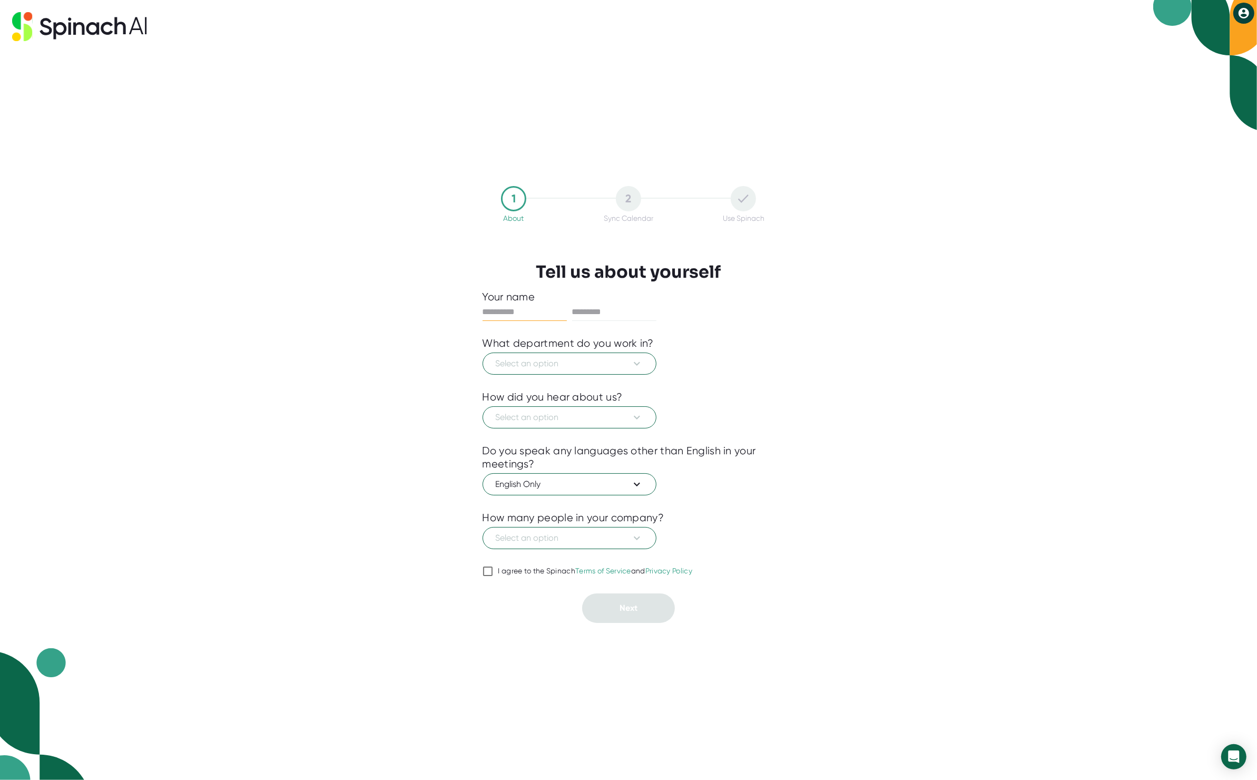
click at [525, 312] on input "text" at bounding box center [525, 311] width 84 height 17
click at [529, 310] on input "text" at bounding box center [525, 311] width 84 height 17
click at [524, 309] on input "text" at bounding box center [525, 311] width 84 height 17
click at [502, 309] on input "text" at bounding box center [525, 311] width 84 height 17
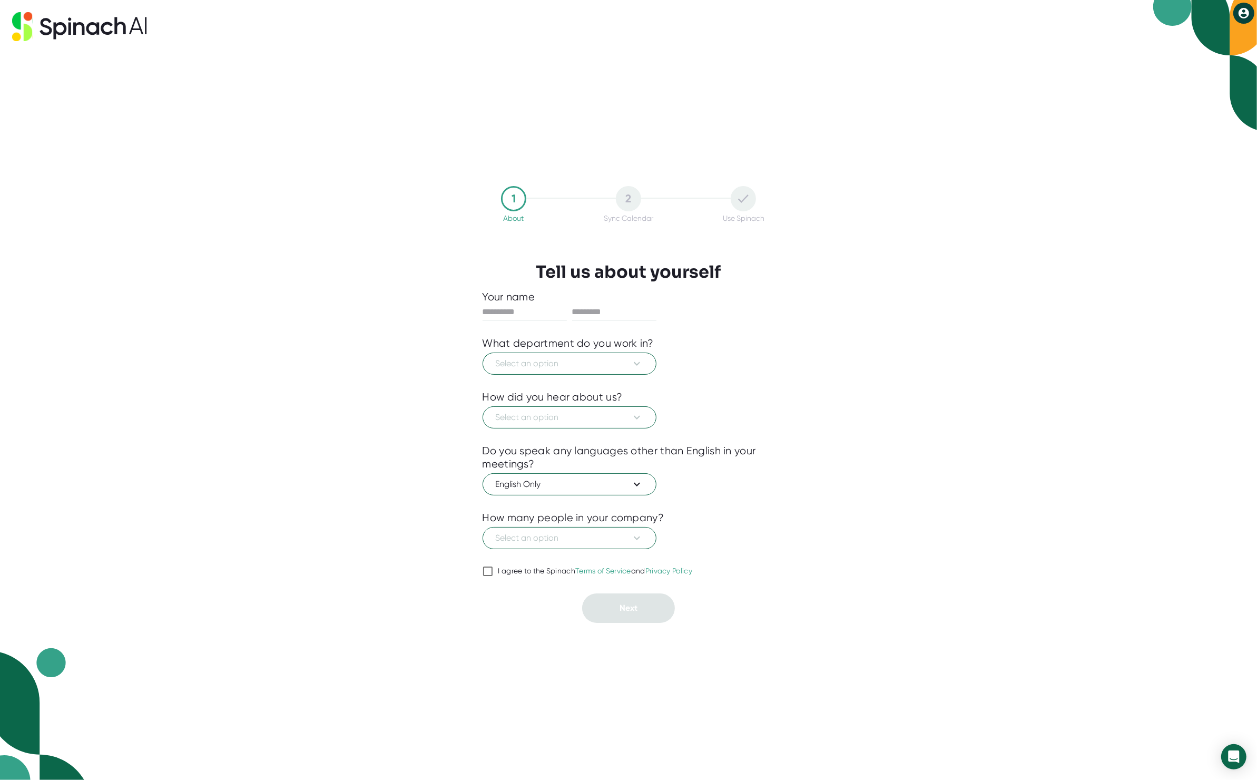
click at [661, 265] on h3 "Tell us about yourself" at bounding box center [628, 272] width 185 height 20
click at [488, 312] on input "text" at bounding box center [525, 311] width 84 height 17
click at [489, 312] on input "text" at bounding box center [525, 311] width 84 height 17
click at [977, 264] on div "1 About 2 Sync Calendar Use Spinach Tell us about yourself Your name What depar…" at bounding box center [628, 390] width 1257 height 780
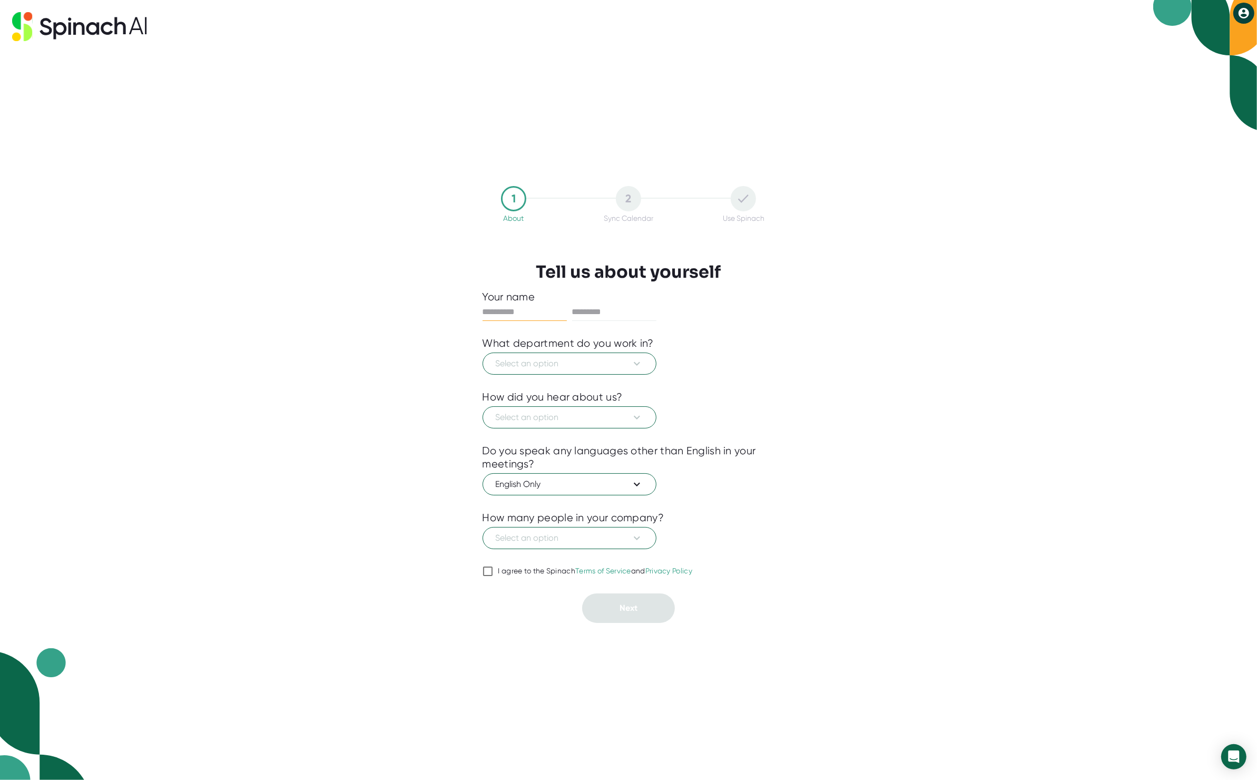
click at [493, 316] on input "text" at bounding box center [525, 311] width 84 height 17
click at [503, 313] on input "text" at bounding box center [525, 311] width 84 height 17
click at [504, 312] on input "text" at bounding box center [525, 311] width 84 height 17
click at [505, 311] on input "text" at bounding box center [525, 311] width 84 height 17
click at [553, 297] on div "Your name" at bounding box center [629, 296] width 292 height 13
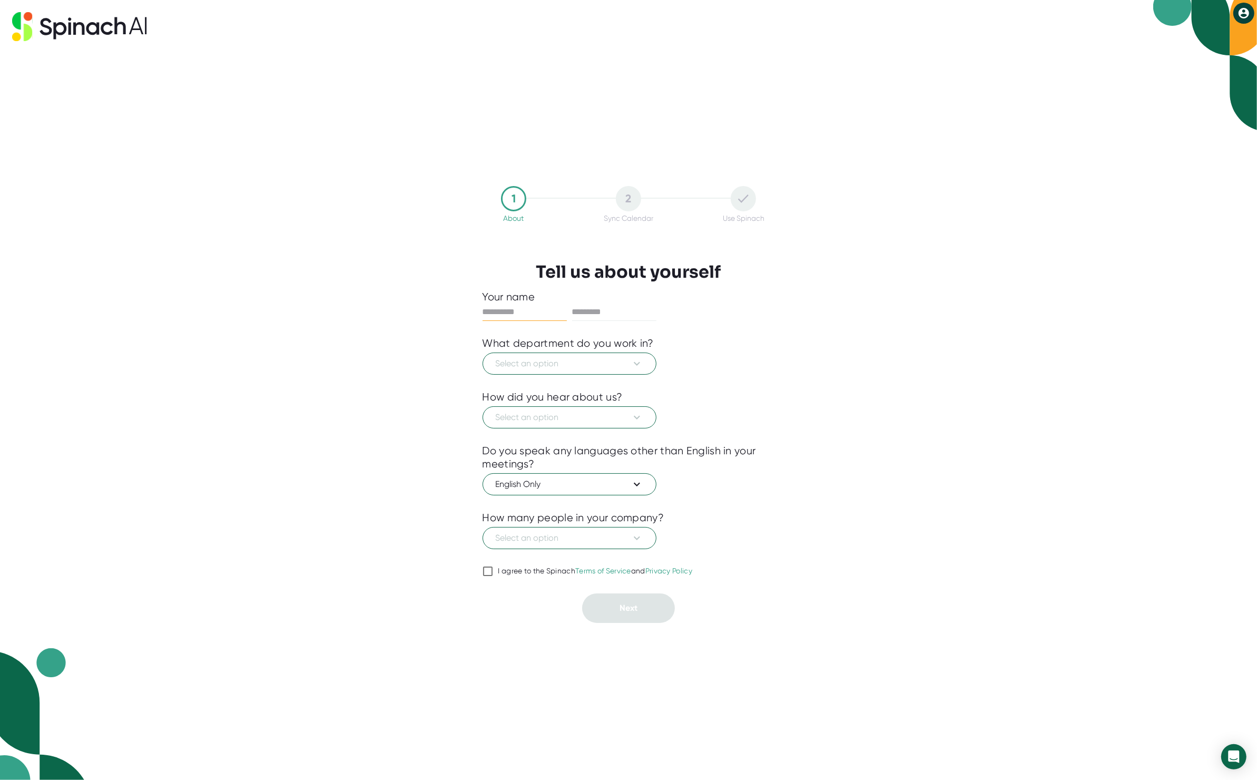
click at [513, 309] on input "text" at bounding box center [525, 311] width 84 height 17
click at [512, 312] on input "text" at bounding box center [525, 311] width 84 height 17
click at [497, 281] on div "1 About 2 Sync Calendar Use Spinach Tell us about yourself Your name What depar…" at bounding box center [628, 404] width 345 height 727
click at [501, 309] on input "text" at bounding box center [525, 311] width 84 height 17
click at [489, 310] on input "text" at bounding box center [525, 311] width 84 height 17
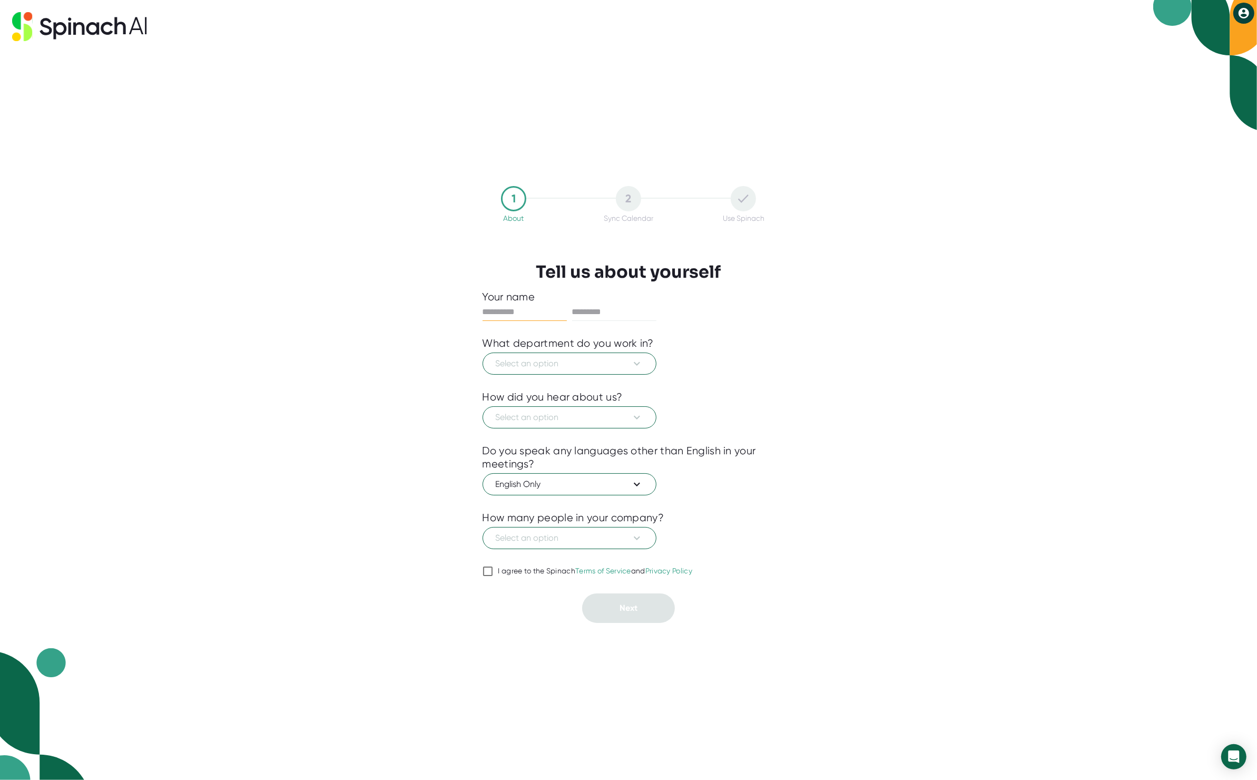
click at [489, 310] on input "text" at bounding box center [525, 311] width 84 height 17
click at [477, 290] on div "1 About 2 Sync Calendar Use Spinach Tell us about yourself Your name What depar…" at bounding box center [628, 404] width 345 height 727
click at [488, 307] on input "text" at bounding box center [525, 311] width 84 height 17
type input "****"
type input "********"
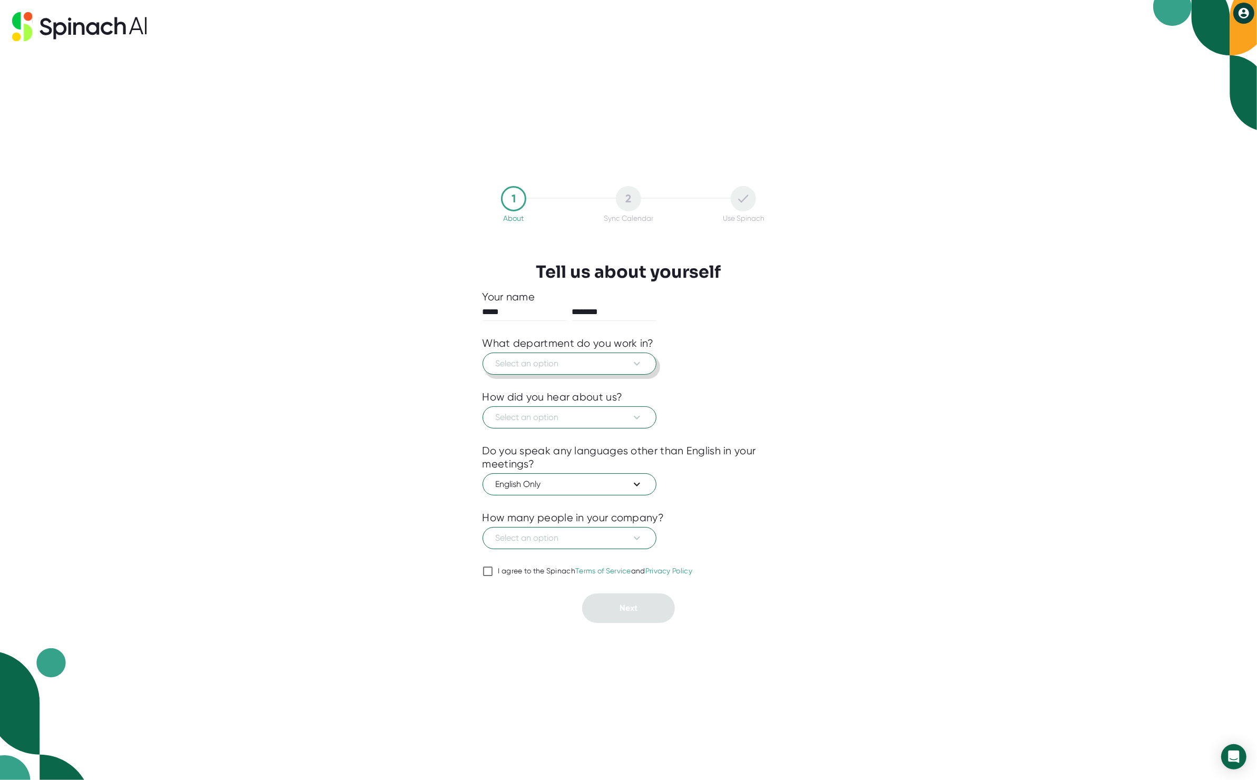
click at [544, 373] on button "Select an option" at bounding box center [570, 363] width 174 height 22
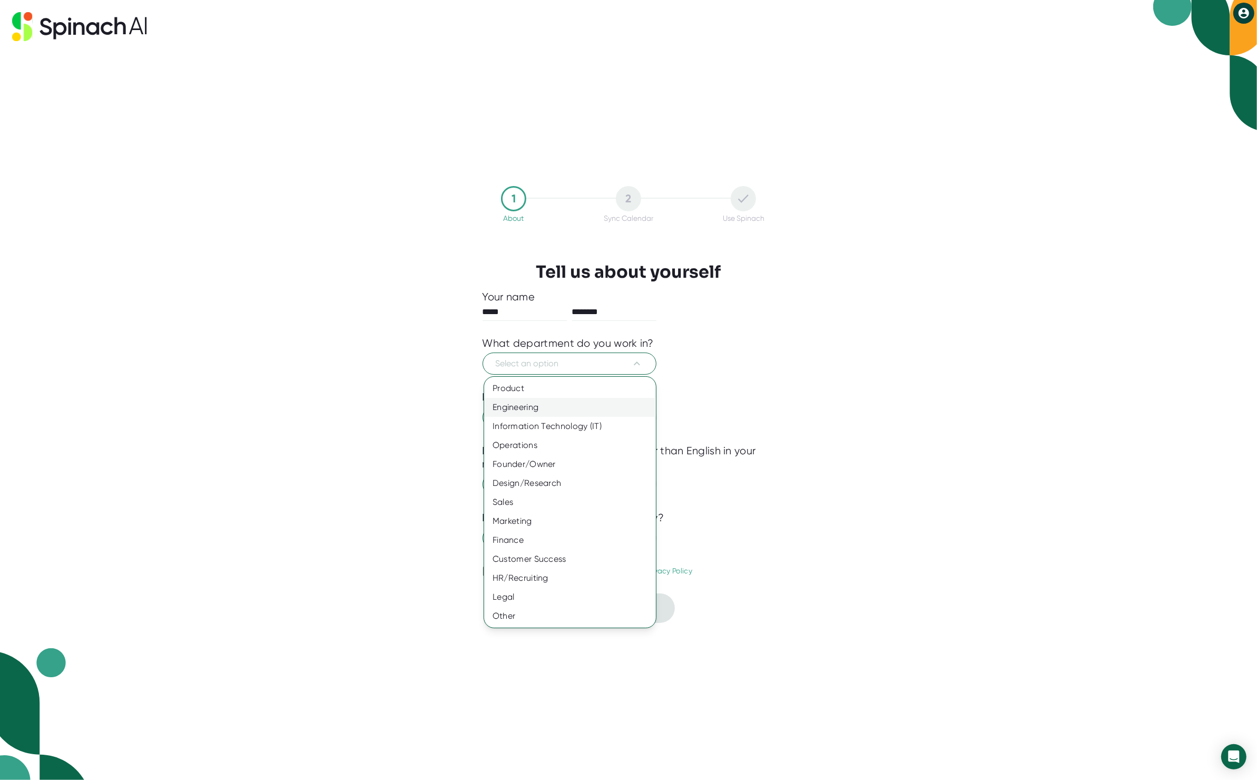
click at [527, 399] on div "Engineering" at bounding box center [570, 407] width 172 height 19
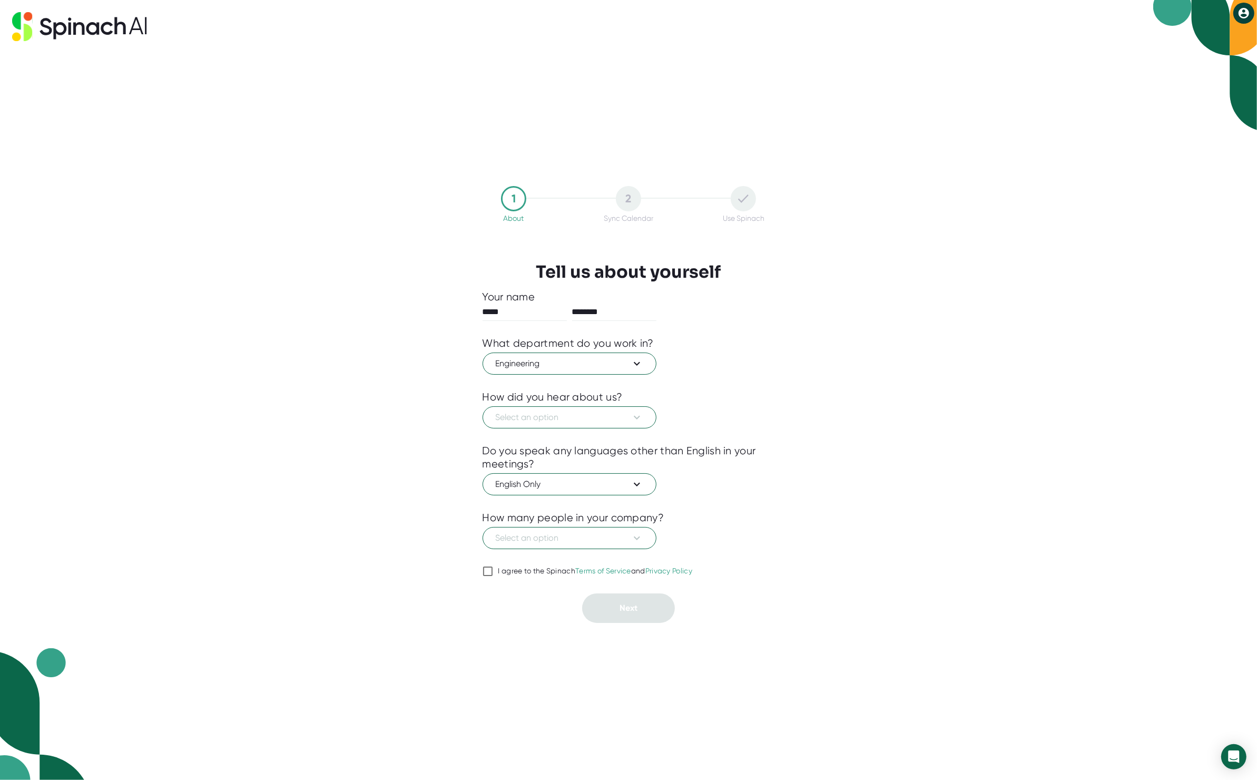
drag, startPoint x: 527, startPoint y: 399, endPoint x: 527, endPoint y: 394, distance: 5.8
click at [529, 414] on span "Select an option" at bounding box center [570, 417] width 148 height 13
drag, startPoint x: 529, startPoint y: 425, endPoint x: 528, endPoint y: 436, distance: 11.6
click at [529, 430] on div "Someone recommended Saw it on a meeting Google search ChatGPT The Neuron Superh…" at bounding box center [628, 390] width 1257 height 780
click at [528, 436] on div "Someone recommended" at bounding box center [570, 442] width 172 height 19
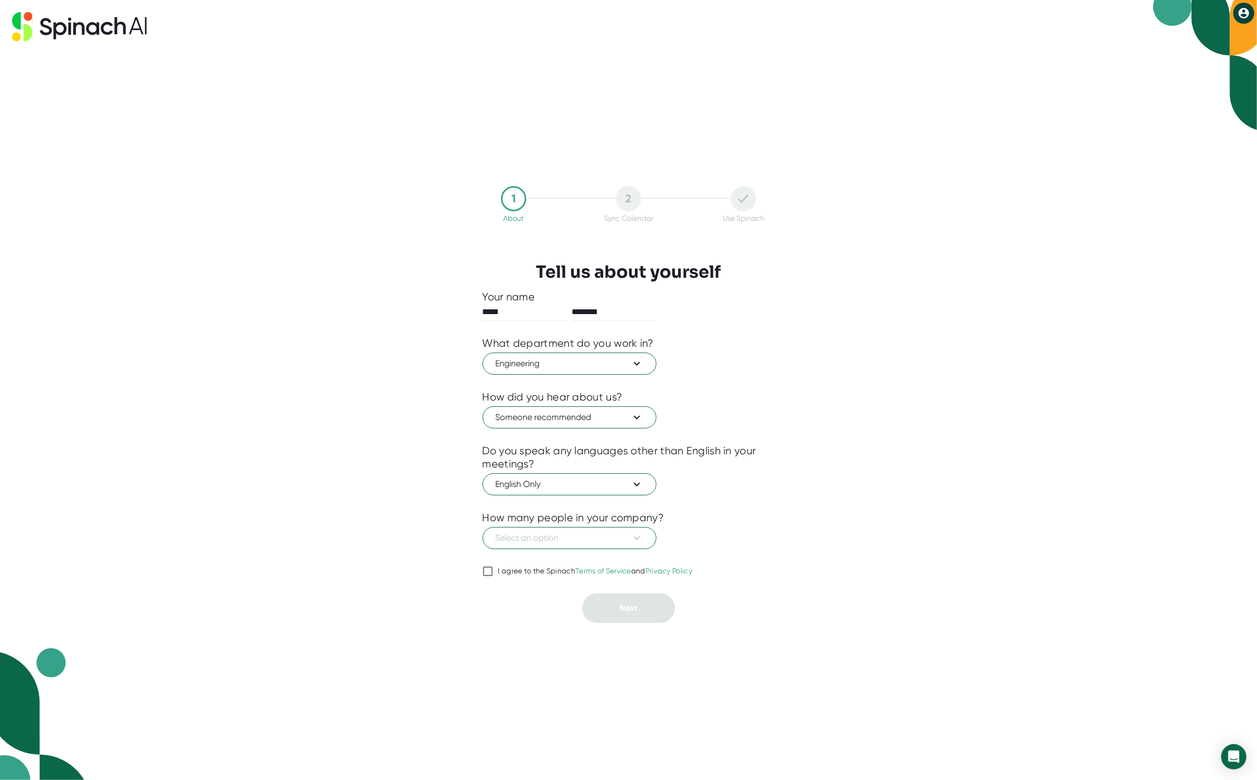
drag, startPoint x: 600, startPoint y: 557, endPoint x: 599, endPoint y: 550, distance: 7.5
click at [600, 557] on div at bounding box center [629, 557] width 292 height 16
click at [599, 546] on button "Select an option" at bounding box center [570, 538] width 174 height 22
click at [567, 560] on div "1-10" at bounding box center [570, 563] width 172 height 19
click at [525, 571] on div "I agree to the Spinach Terms of Service and Privacy Policy" at bounding box center [595, 570] width 194 height 9
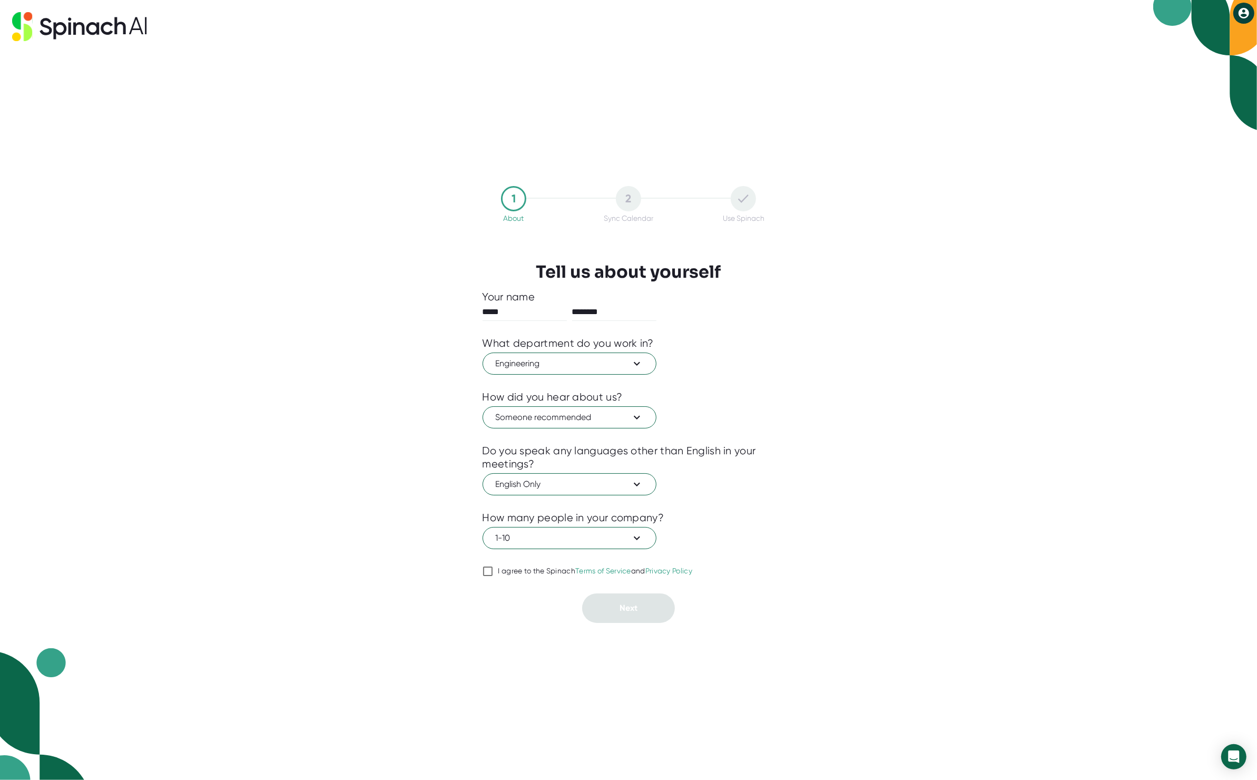
click at [493, 571] on input "I agree to the Spinach Terms of Service and Privacy Policy" at bounding box center [488, 571] width 11 height 13
checkbox input "true"
click at [652, 622] on button "Next" at bounding box center [628, 608] width 93 height 30
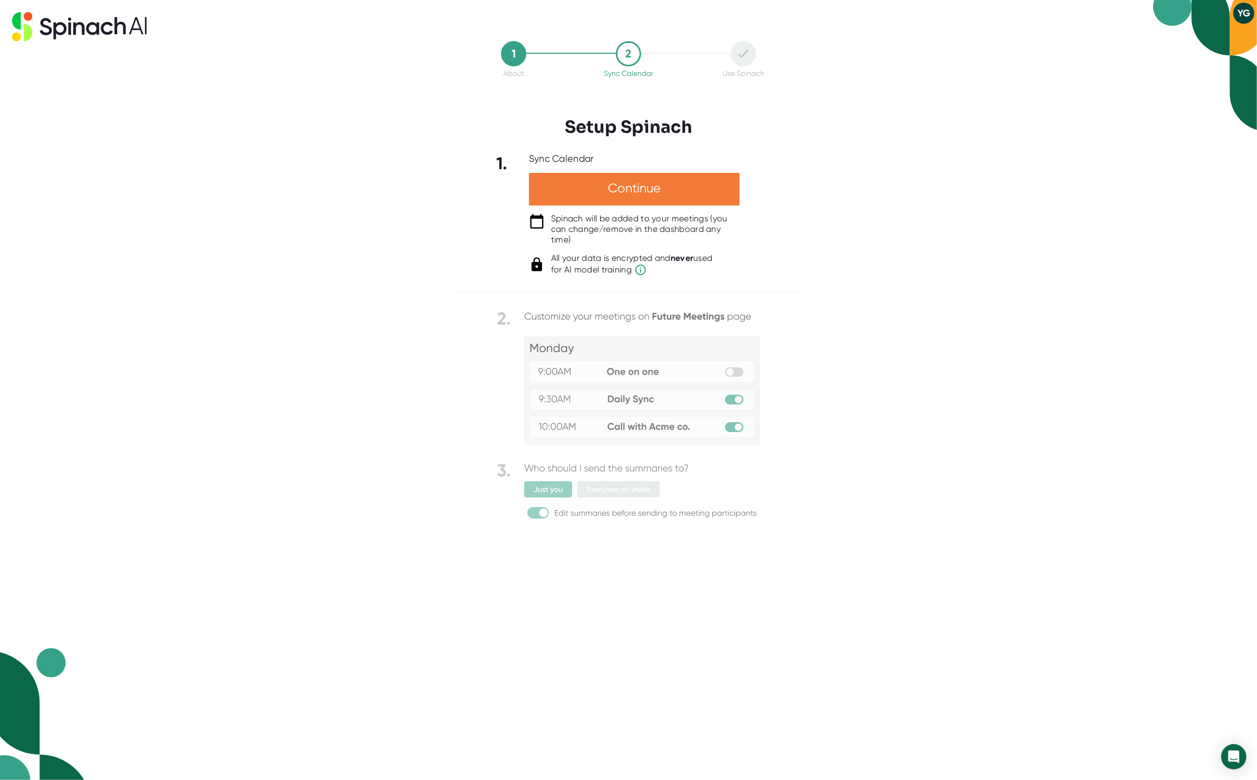
click at [671, 199] on div "Continue" at bounding box center [634, 189] width 211 height 33
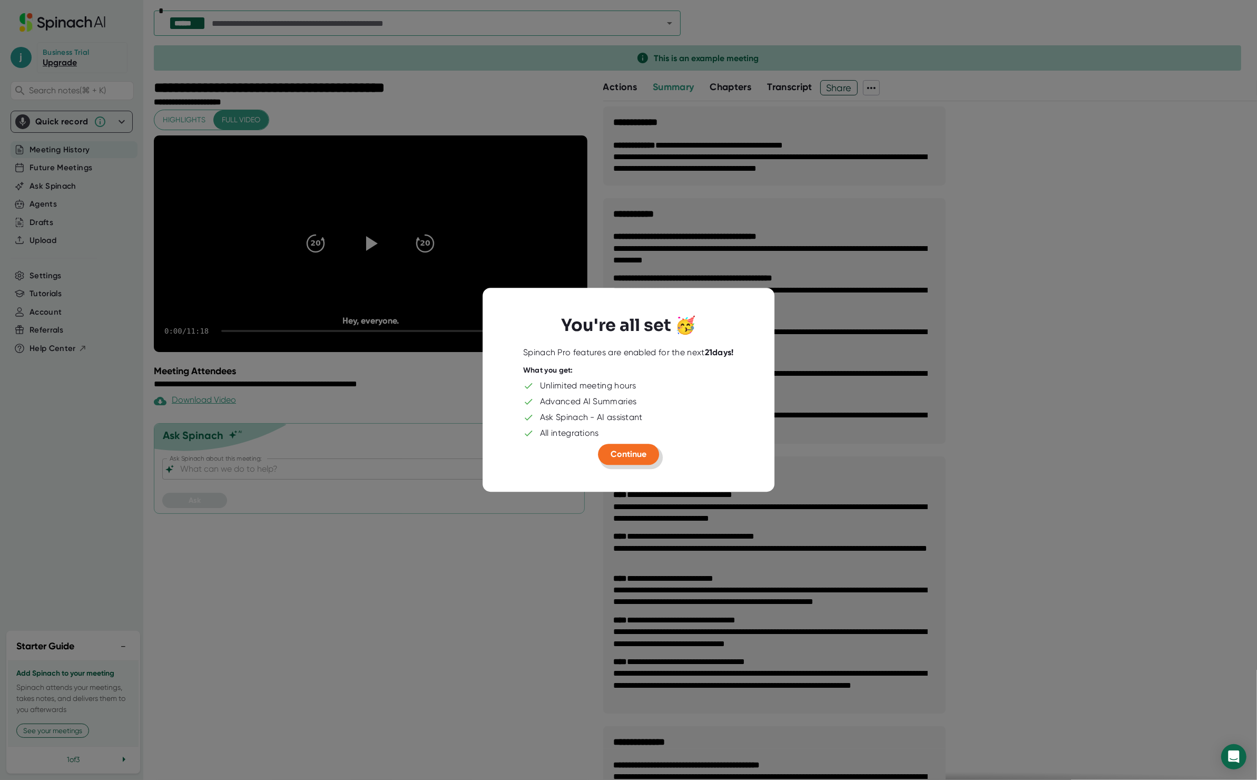
click at [629, 458] on span "Continue" at bounding box center [629, 454] width 36 height 10
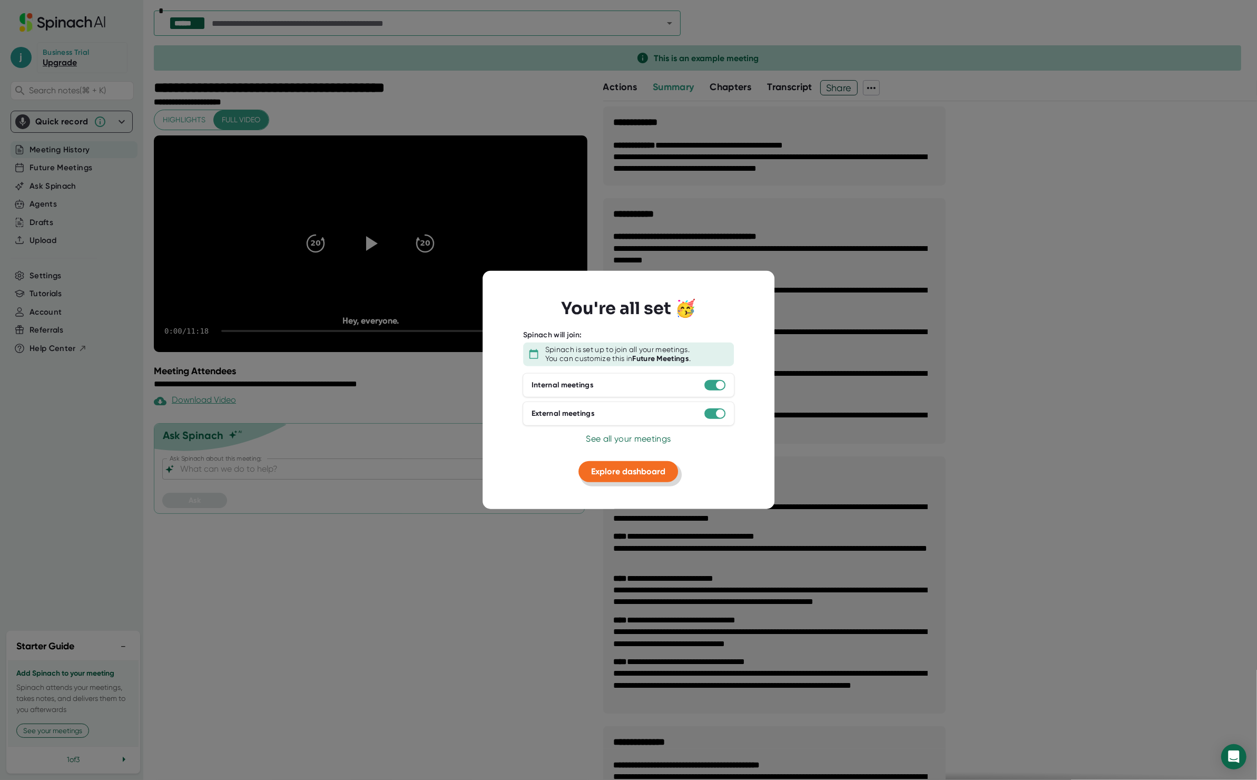
click at [649, 472] on span "Explore dashboard" at bounding box center [629, 471] width 74 height 10
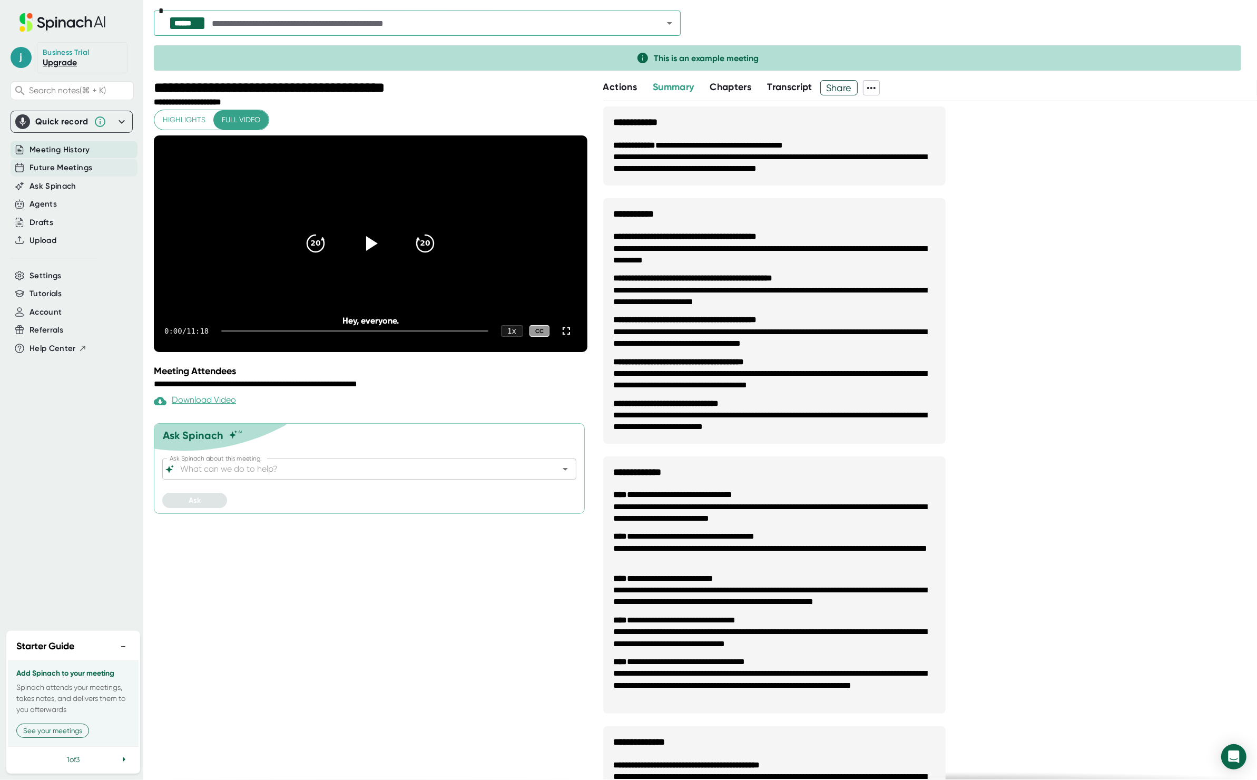
click at [71, 169] on span "Future Meetings" at bounding box center [61, 168] width 63 height 12
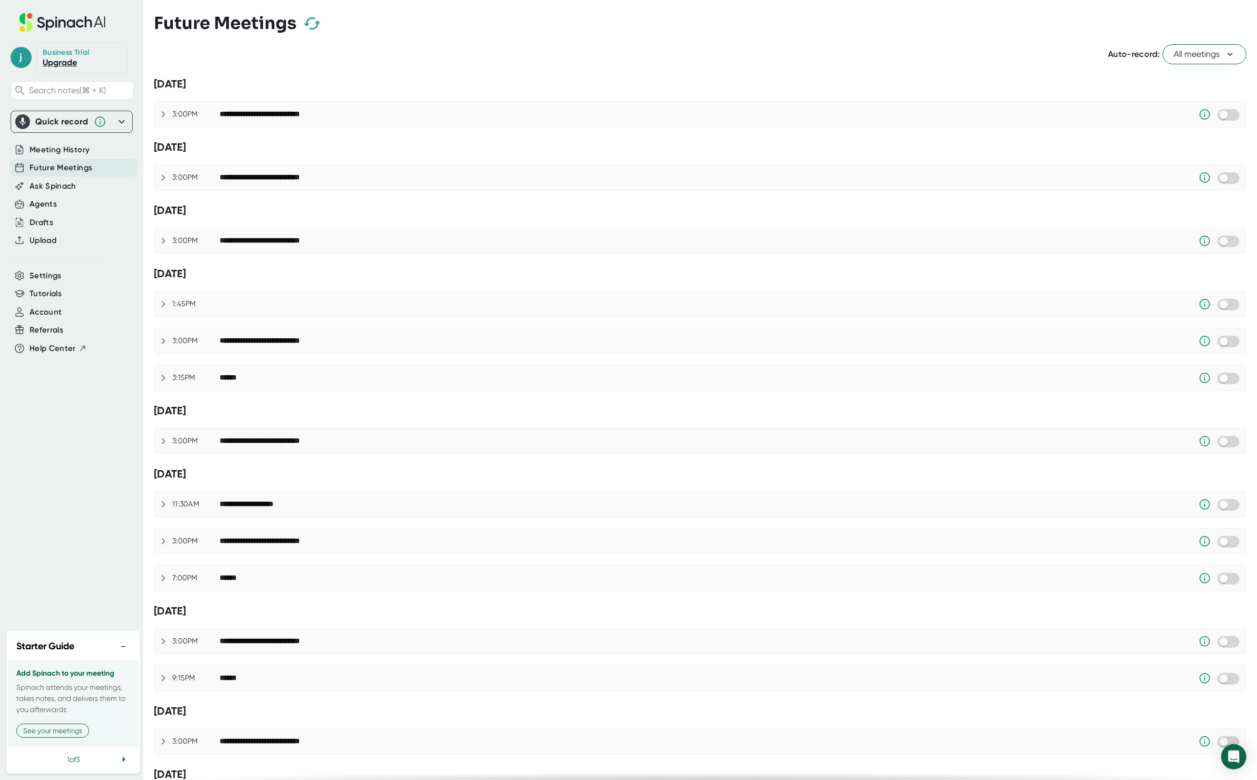
click at [1205, 54] on span "All meetings" at bounding box center [1205, 54] width 62 height 13
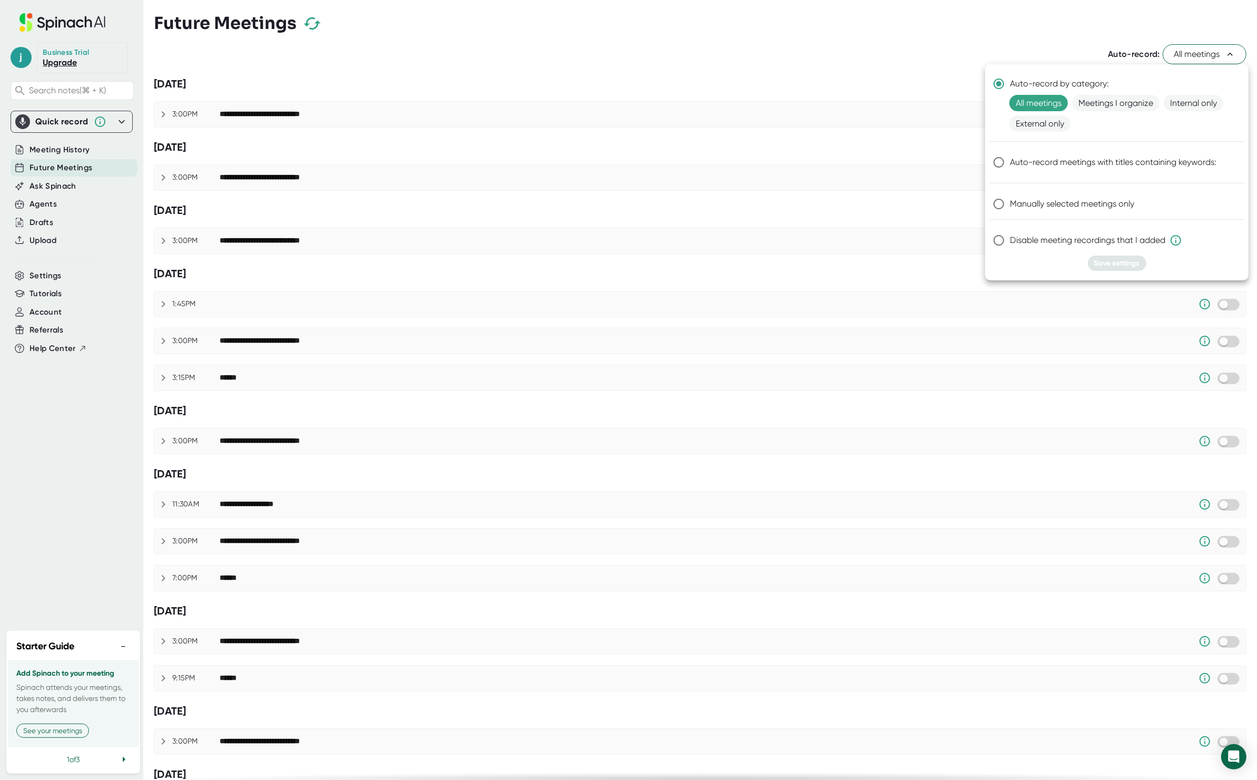
click at [1029, 209] on span "Manually selected meetings only" at bounding box center [1072, 204] width 124 height 13
click at [1010, 209] on input "Manually selected meetings only" at bounding box center [999, 204] width 22 height 22
radio input "true"
click at [1134, 269] on button "Save settings" at bounding box center [1117, 263] width 58 height 15
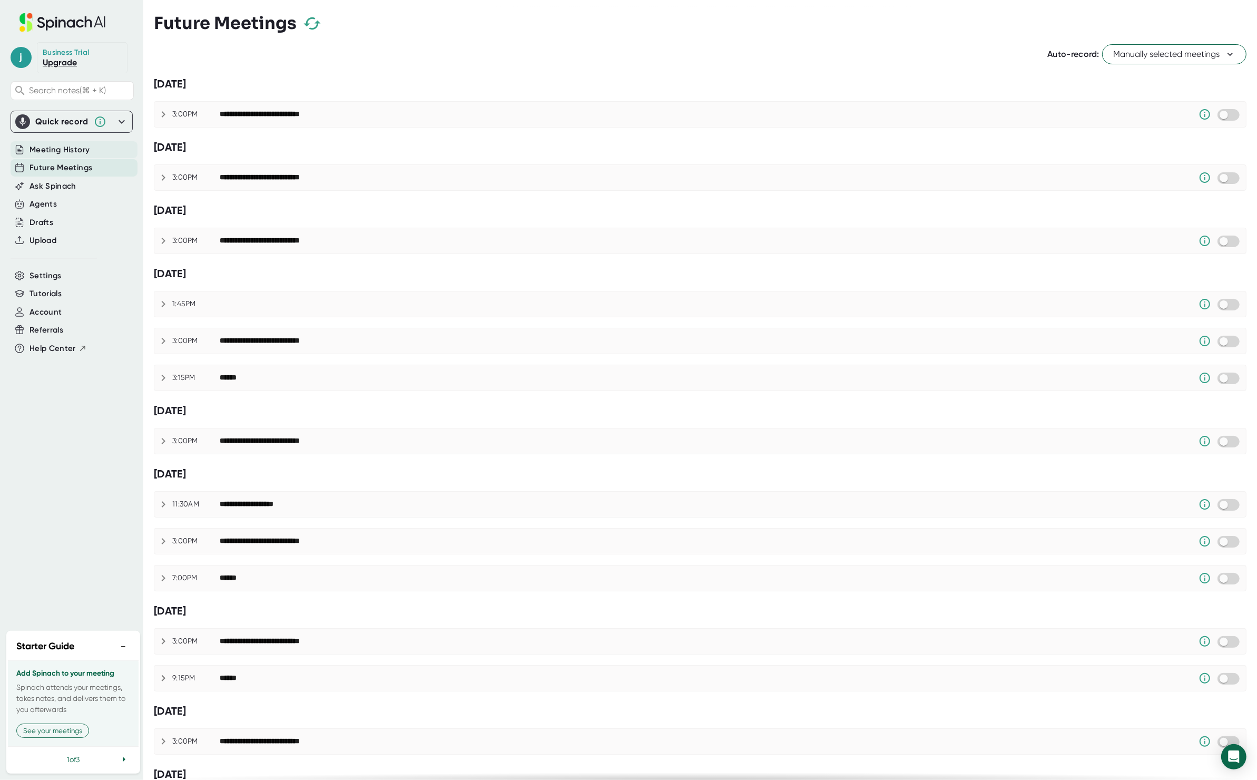
click at [64, 158] on div "Meeting History" at bounding box center [74, 149] width 127 height 17
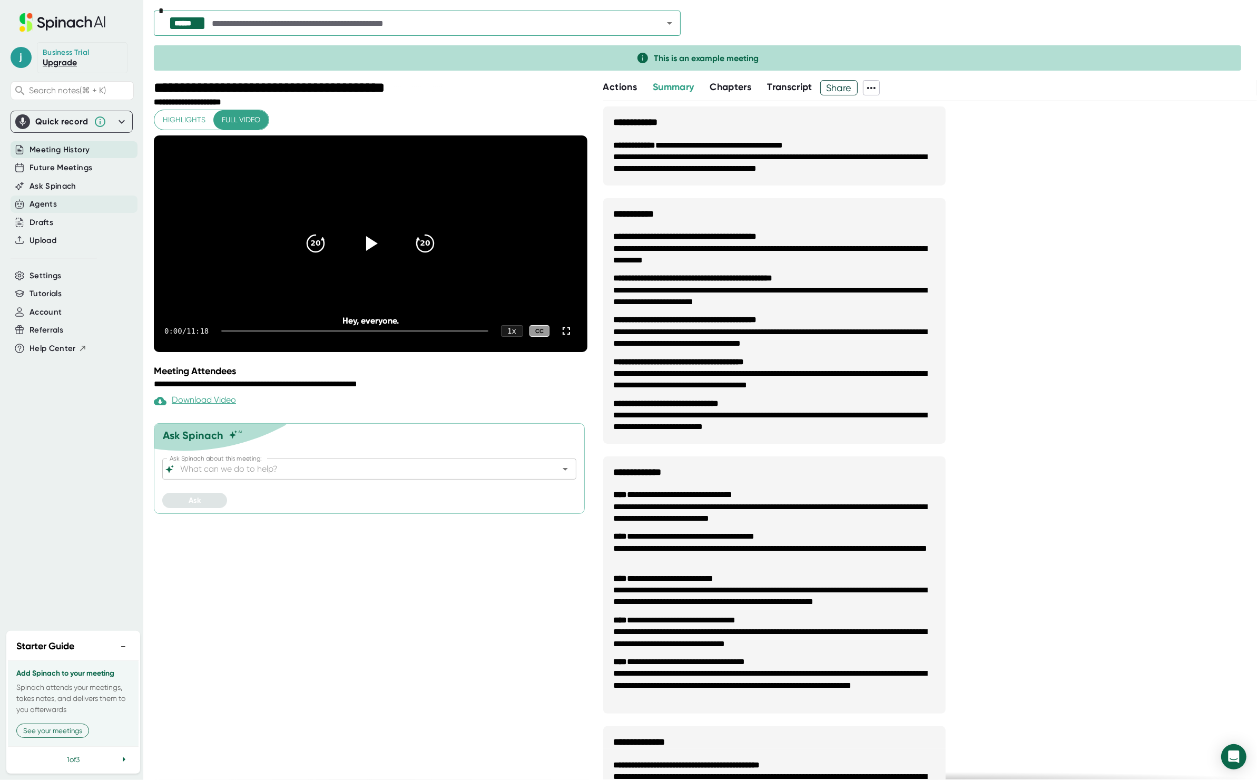
click at [70, 201] on div "Agents" at bounding box center [74, 203] width 127 height 17
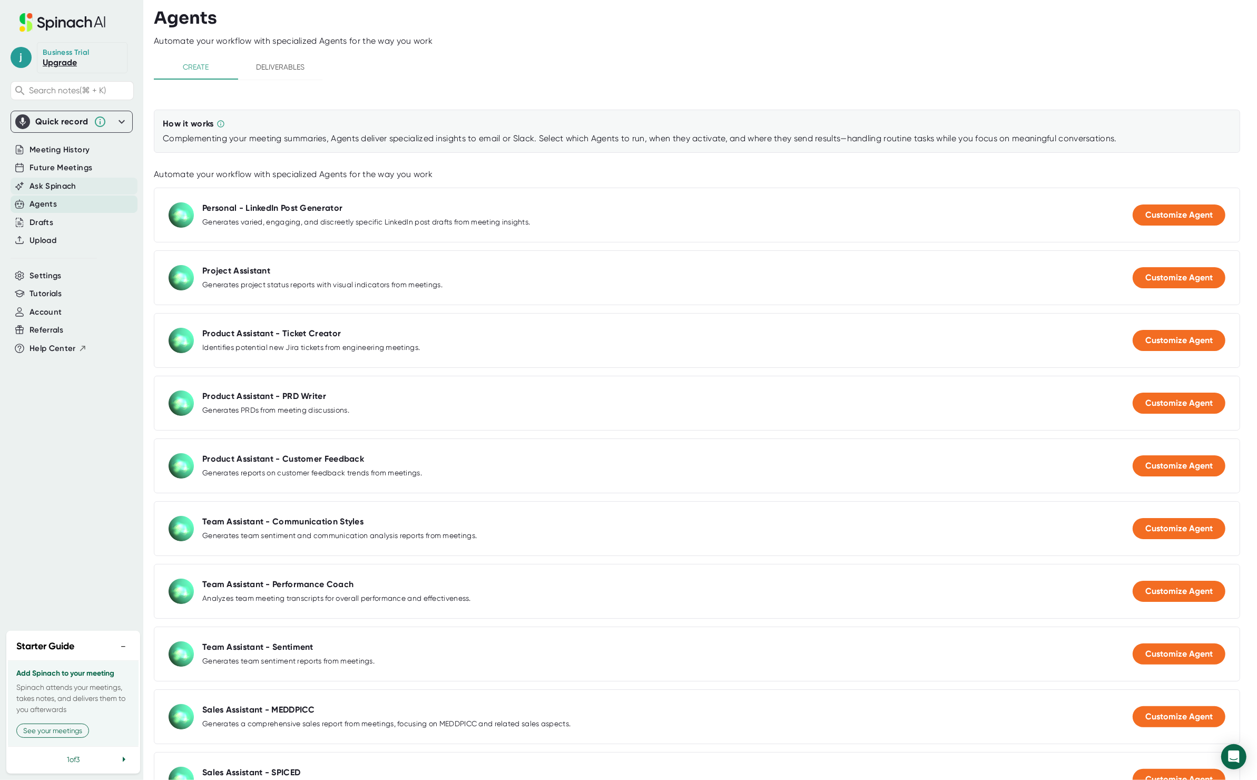
click at [61, 189] on span "Ask Spinach" at bounding box center [53, 186] width 47 height 12
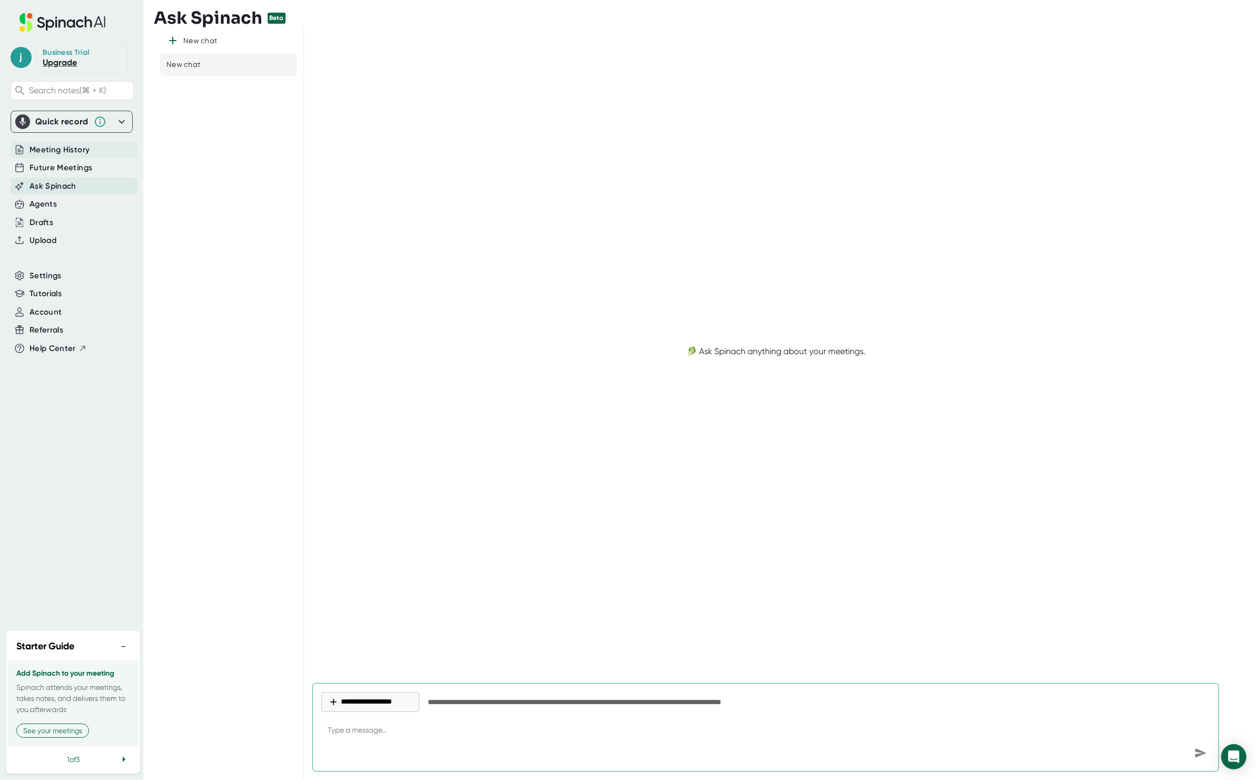
type textarea "x"
click at [87, 153] on span "Meeting History" at bounding box center [60, 150] width 60 height 12
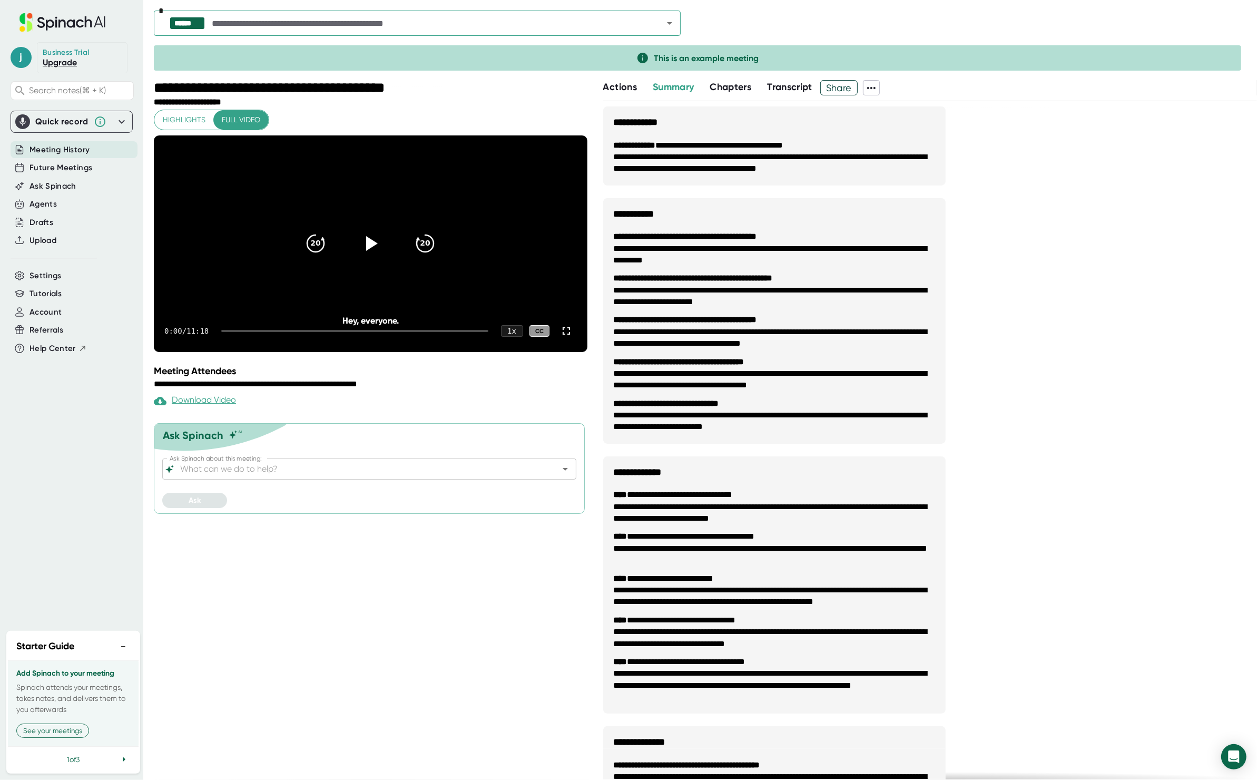
click at [951, 350] on div "**********" at bounding box center [930, 574] width 654 height 937
click at [931, 340] on ul "**********" at bounding box center [774, 331] width 342 height 223
drag, startPoint x: 927, startPoint y: 266, endPoint x: 924, endPoint y: 240, distance: 25.5
click at [928, 259] on ul "**********" at bounding box center [774, 331] width 342 height 223
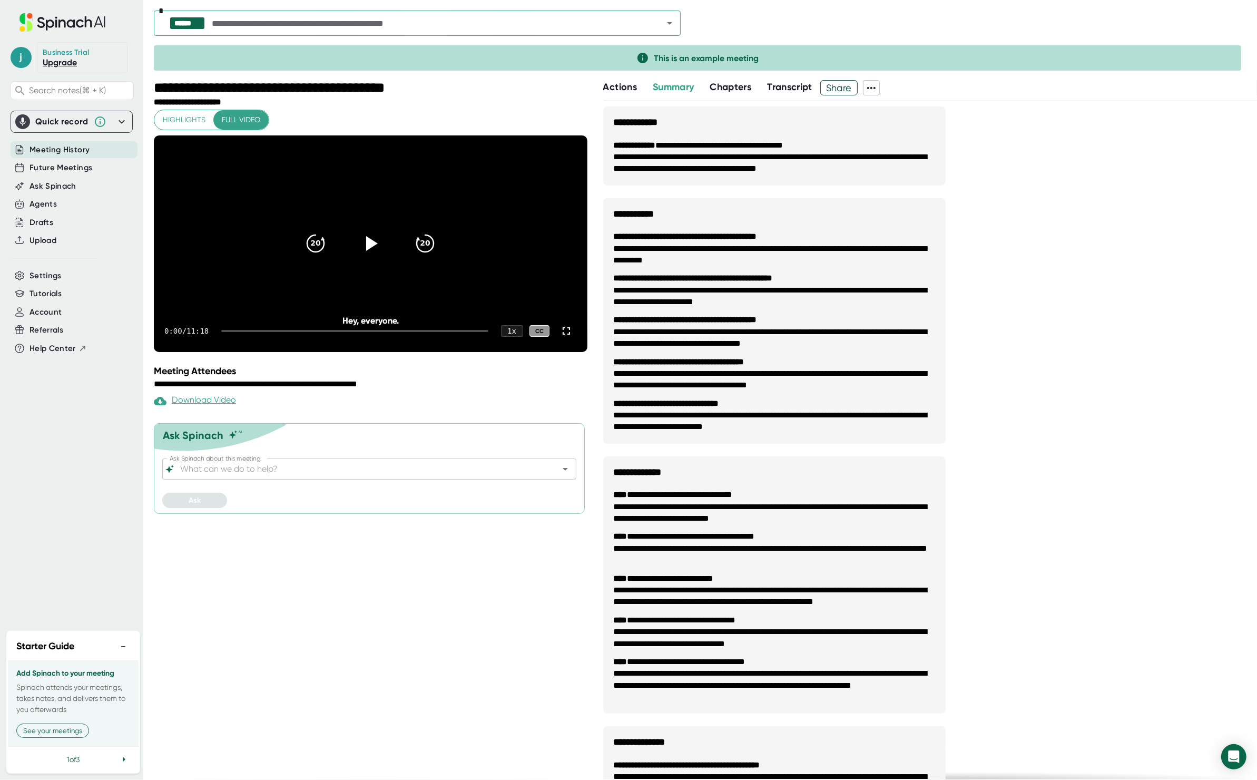
drag, startPoint x: 946, startPoint y: 286, endPoint x: 892, endPoint y: 241, distance: 70.4
click at [946, 285] on div "**********" at bounding box center [930, 574] width 654 height 937
click at [85, 171] on span "Future Meetings" at bounding box center [61, 168] width 63 height 12
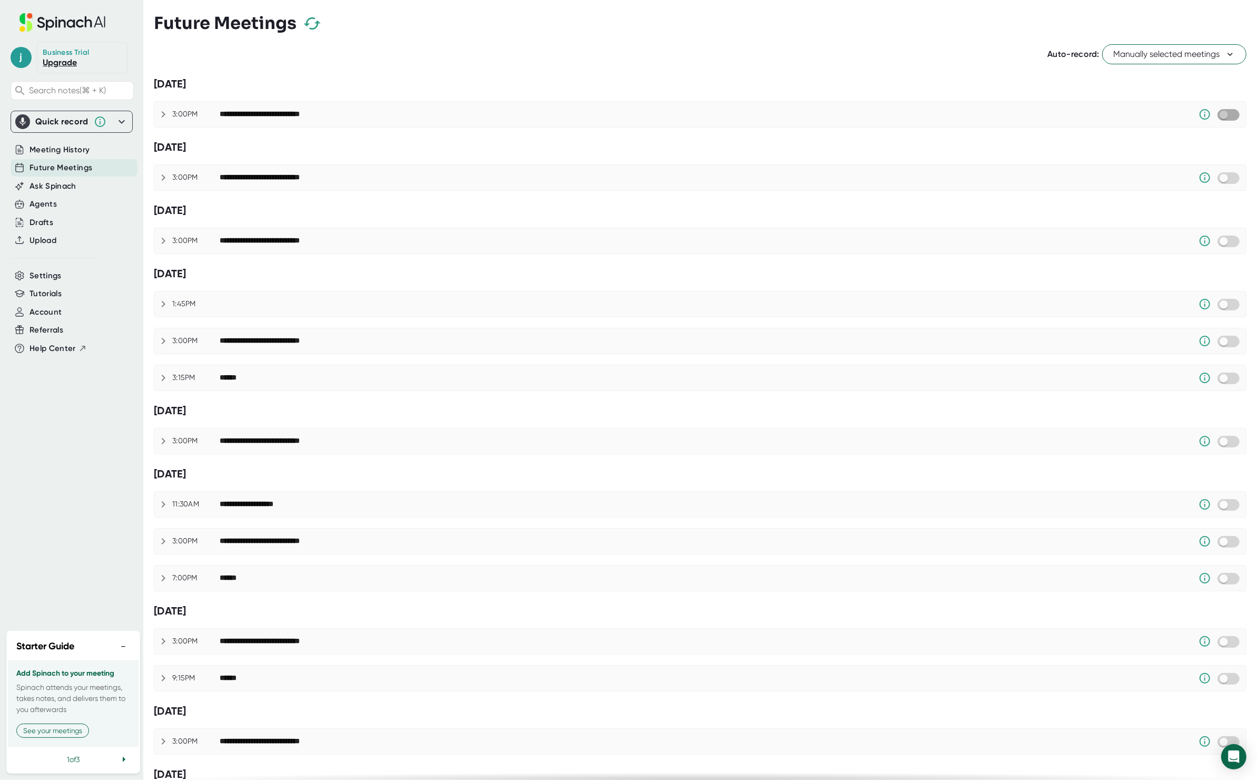
click at [1221, 116] on input "checkbox" at bounding box center [1224, 114] width 30 height 9
click at [311, 26] on icon "button" at bounding box center [312, 23] width 18 height 18
click at [993, 101] on div "**********" at bounding box center [700, 114] width 1093 height 26
click at [1221, 115] on input "checkbox" at bounding box center [1224, 114] width 30 height 9
click at [319, 23] on icon "button" at bounding box center [312, 23] width 18 height 18
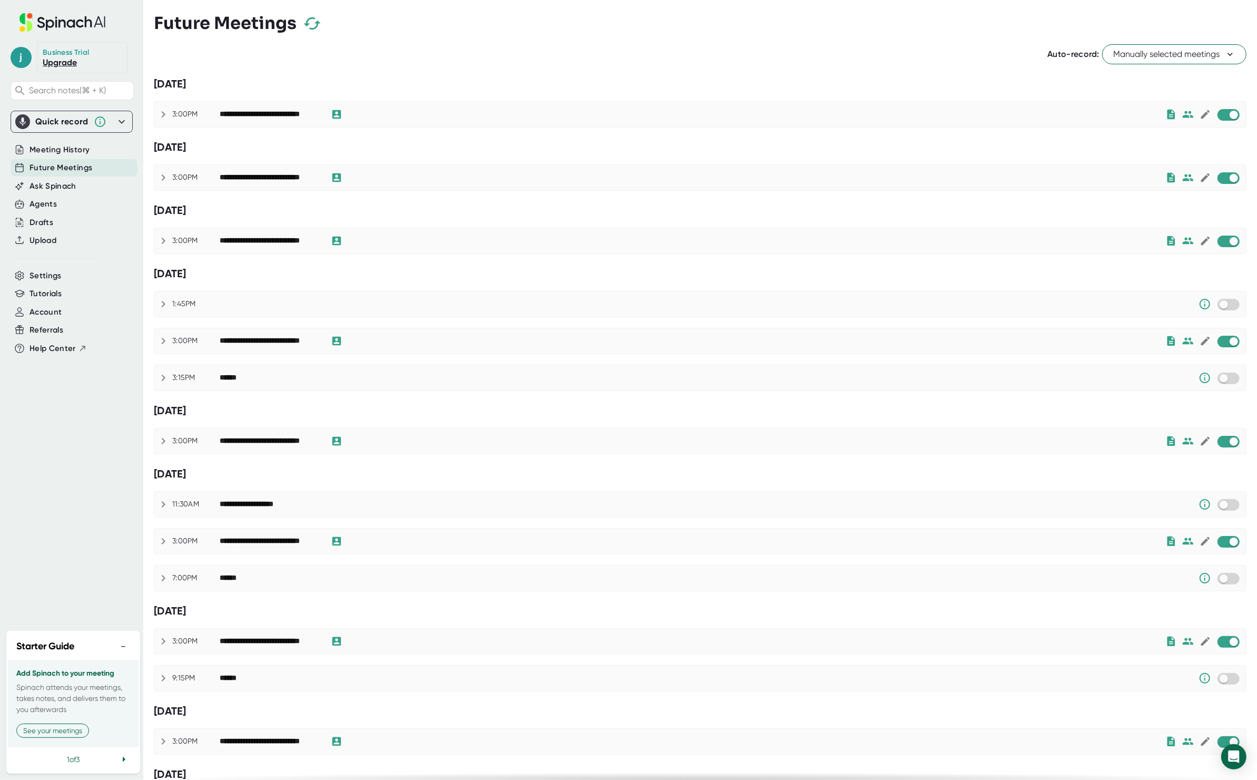
click at [459, 34] on div "Future Meetings" at bounding box center [700, 23] width 1093 height 31
click at [804, 106] on div "**********" at bounding box center [700, 114] width 1092 height 25
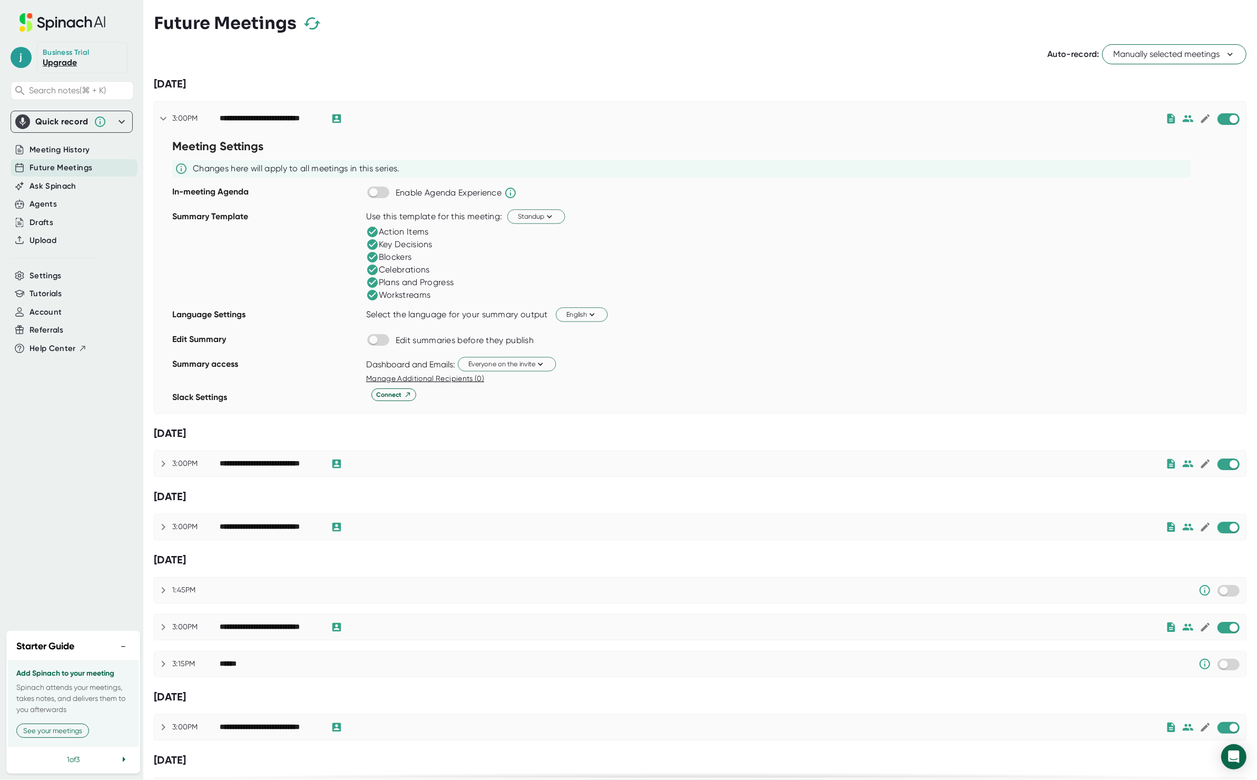
click at [460, 95] on div "**********" at bounding box center [700, 737] width 1093 height 1397
click at [435, 108] on div "**********" at bounding box center [700, 119] width 1092 height 34
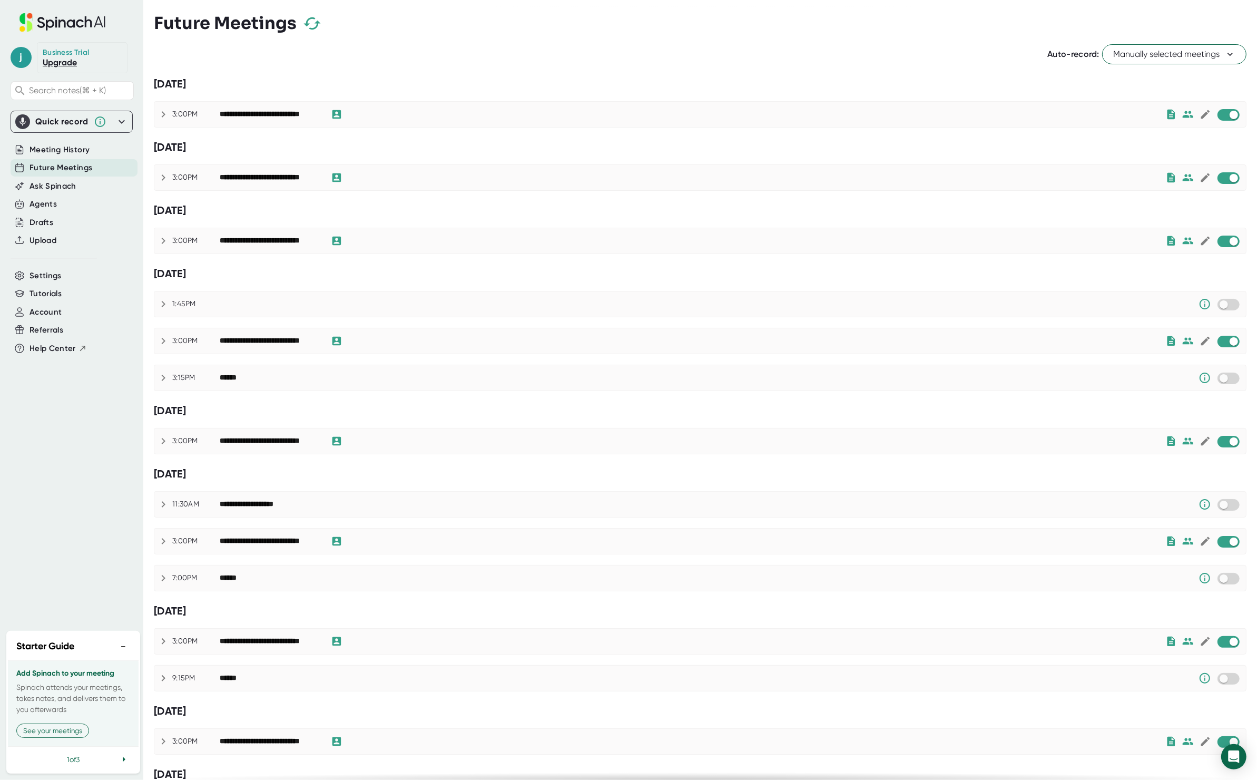
click at [315, 34] on button "button" at bounding box center [312, 23] width 31 height 31
click at [315, 28] on icon "button" at bounding box center [312, 23] width 18 height 18
click at [311, 25] on icon "button" at bounding box center [312, 23] width 18 height 18
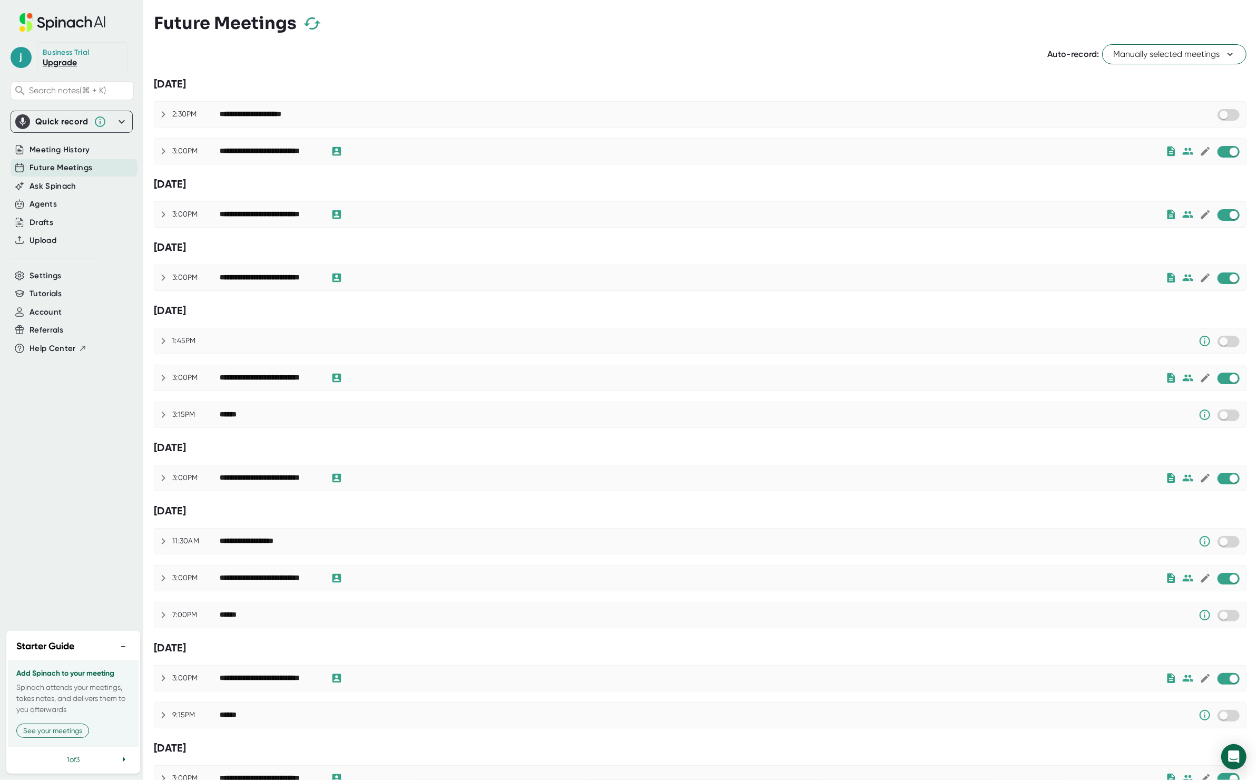
click at [695, 85] on div "[DATE]" at bounding box center [700, 83] width 1093 height 13
drag, startPoint x: 886, startPoint y: 111, endPoint x: 872, endPoint y: 117, distance: 14.6
click at [885, 112] on div "**********" at bounding box center [718, 114] width 997 height 13
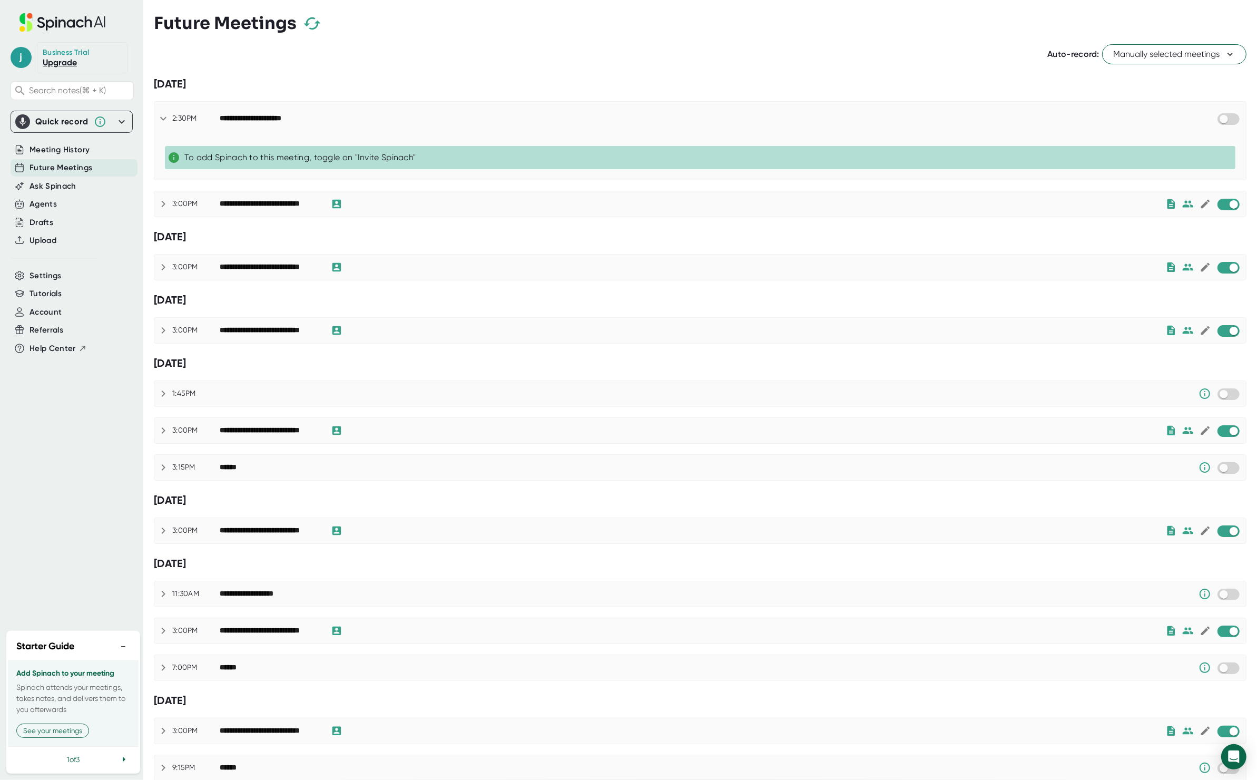
click at [590, 117] on div "**********" at bounding box center [718, 118] width 997 height 13
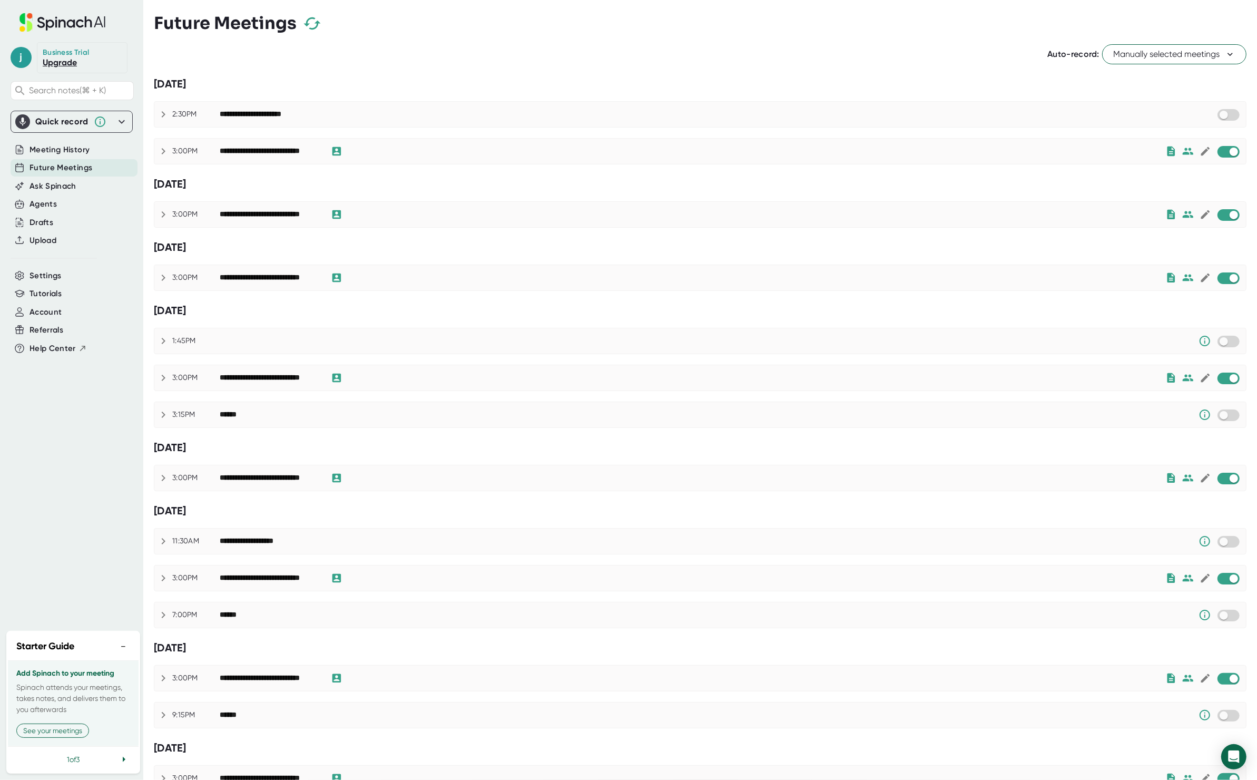
click at [1136, 57] on span "Manually selected meetings" at bounding box center [1174, 54] width 122 height 13
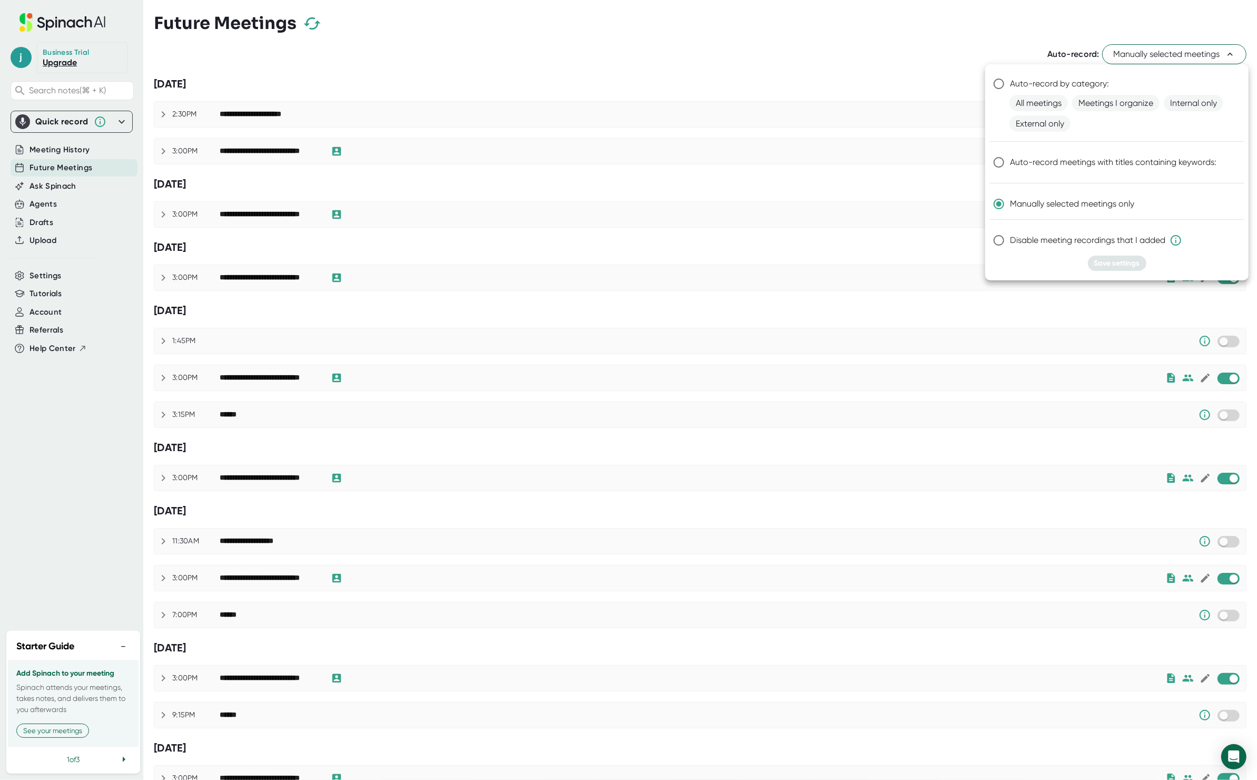
click at [1035, 86] on span "Auto-record by category:" at bounding box center [1059, 83] width 99 height 13
click at [1010, 86] on input "Auto-record by category:" at bounding box center [999, 84] width 22 height 22
click at [1072, 47] on div at bounding box center [628, 390] width 1257 height 780
radio input "false"
radio input "true"
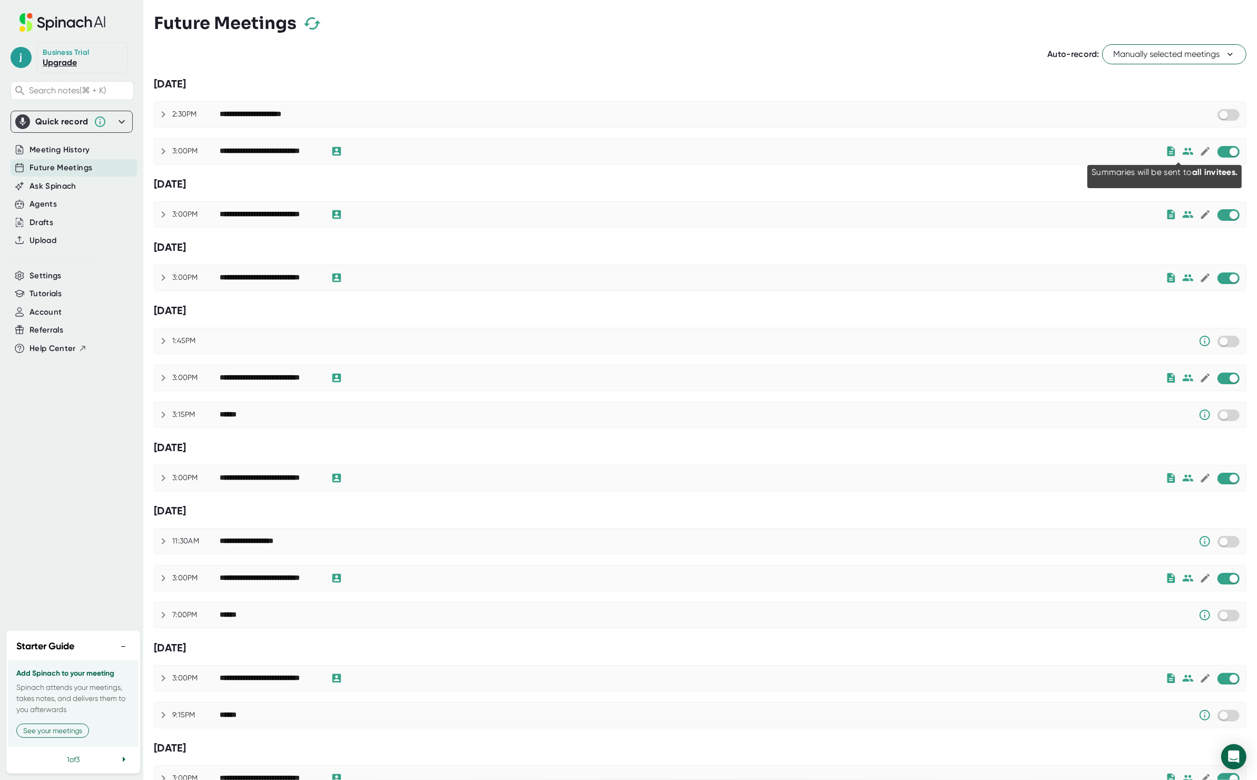
click at [1183, 152] on icon at bounding box center [1188, 151] width 11 height 7
click at [1055, 158] on div "**********" at bounding box center [700, 151] width 1092 height 25
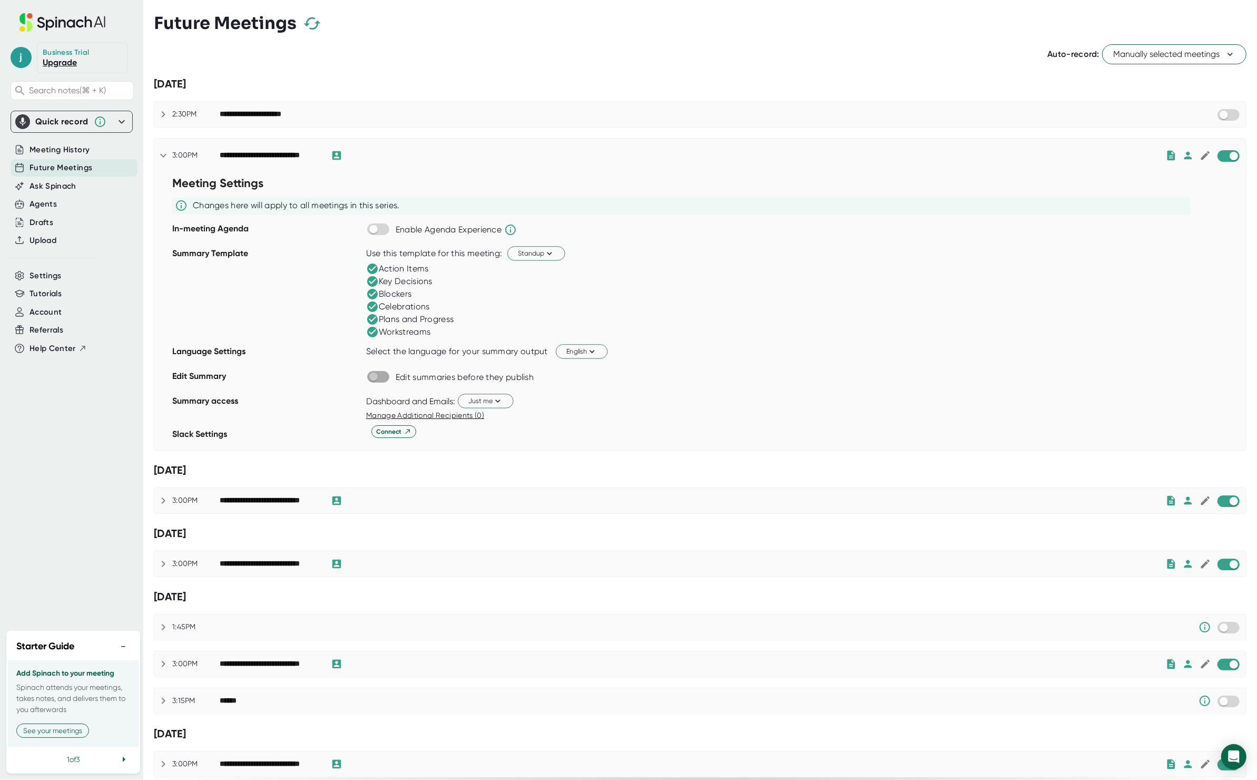
click at [378, 378] on input "checkbox" at bounding box center [373, 376] width 30 height 9
checkbox input "true"
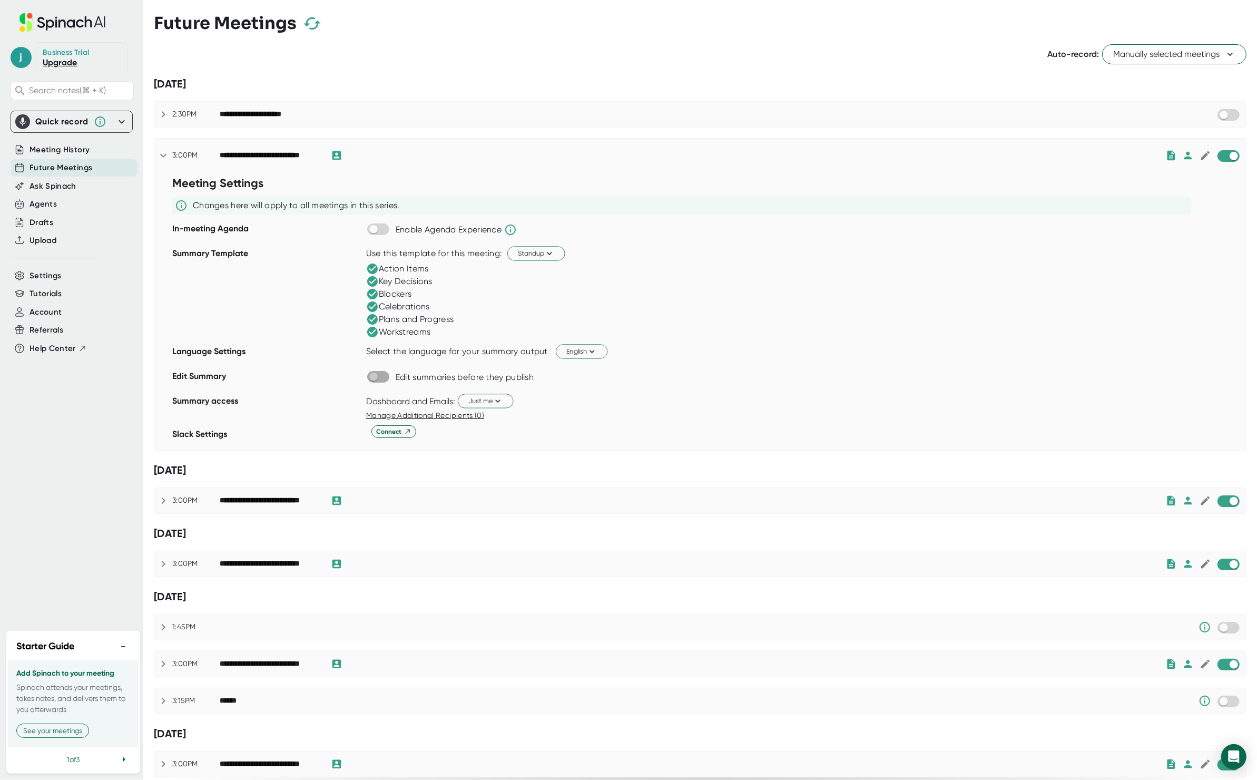
checkbox input "true"
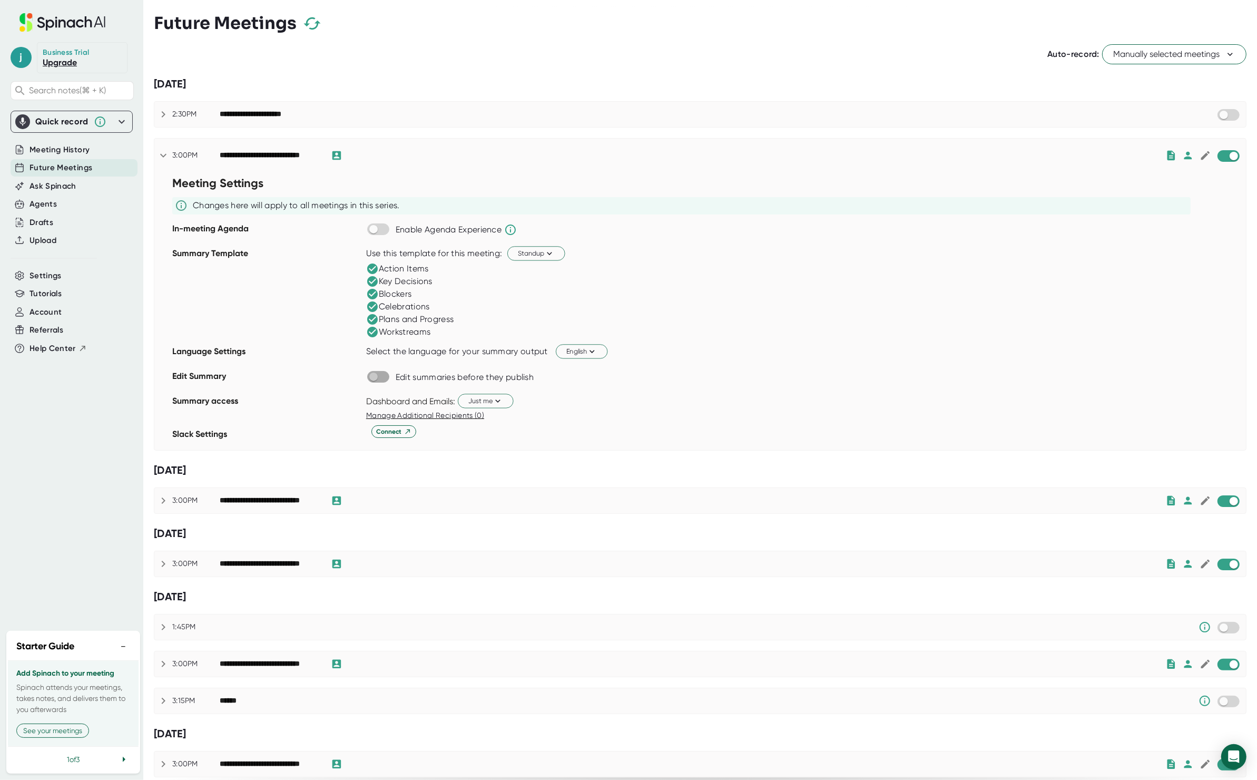
checkbox input "true"
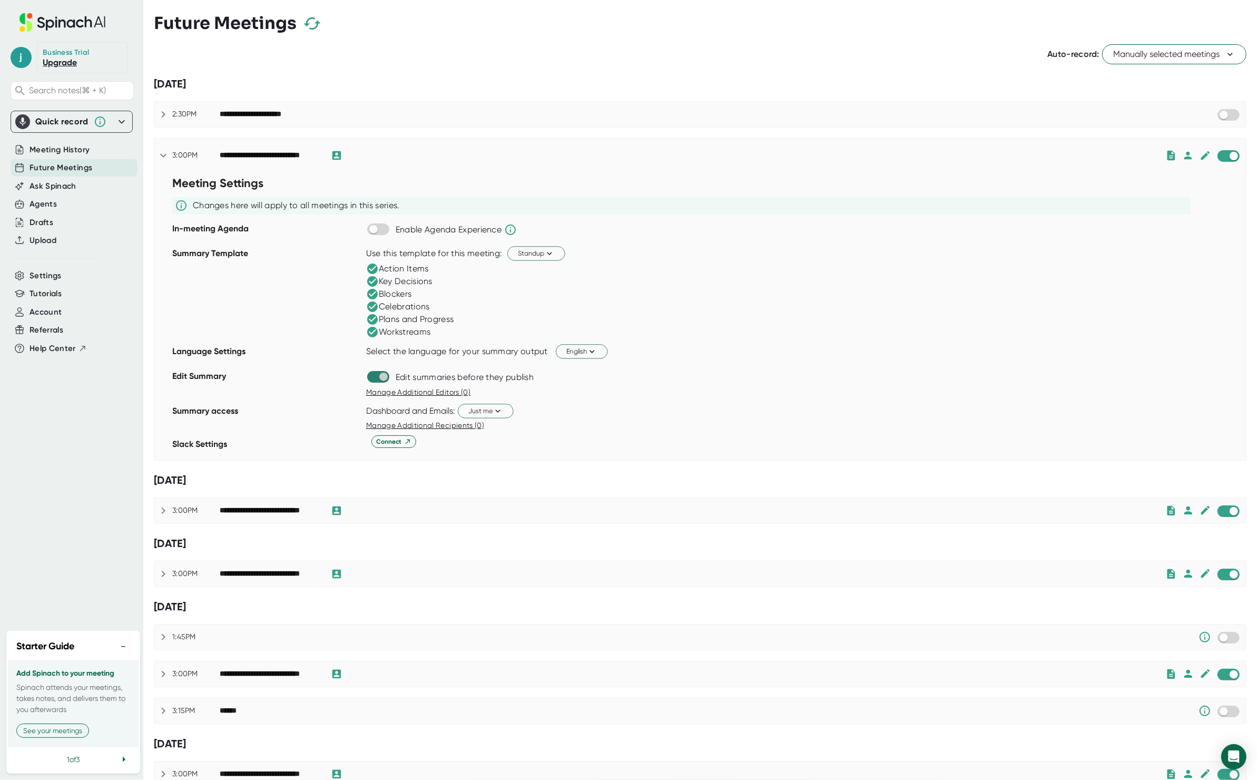
click at [383, 379] on input "checkbox" at bounding box center [383, 376] width 30 height 9
checkbox input "true"
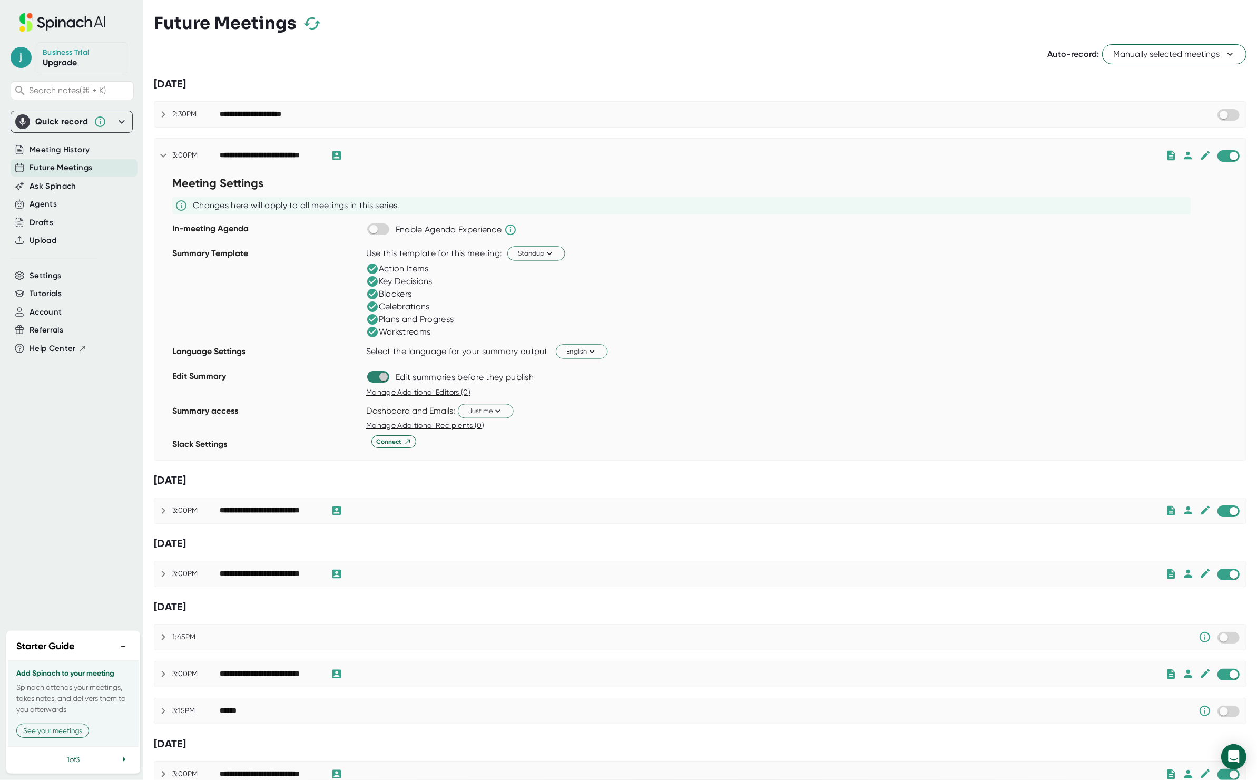
checkbox input "true"
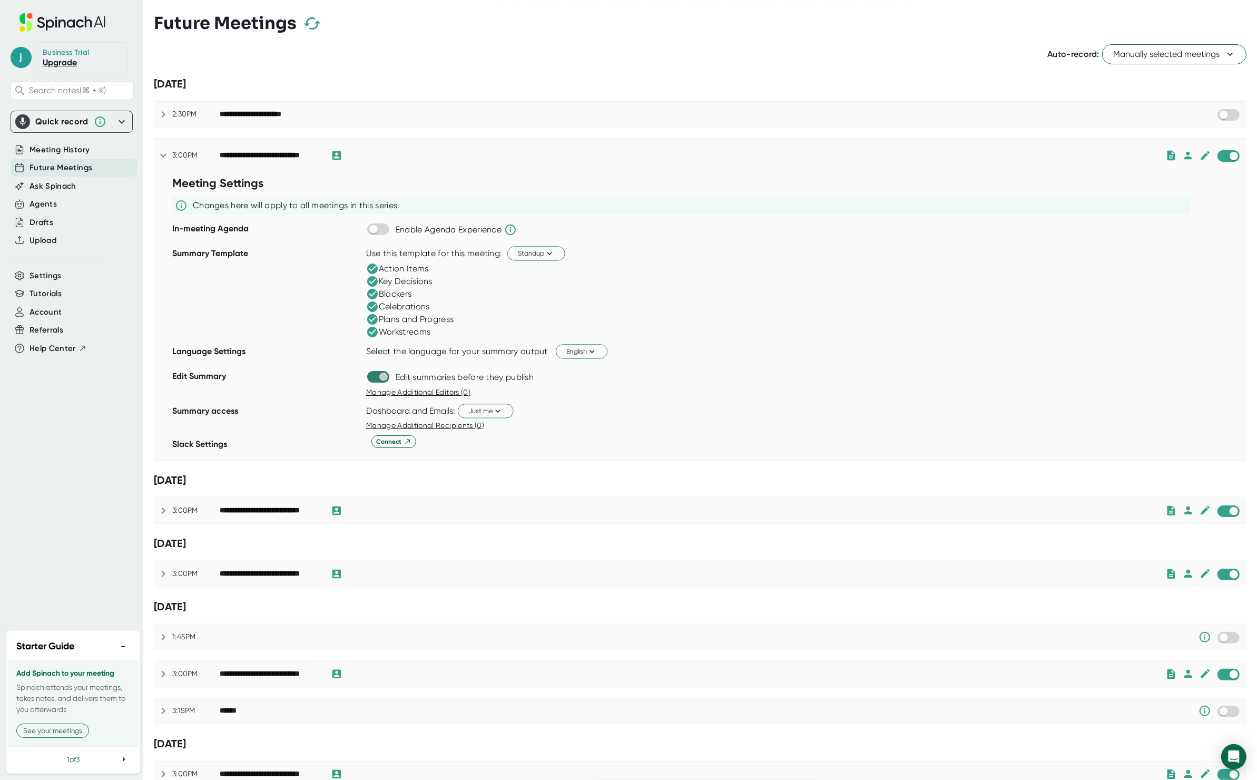
checkbox input "true"
click at [491, 408] on span "Just me" at bounding box center [485, 411] width 35 height 10
checkbox input "false"
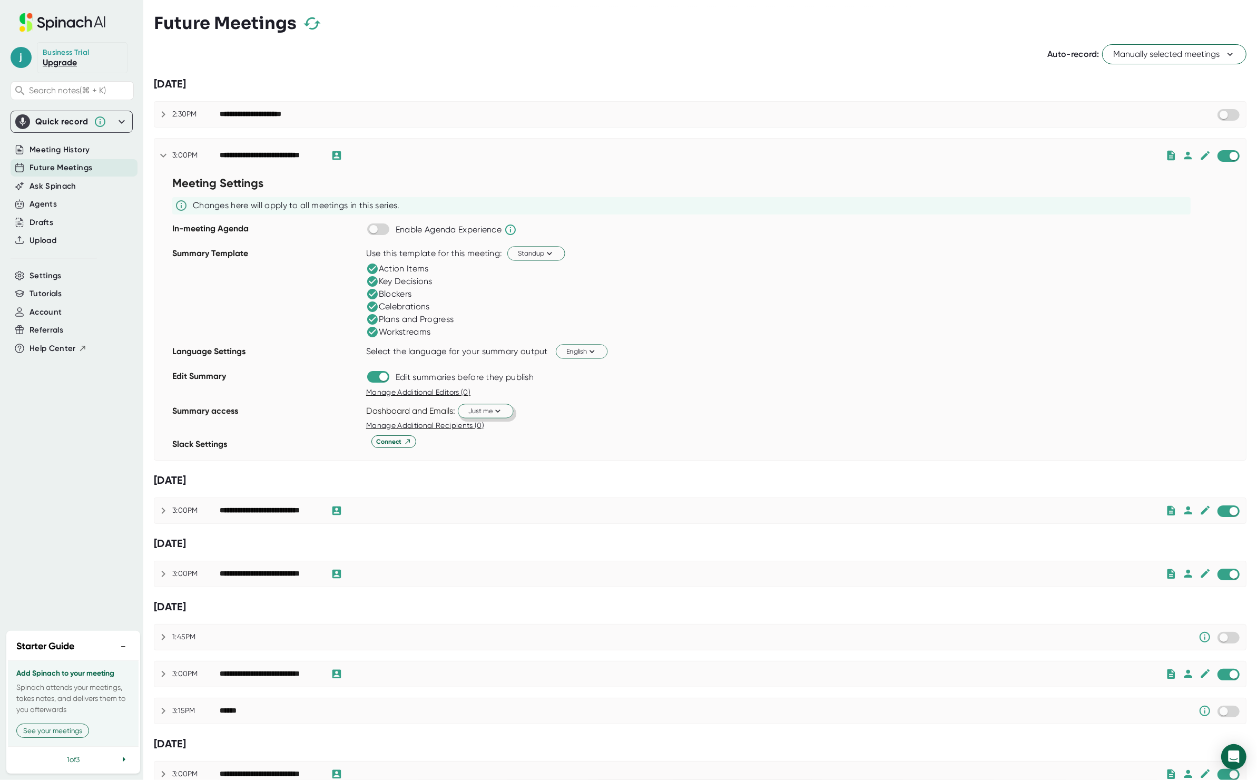
checkbox input "false"
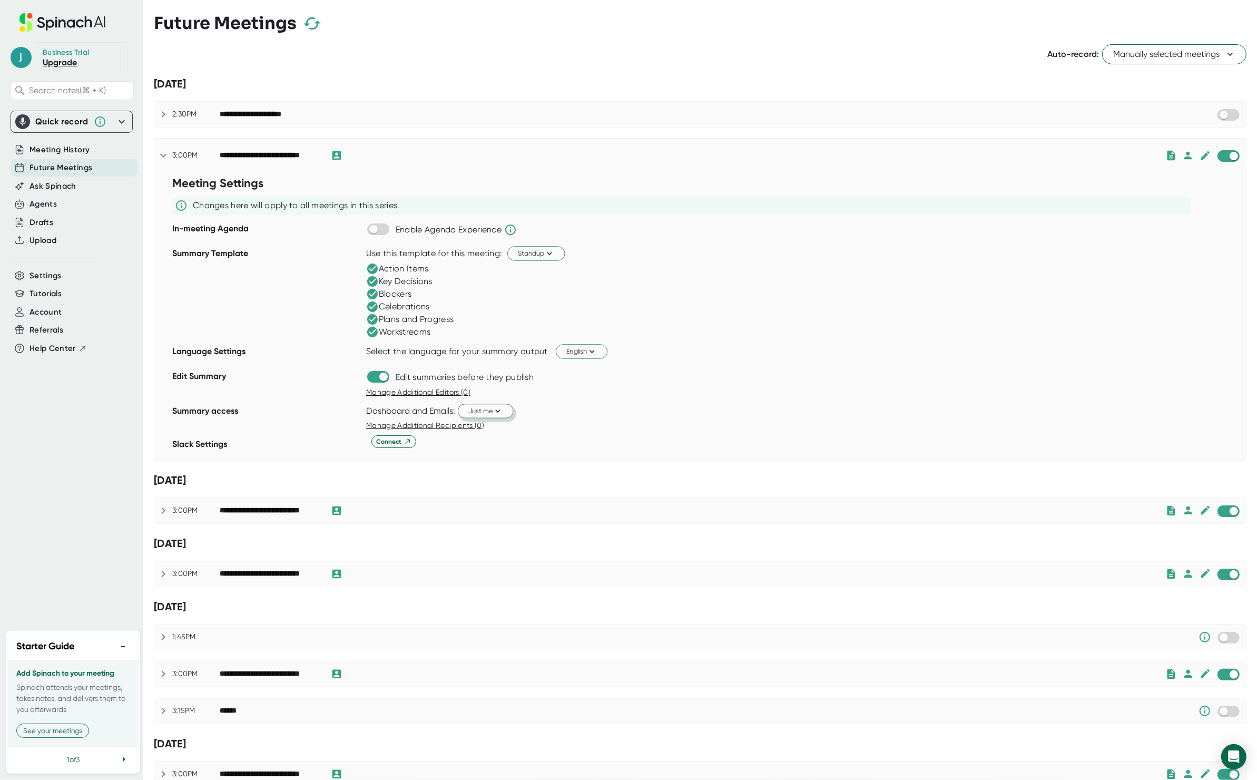
checkbox input "false"
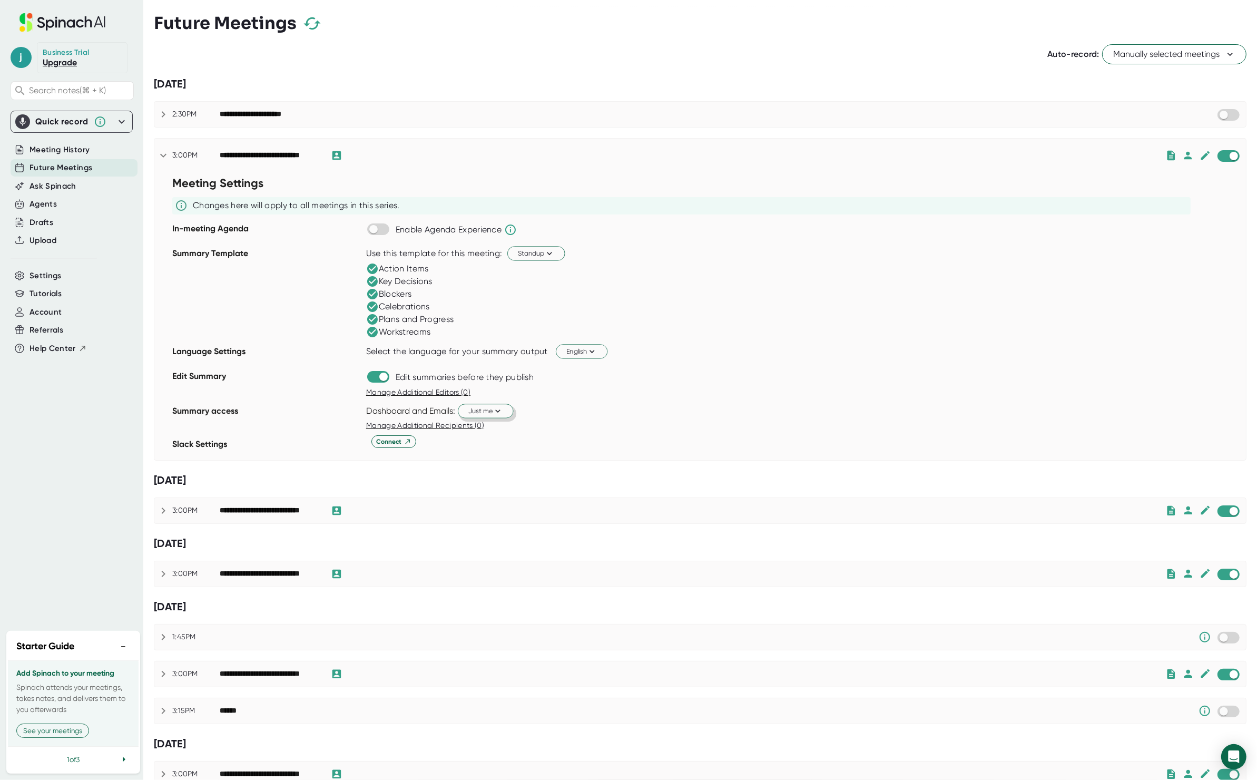
checkbox input "false"
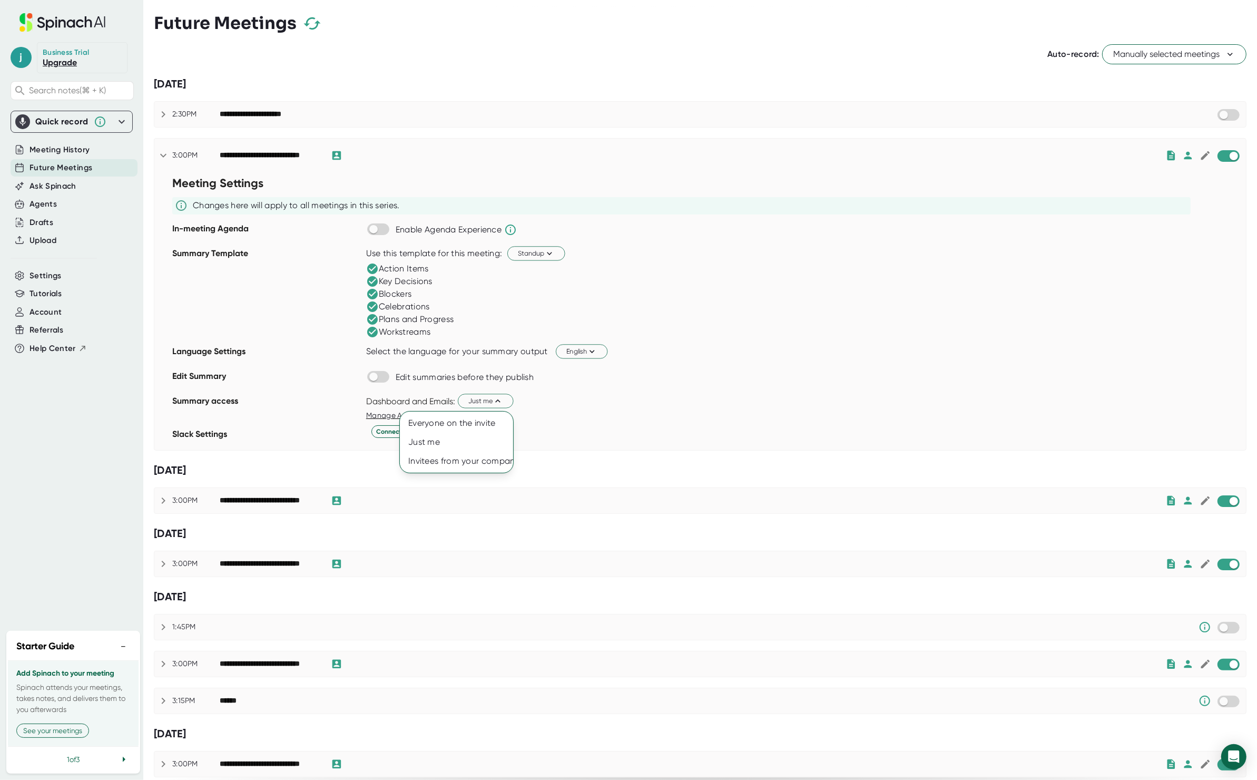
drag, startPoint x: 578, startPoint y: 34, endPoint x: 576, endPoint y: 41, distance: 7.5
click at [576, 41] on div at bounding box center [628, 390] width 1257 height 780
click at [563, 67] on div "**********" at bounding box center [700, 724] width 1093 height 1370
click at [54, 276] on span "Settings" at bounding box center [46, 276] width 32 height 12
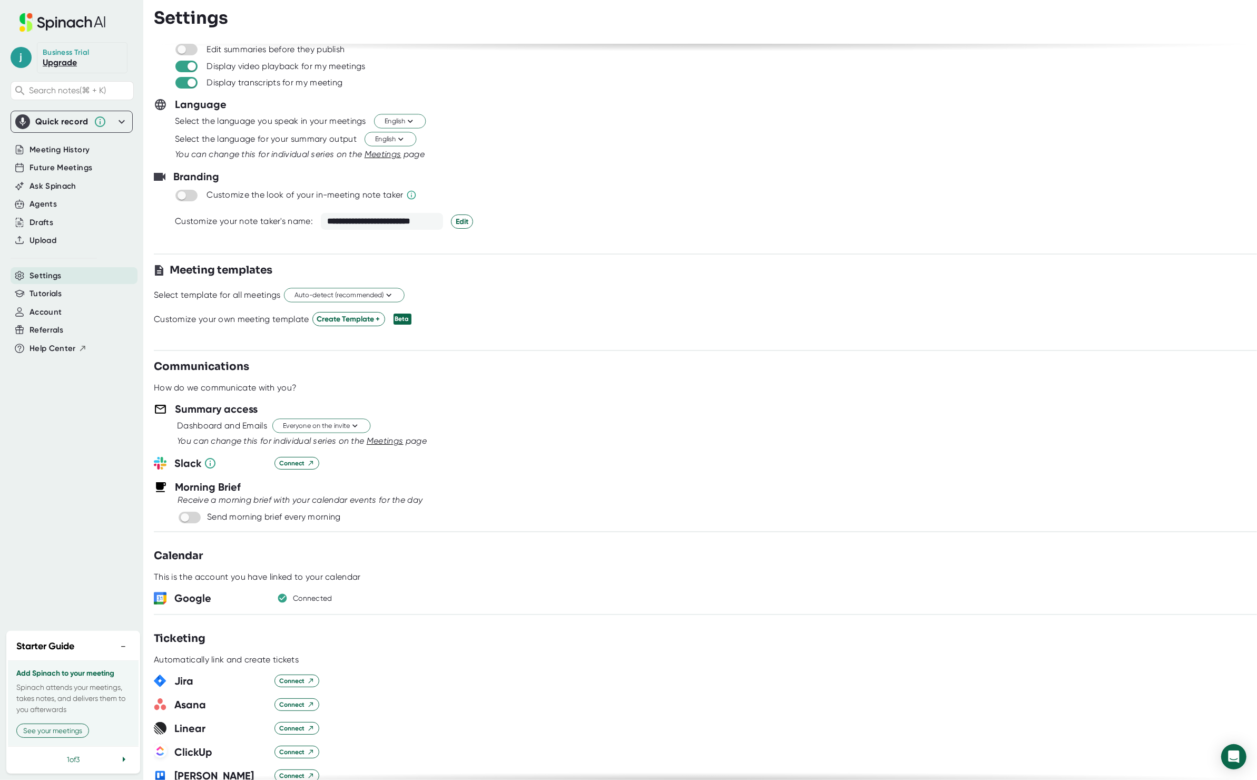
scroll to position [81, 0]
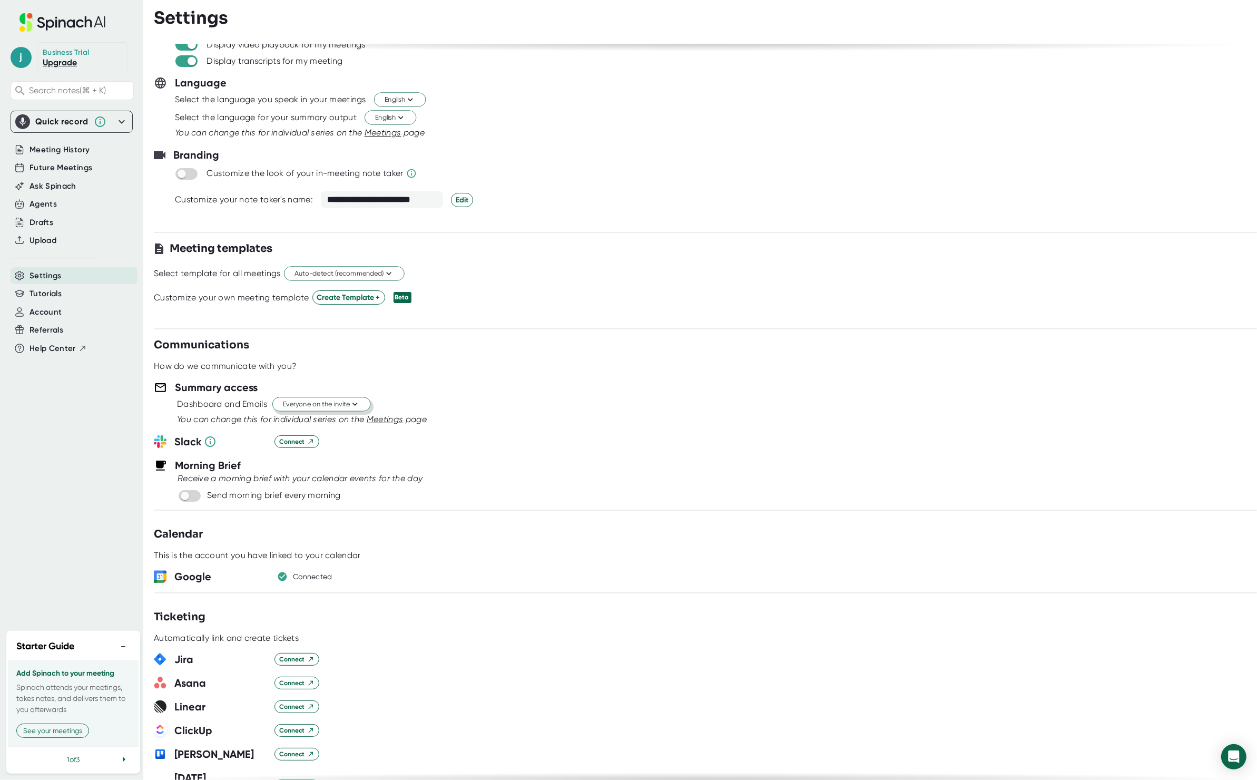
click at [342, 405] on span "Everyone on the invite" at bounding box center [321, 404] width 77 height 10
click at [347, 371] on div at bounding box center [628, 390] width 1257 height 780
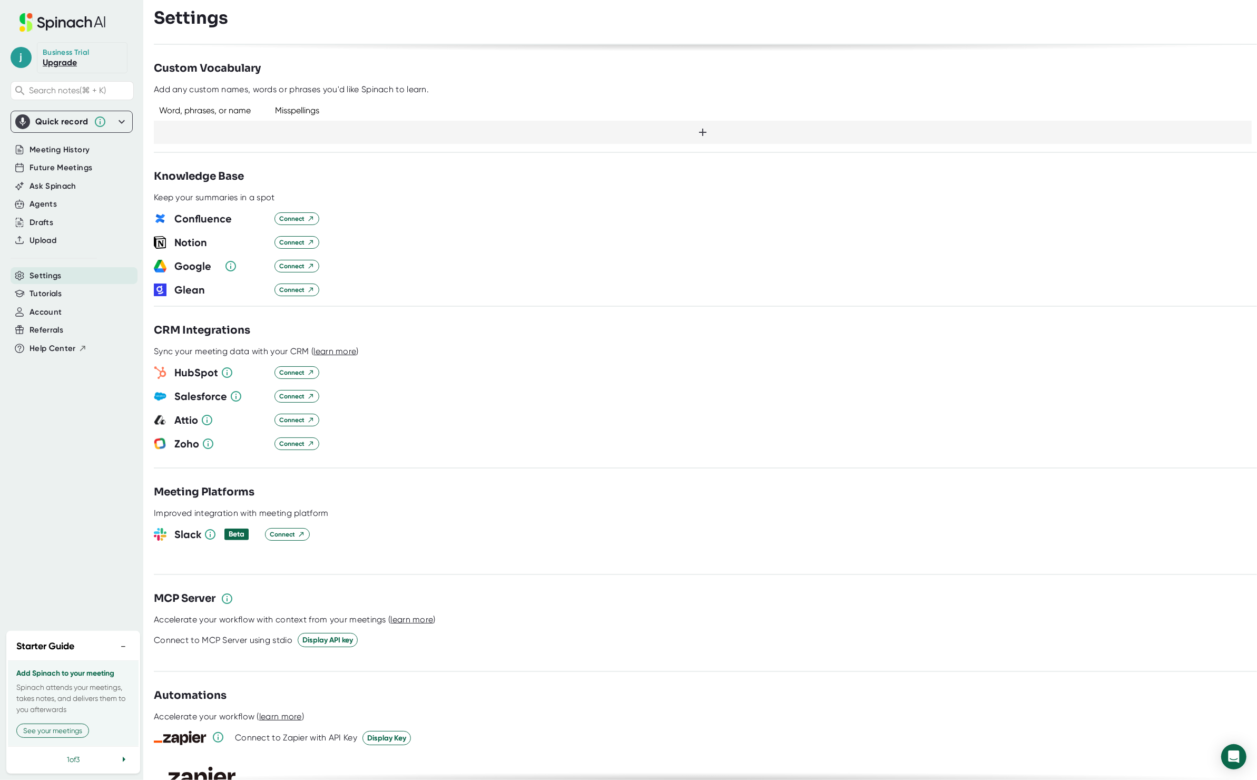
scroll to position [848, 0]
click at [82, 148] on span "Meeting History" at bounding box center [60, 150] width 60 height 12
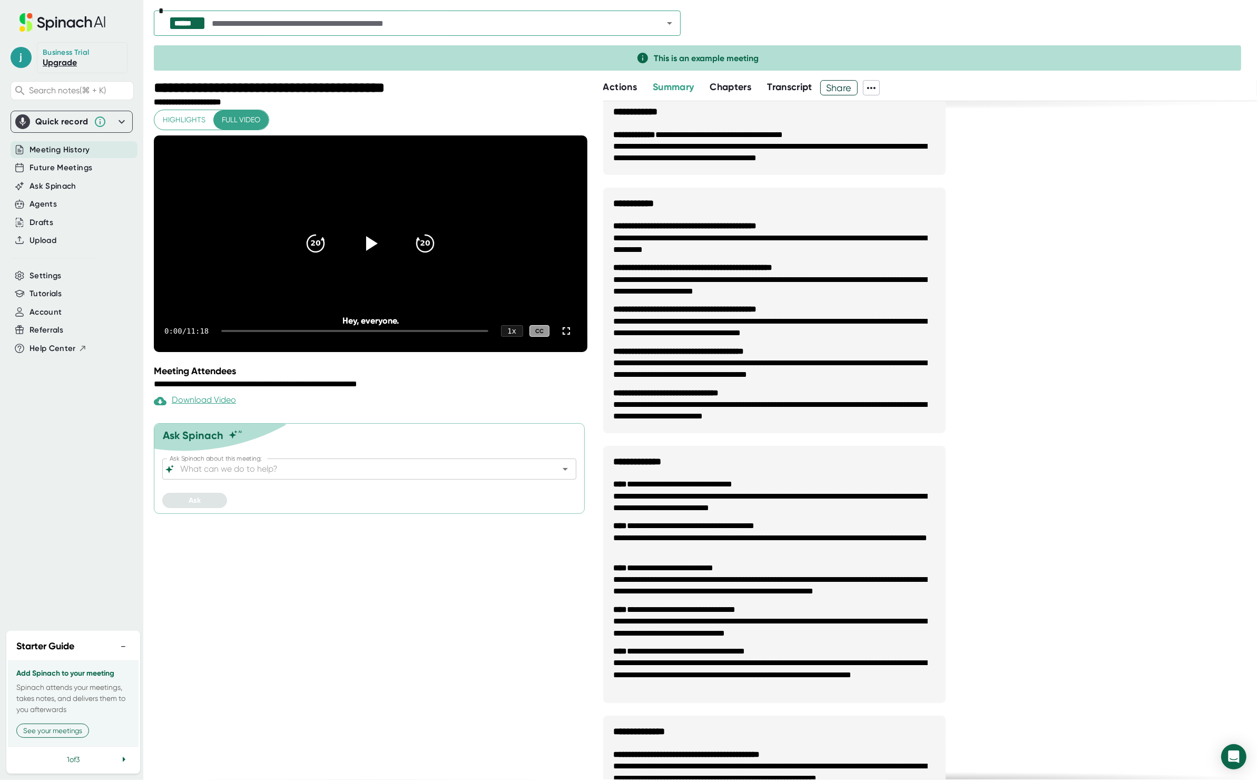
scroll to position [16, 0]
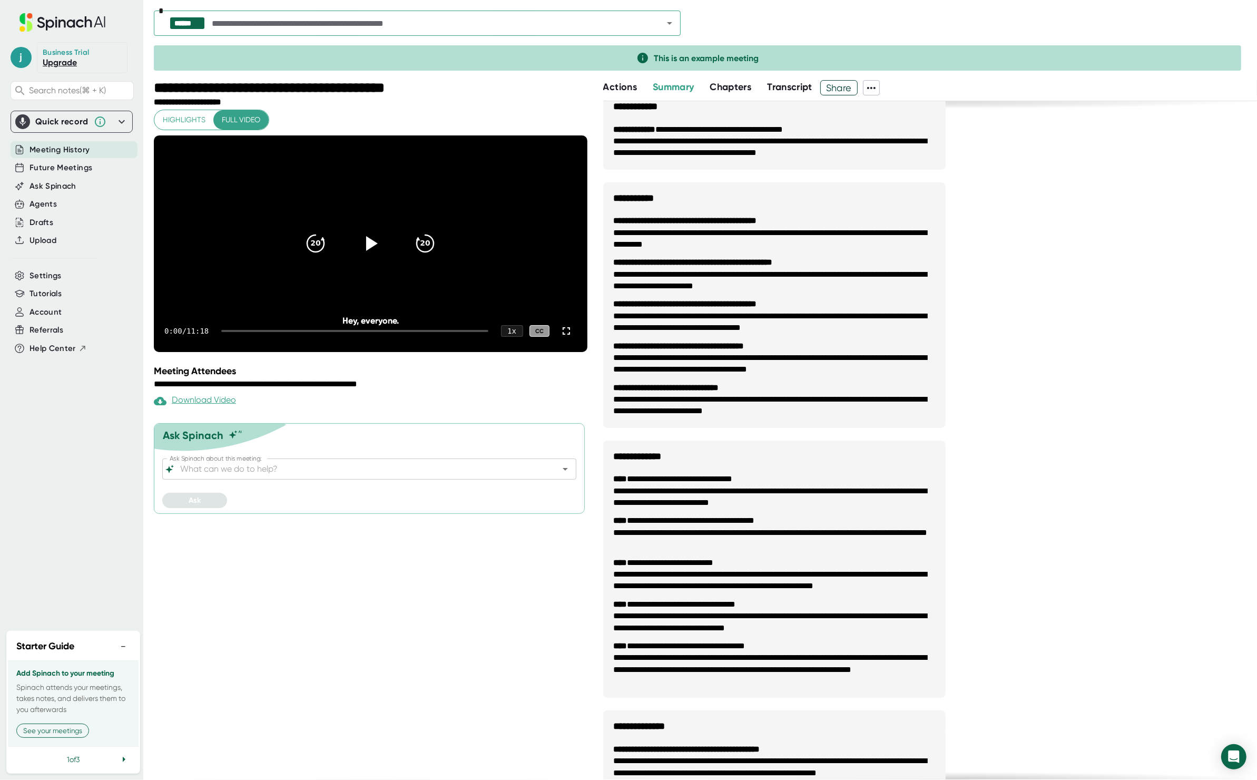
click at [733, 89] on span "Chapters" at bounding box center [731, 87] width 42 height 12
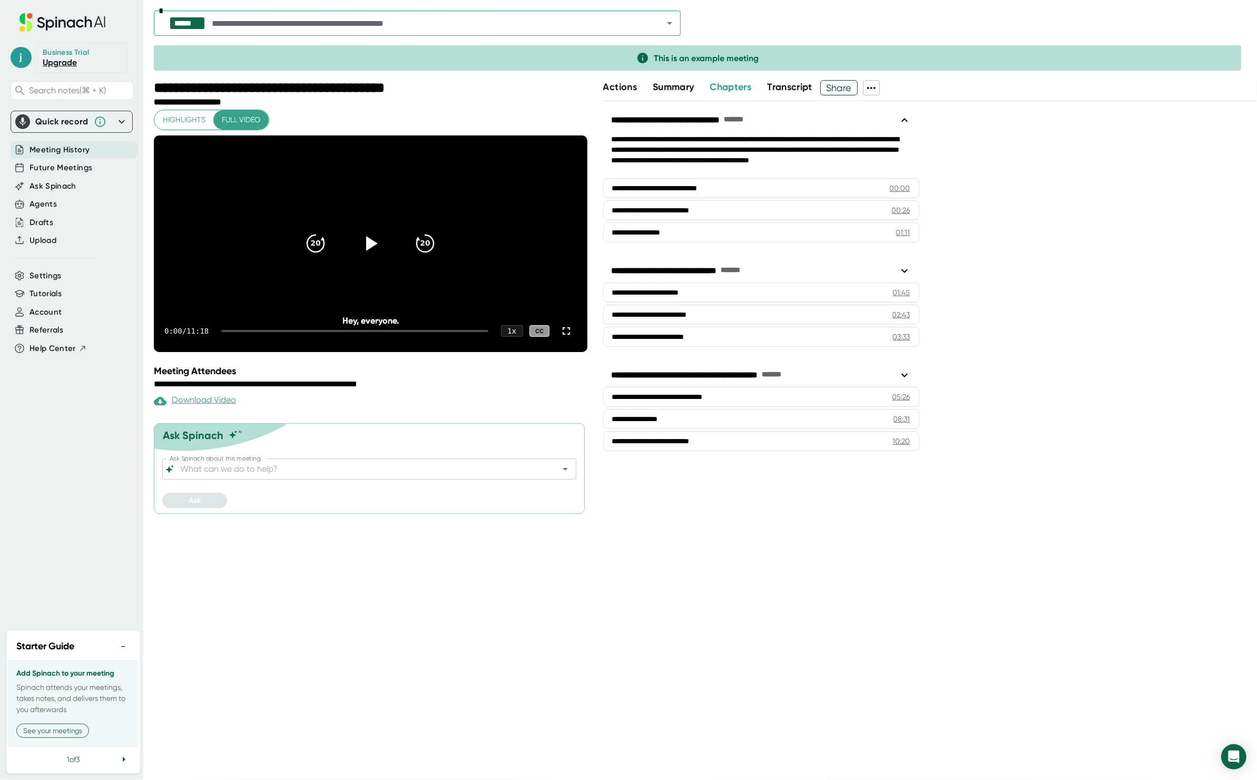
click at [794, 88] on span "Transcript" at bounding box center [789, 87] width 45 height 12
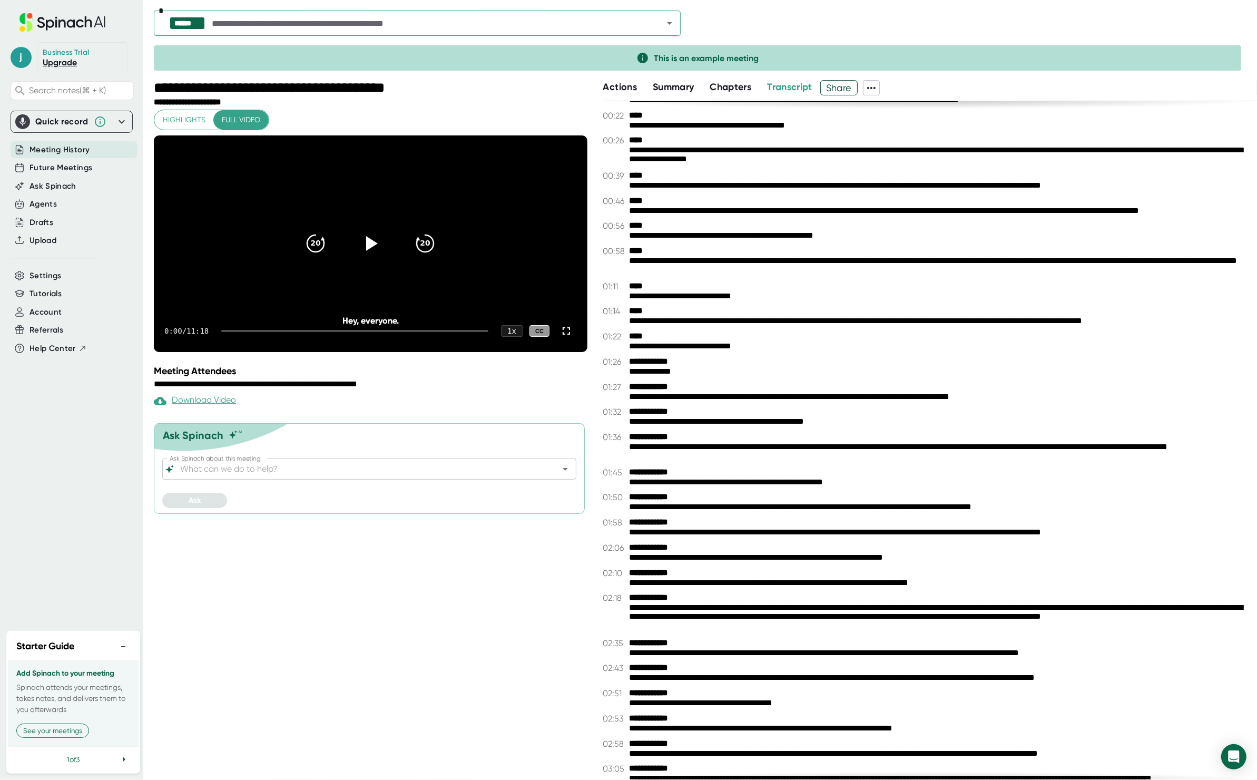
scroll to position [132, 0]
click at [706, 411] on b "**********" at bounding box center [669, 411] width 79 height 10
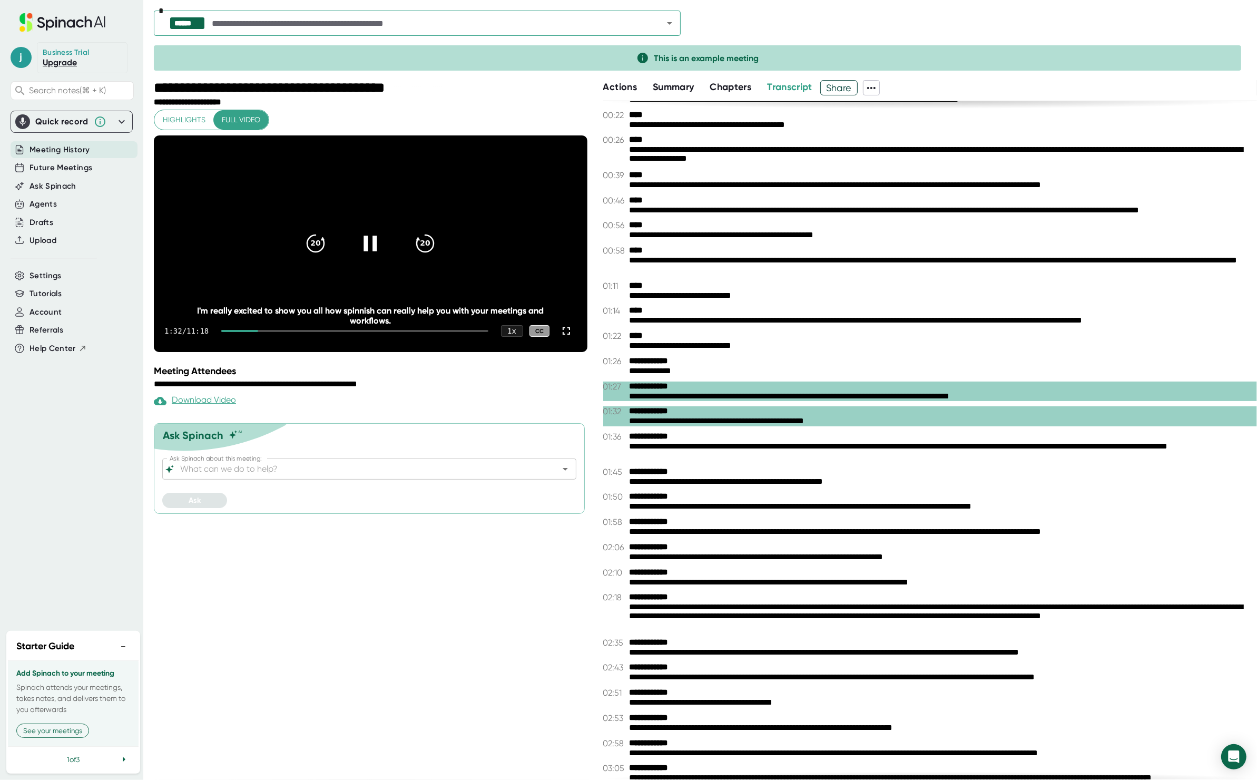
click at [378, 255] on icon at bounding box center [370, 243] width 26 height 26
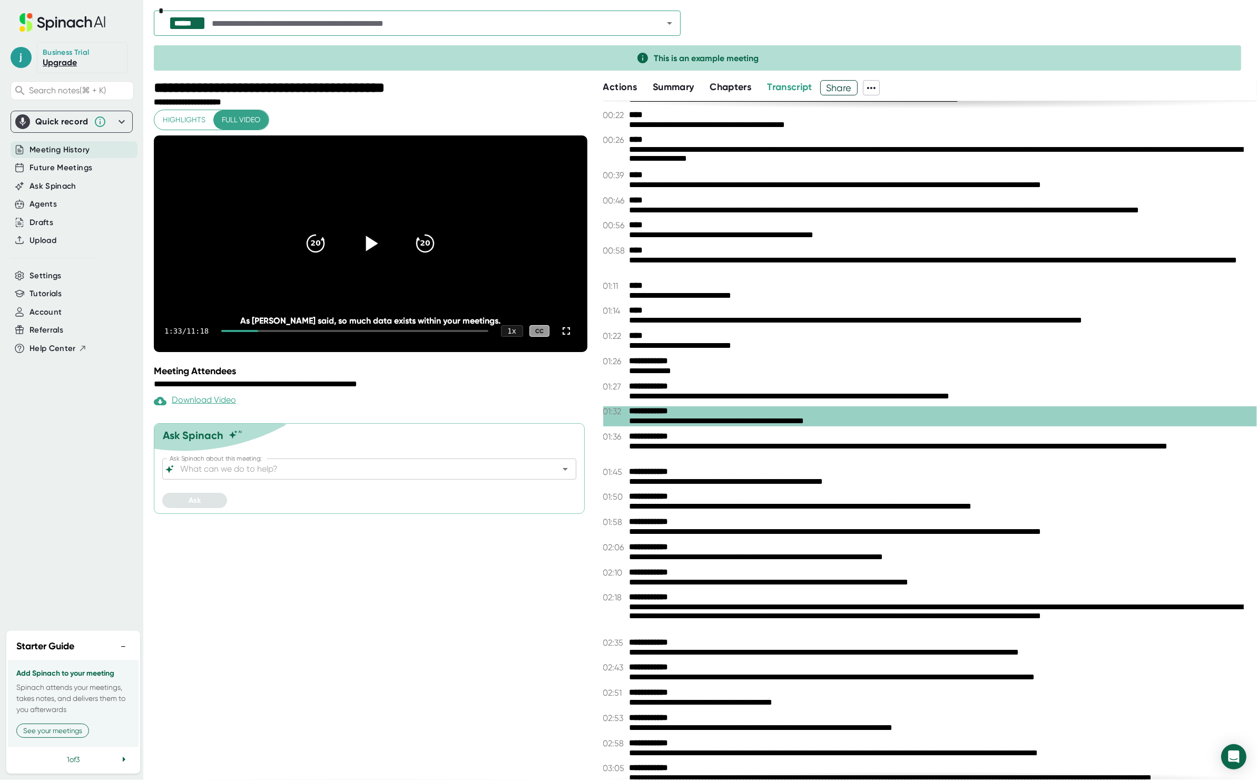
click at [618, 91] on span "Actions" at bounding box center [620, 87] width 34 height 12
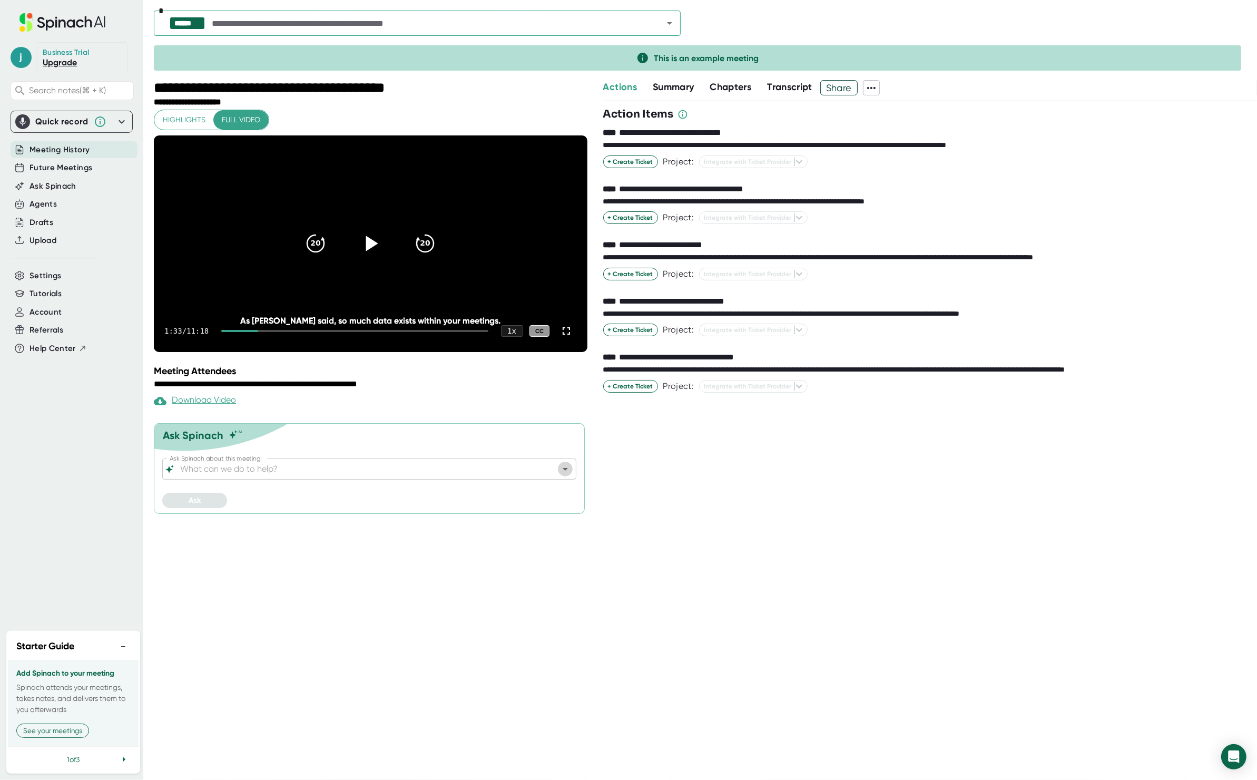
click at [564, 475] on icon "Open" at bounding box center [565, 469] width 13 height 13
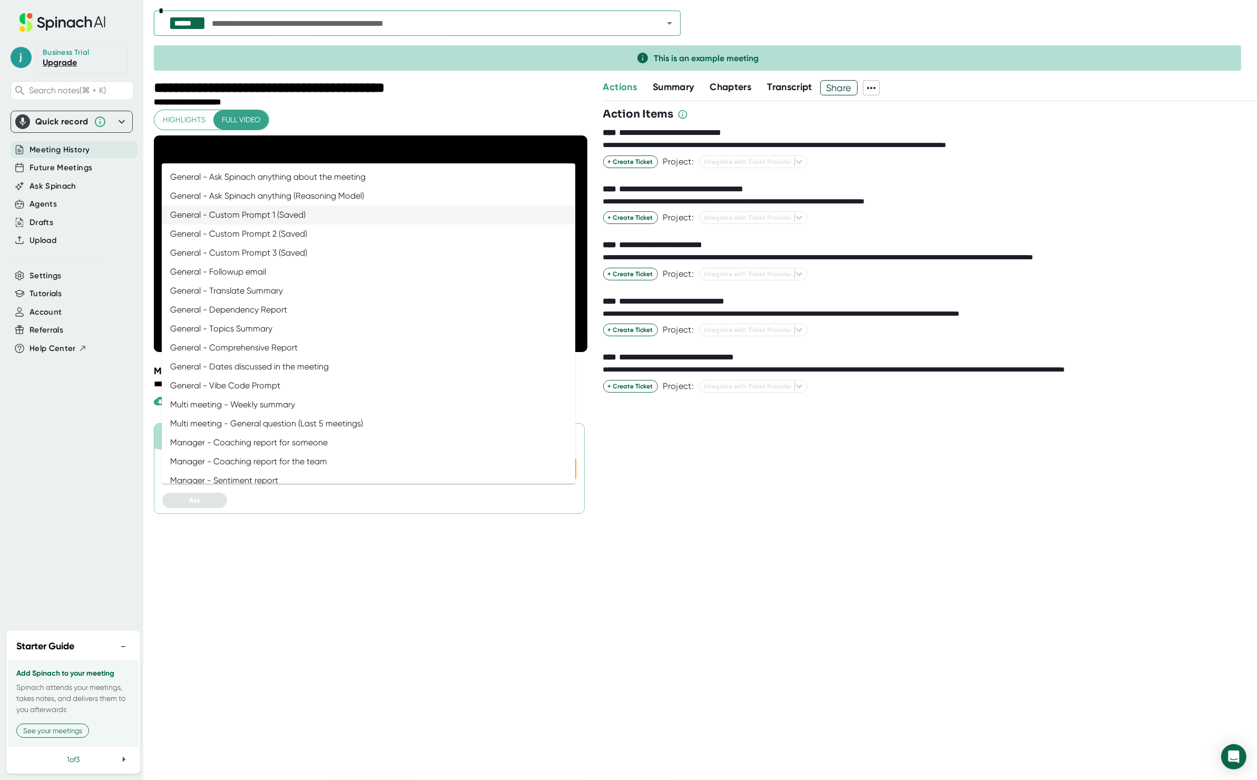
click at [328, 215] on li "General - Custom Prompt 1 (Saved)" at bounding box center [369, 214] width 414 height 19
type input "General - Custom Prompt 1 (Saved)"
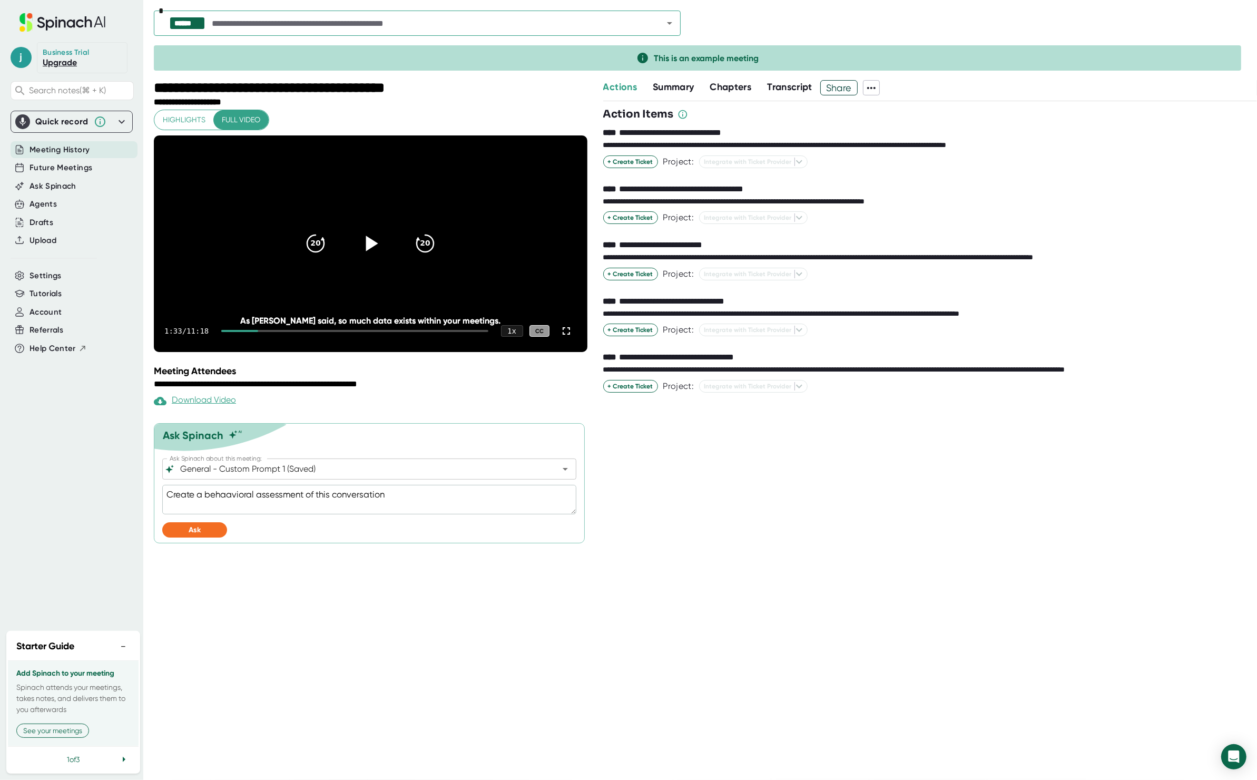
click at [394, 514] on textarea "Create a behaavioral assessment of this conversation" at bounding box center [369, 500] width 414 height 30
type textarea "x"
type textarea "T"
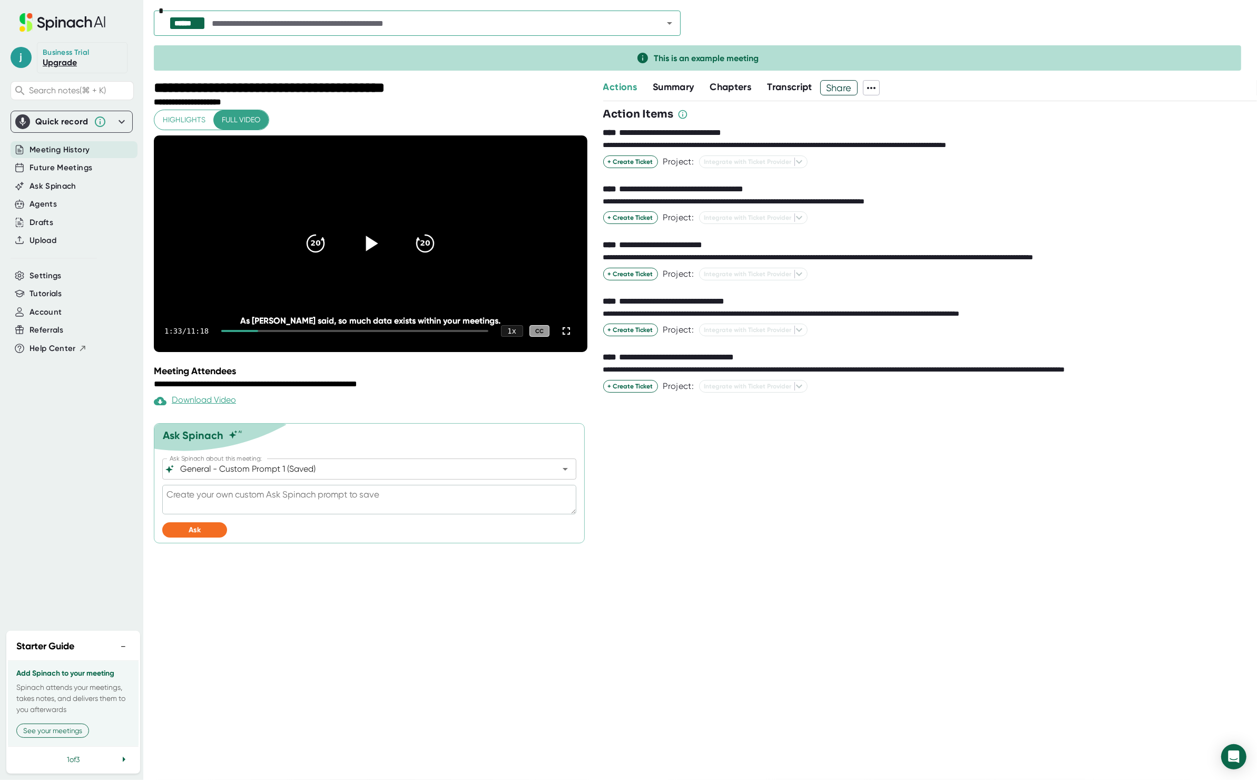
type textarea "x"
type textarea "Te"
type textarea "x"
type textarea "Tel"
type textarea "x"
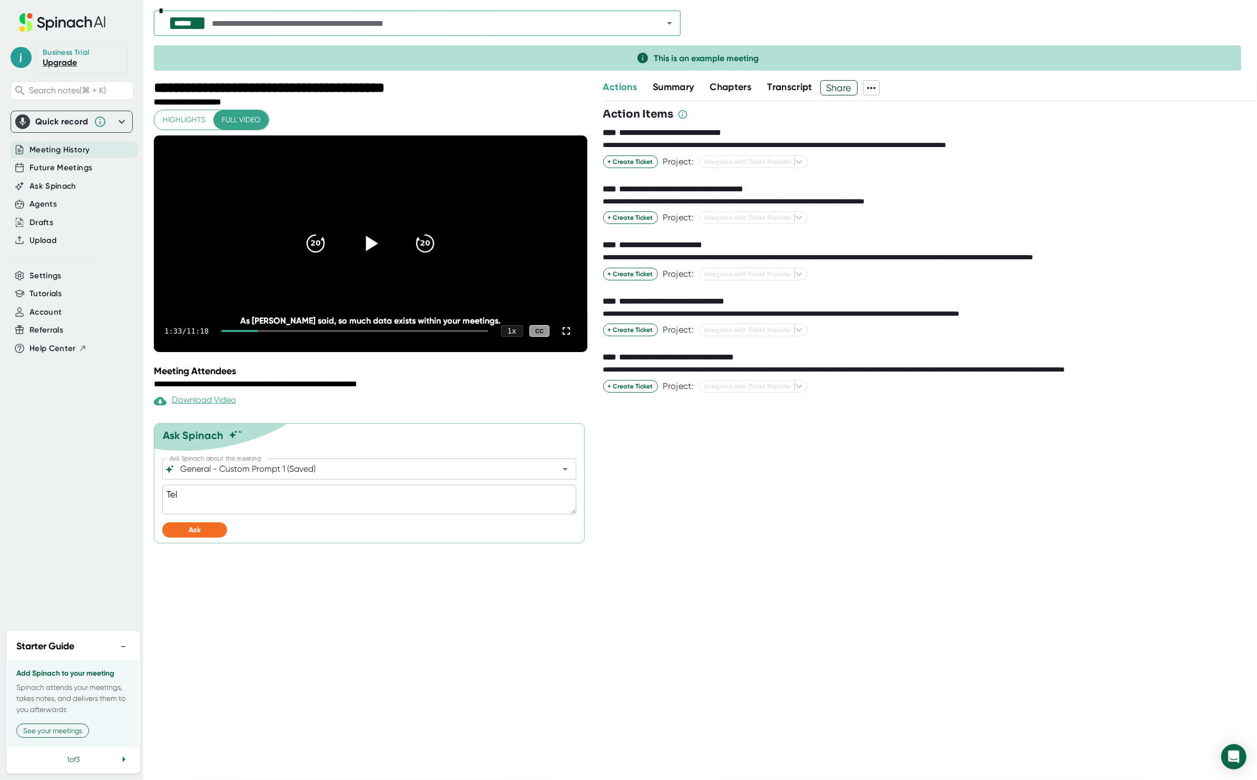
type textarea "Tell"
type textarea "x"
type textarea "Tell"
type textarea "x"
type textarea "Tell m"
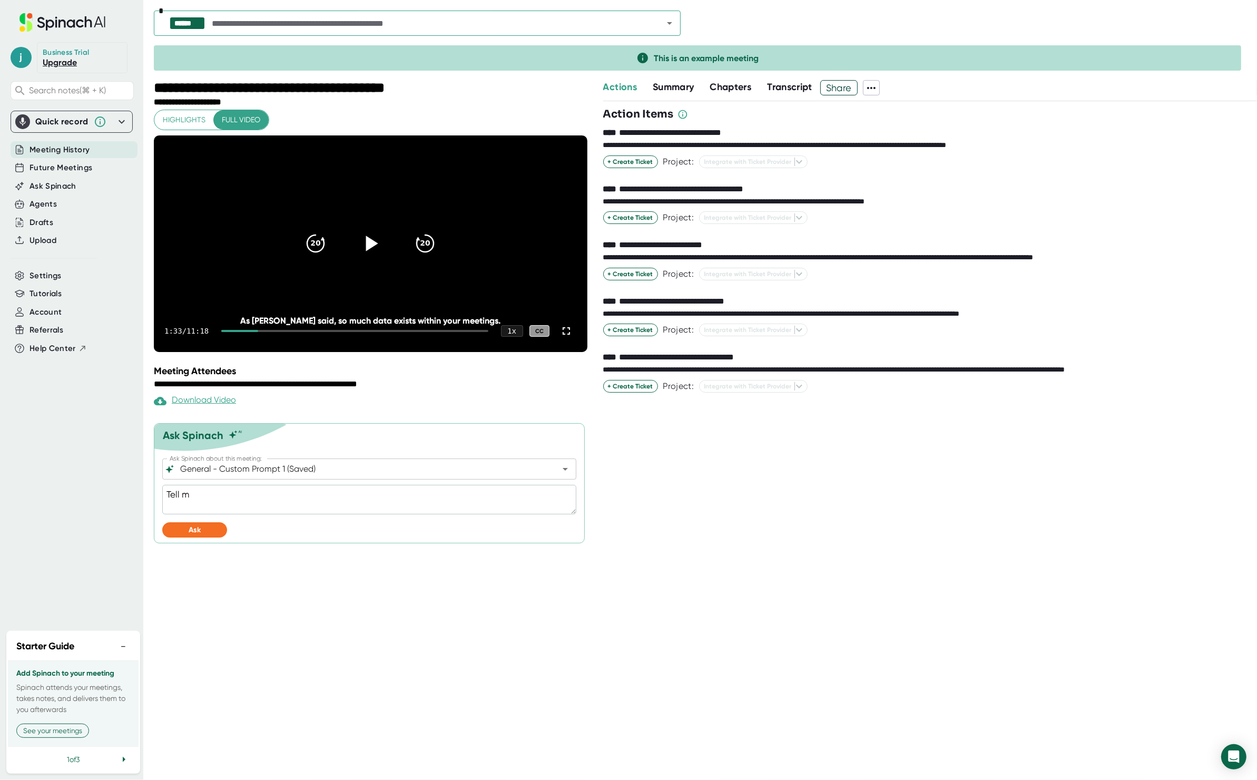
type textarea "x"
type textarea "Tell me"
type textarea "x"
type textarea "Tell me"
type textarea "x"
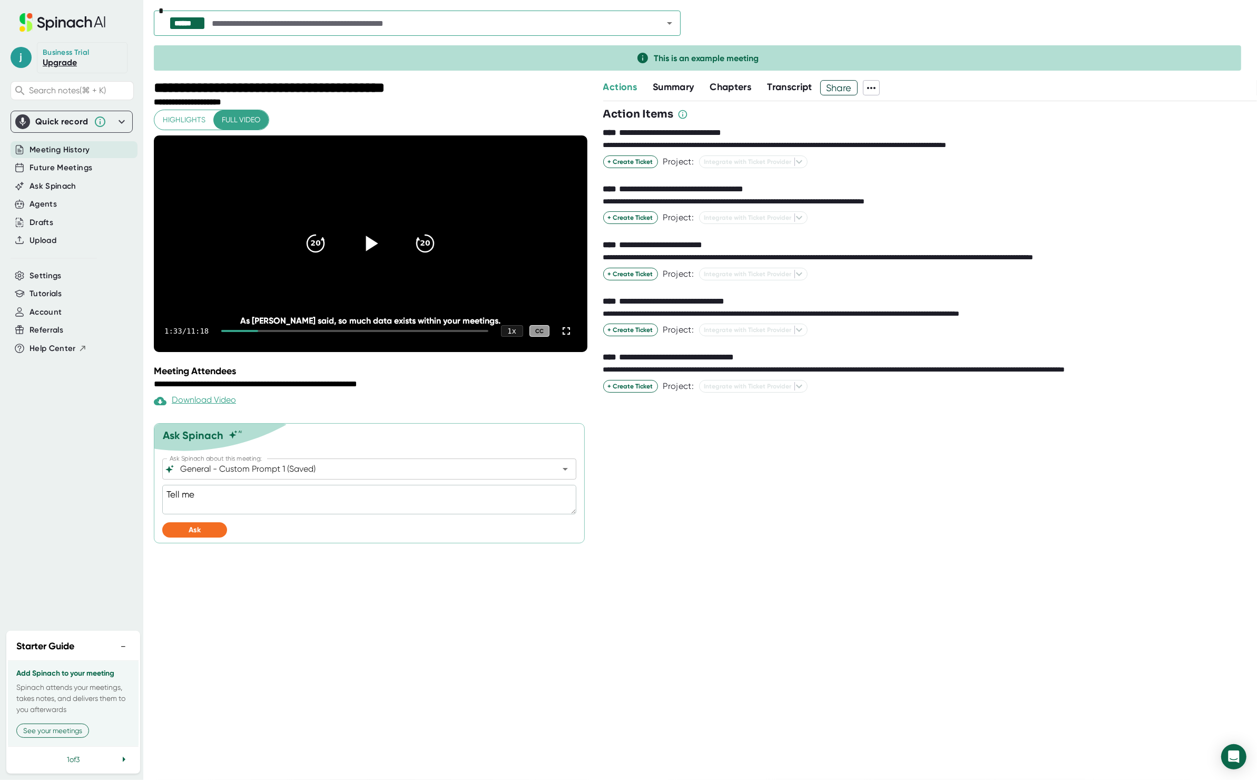
type textarea "Tell me a"
type textarea "x"
type textarea "Tell me ab"
type textarea "x"
type textarea "Tell me abo"
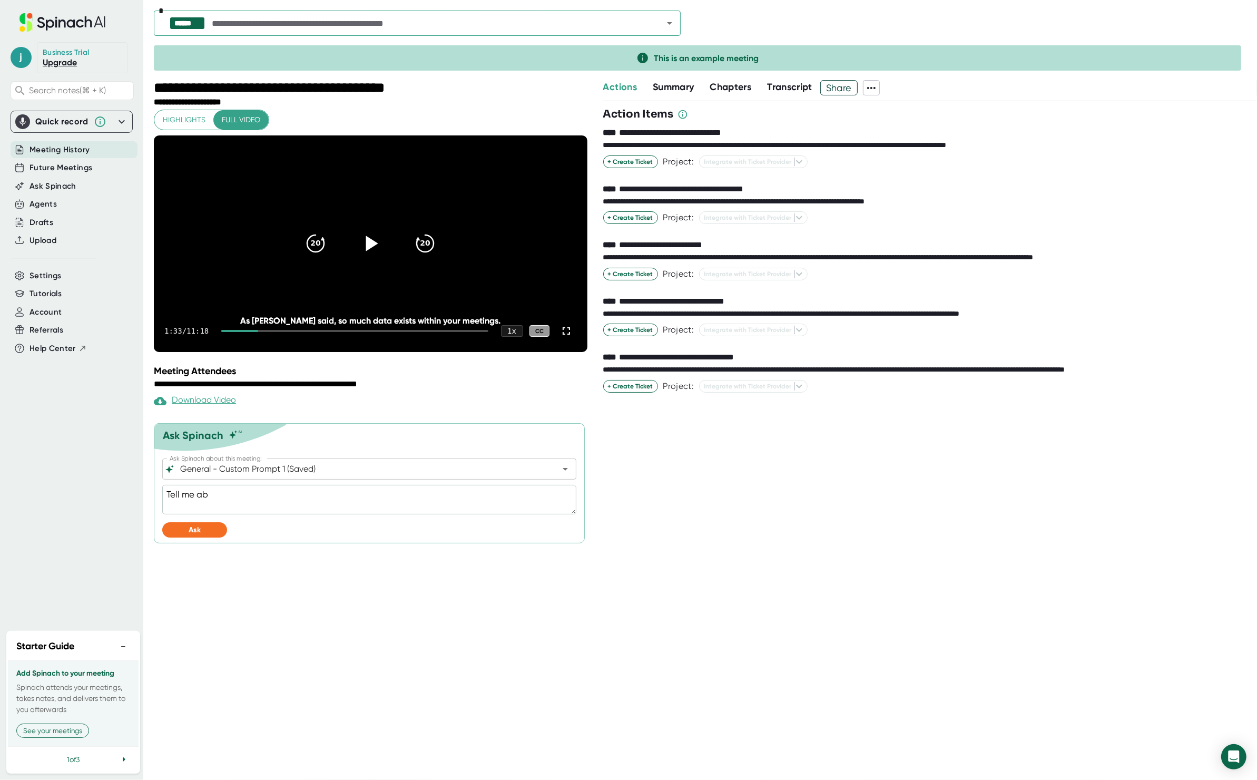
type textarea "x"
type textarea "Tell me abou"
type textarea "x"
type textarea "Tell me about"
type textarea "x"
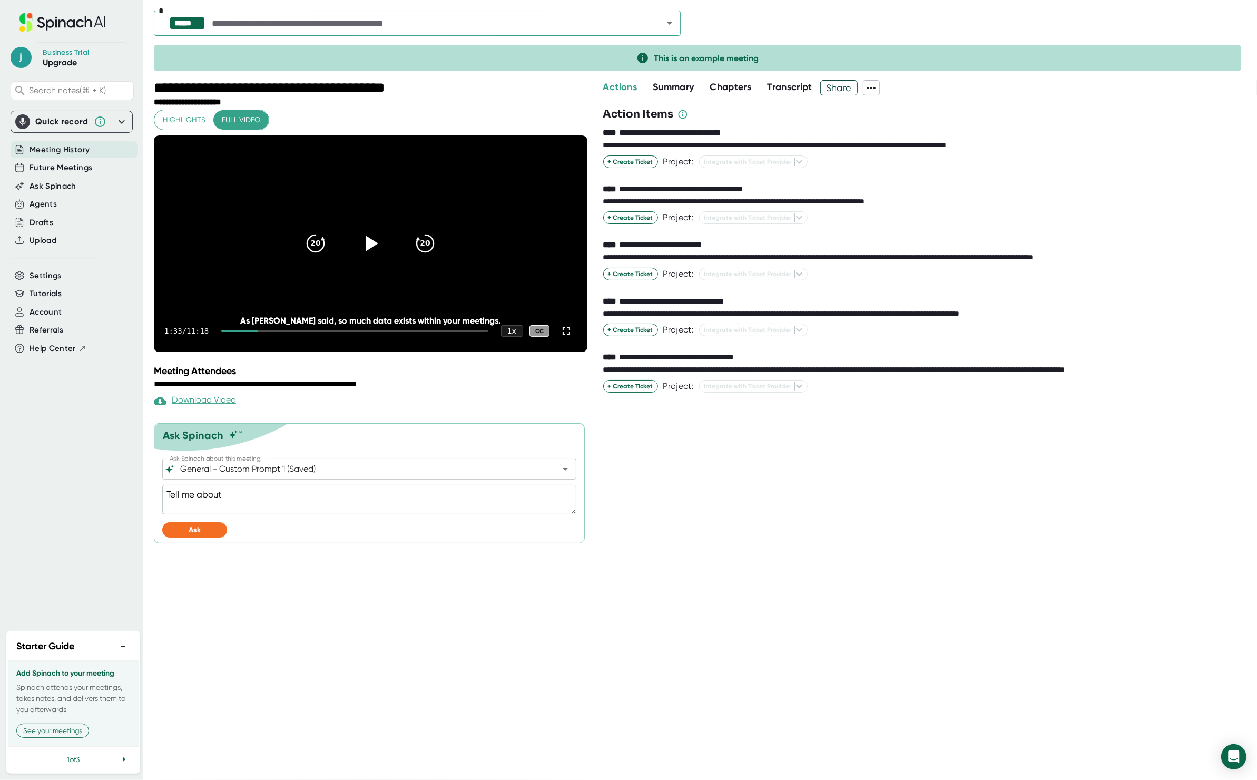
type textarea "Tell me about"
type textarea "x"
type textarea "Tell me about s"
type textarea "x"
type textarea "Tell me about sp"
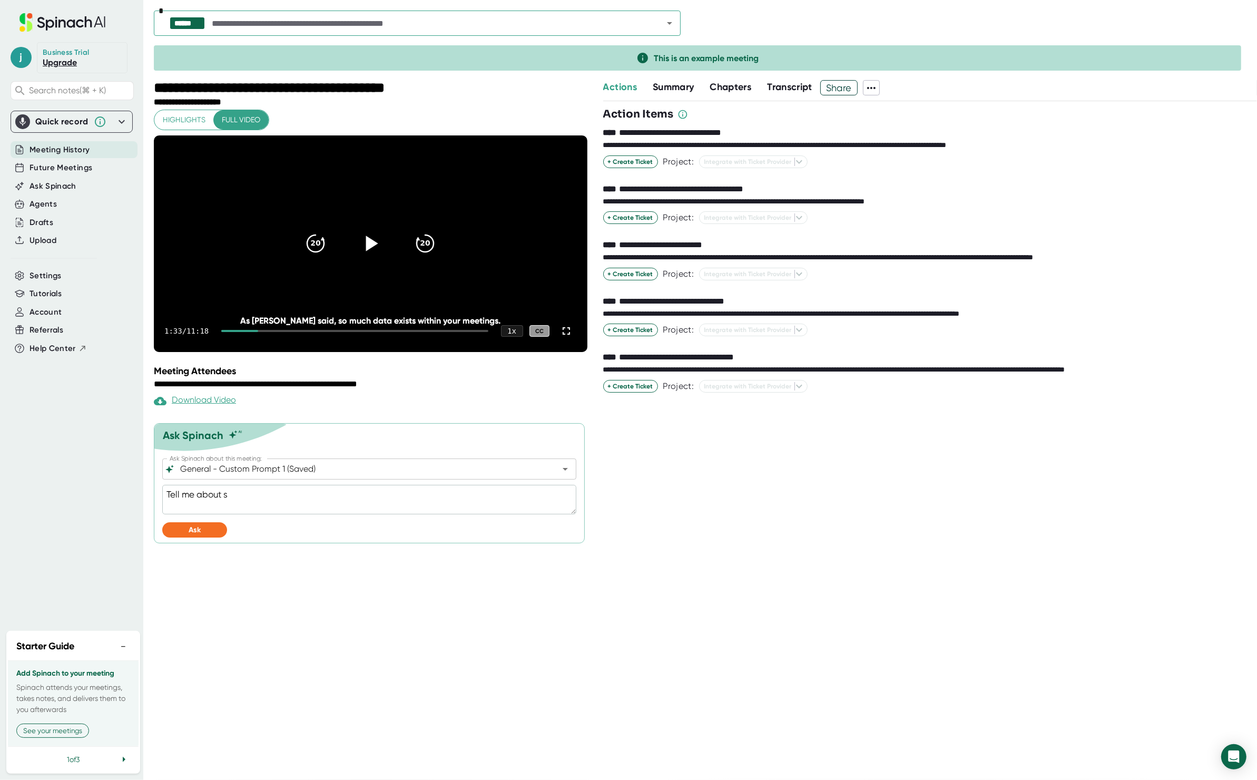
type textarea "x"
type textarea "Tell me about spi"
type textarea "x"
type textarea "Tell me about spin"
type textarea "x"
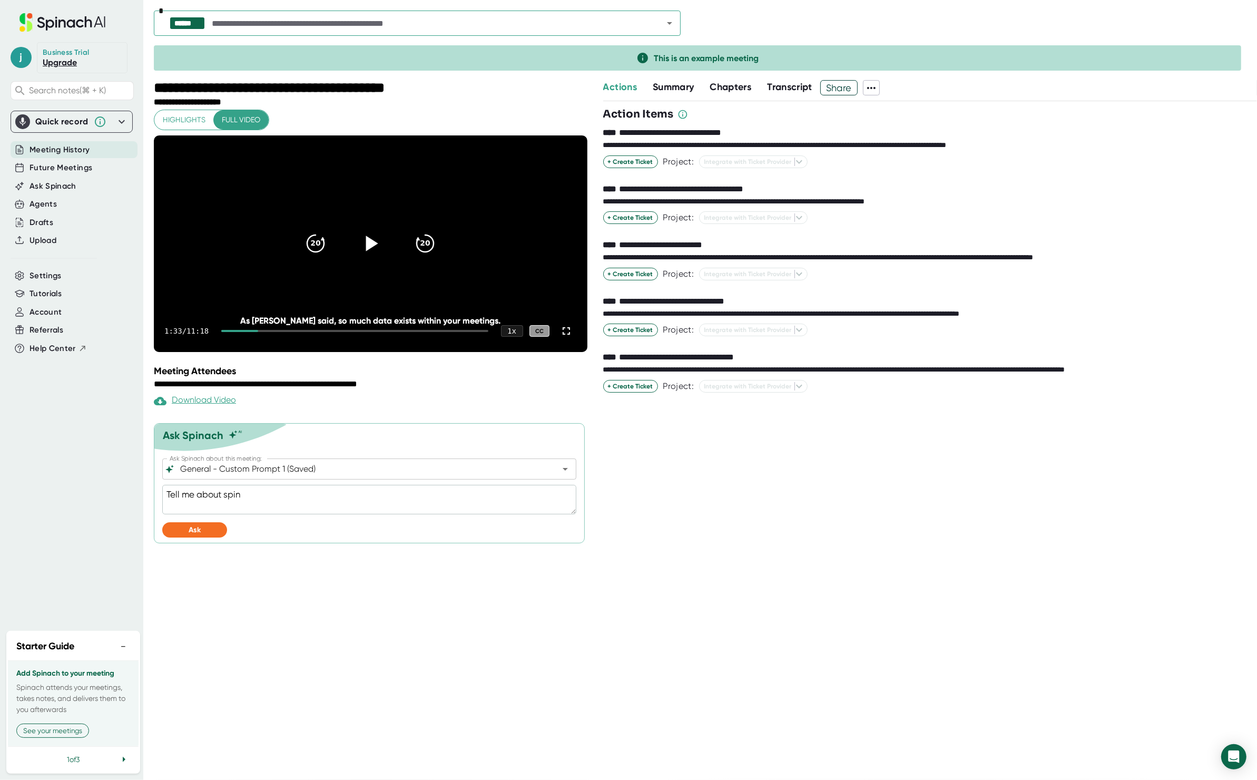
type textarea "Tell me about [PERSON_NAME]"
type textarea "x"
type textarea "Tell me about spinac"
type textarea "x"
type textarea "Tell me about spinach"
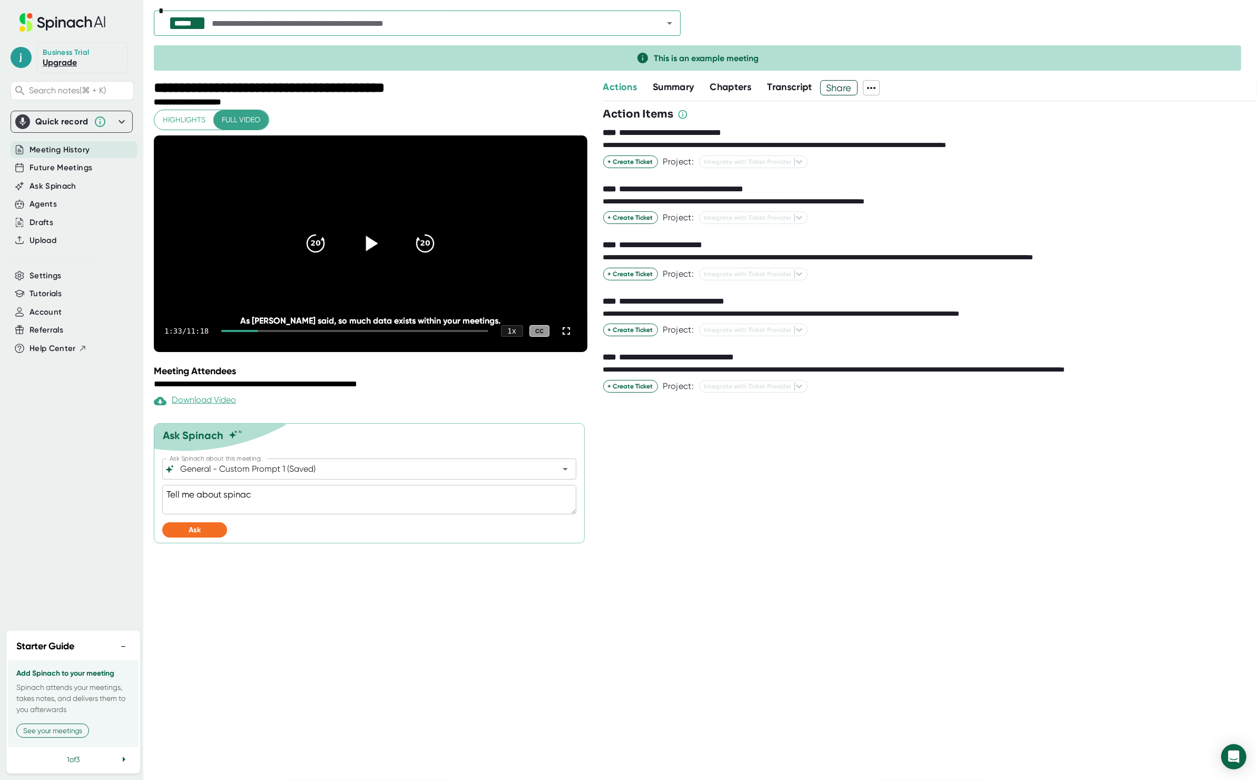
type textarea "x"
type textarea "Tell me about spinach"
type textarea "x"
type textarea "Tell me about spinach a"
type textarea "x"
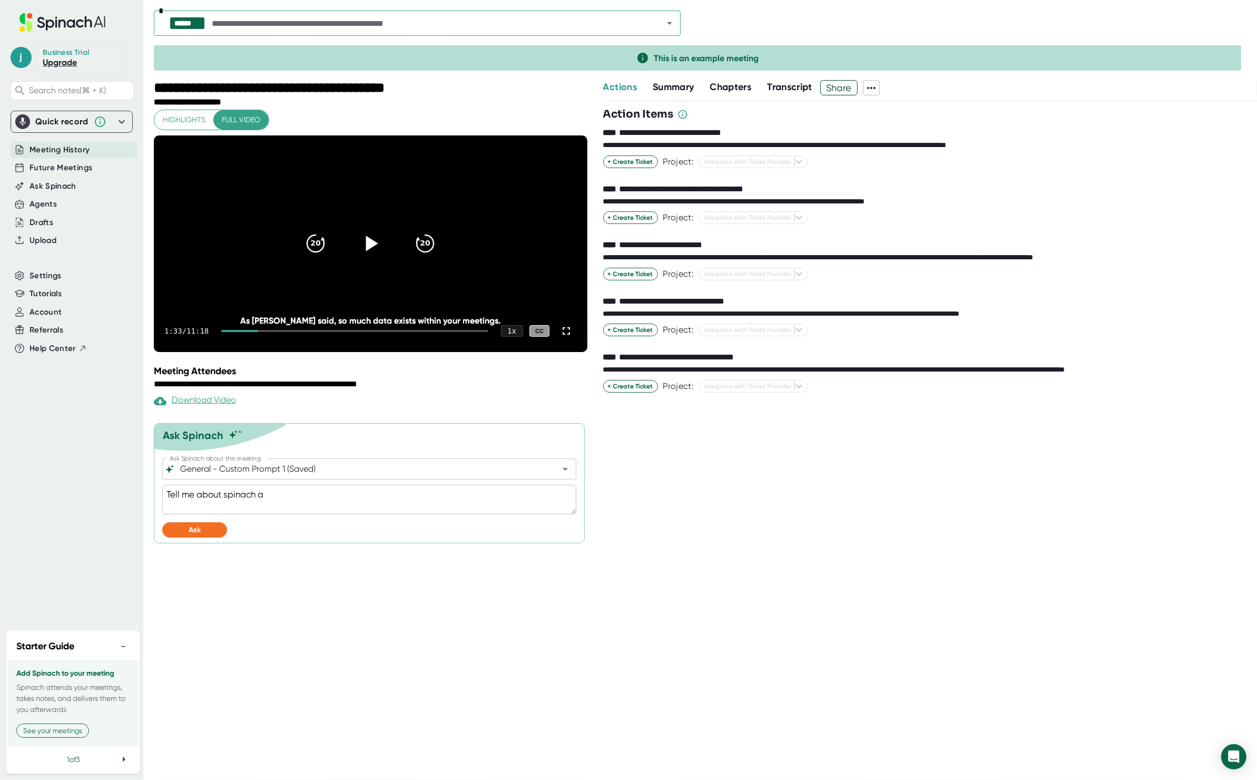
type textarea "Tell me about spinach an"
type textarea "x"
type textarea "Tell me about spinach and"
type textarea "x"
type textarea "Tell me about spinach and"
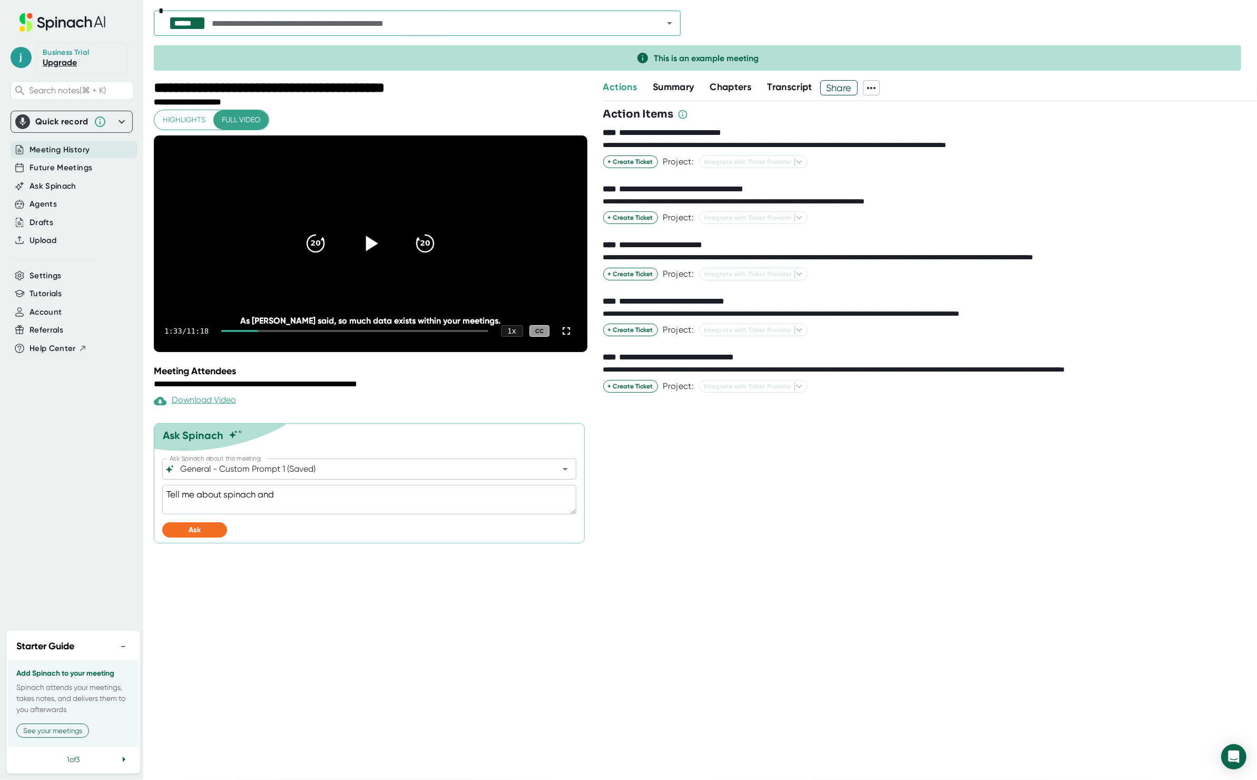
type textarea "x"
type textarea "Tell me about spinach and s"
type textarea "x"
type textarea "Tell me about spinach and se"
type textarea "x"
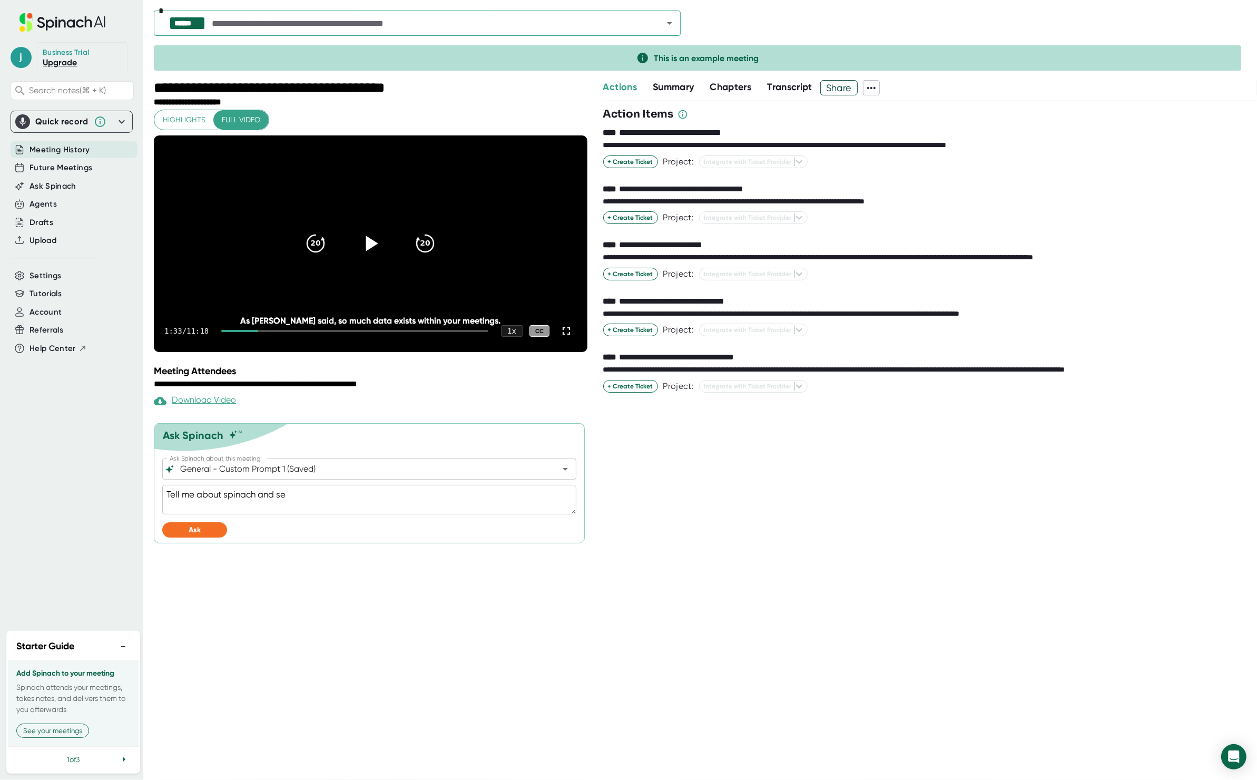
type textarea "Tell me about spinach and sen"
type textarea "x"
type textarea "Tell me about spinach and send"
type textarea "x"
type textarea "Tell me about spinach and send"
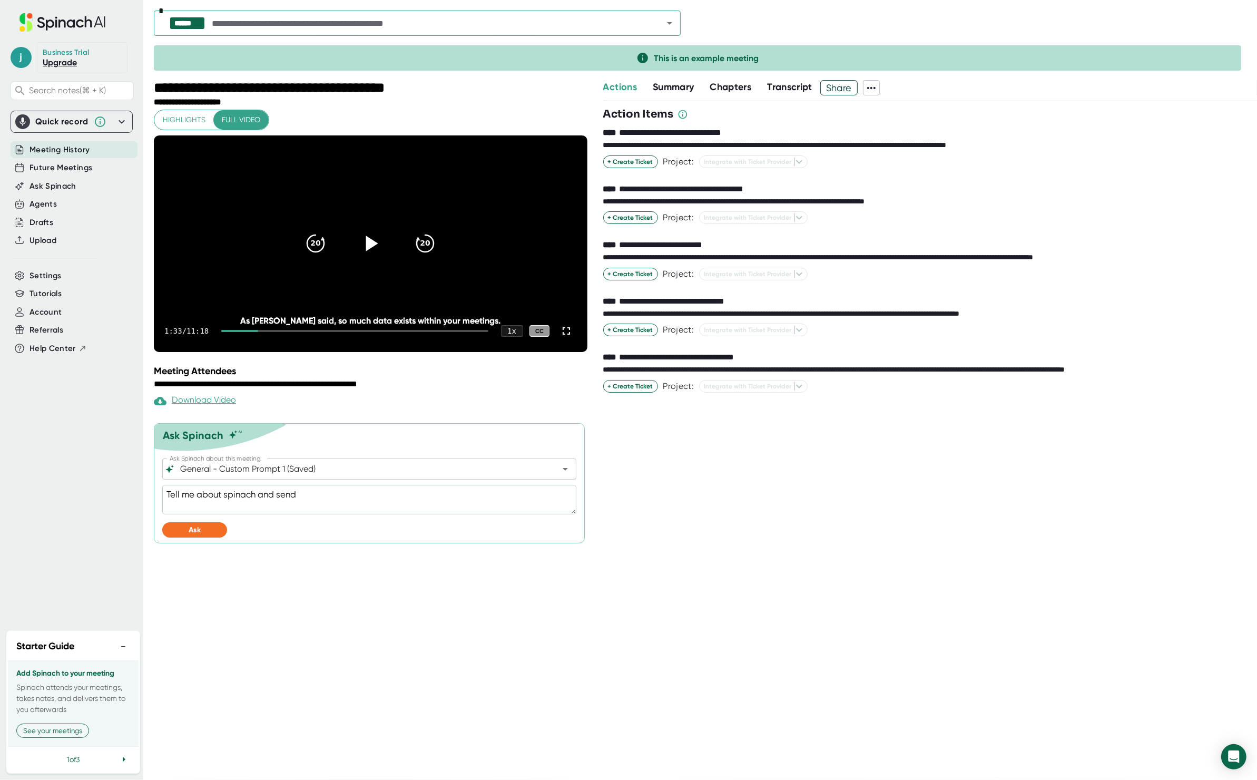
type textarea "x"
type textarea "Tell me about spinach and send a"
type textarea "x"
type textarea "Tell me about spinach and send an"
type textarea "x"
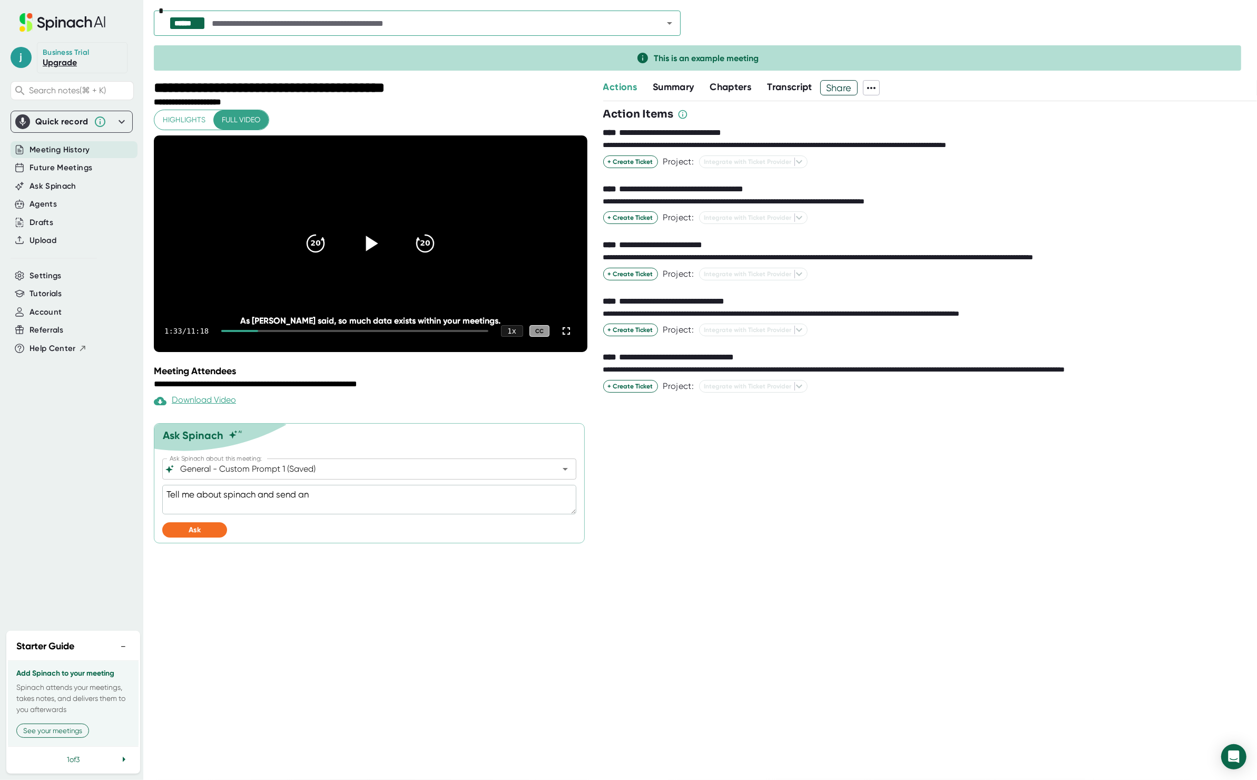
type textarea "Tell me about spinach and send an"
type textarea "x"
type textarea "Tell me about spinach and send an e"
type textarea "x"
type textarea "Tell me about spinach and send an em"
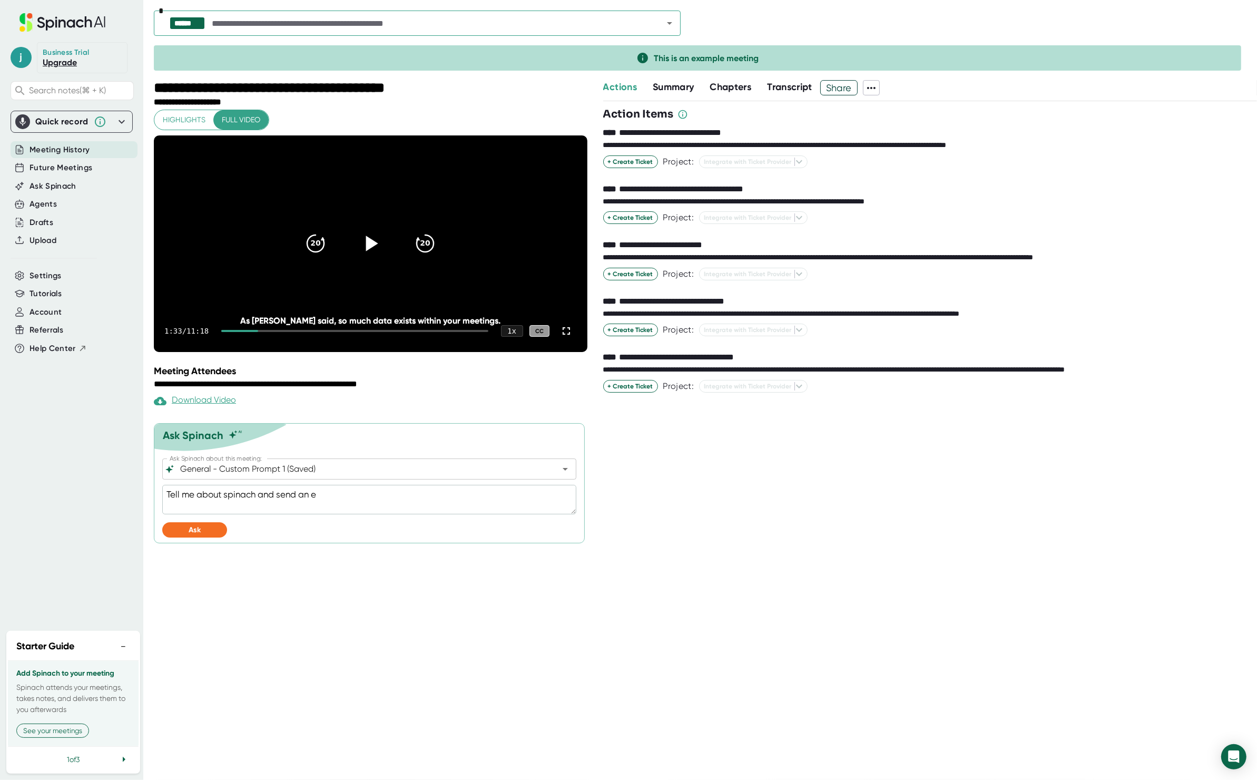
type textarea "x"
type textarea "Tell me about spinach and send an ema"
type textarea "x"
type textarea "Tell me about spinach and send an emai"
type textarea "x"
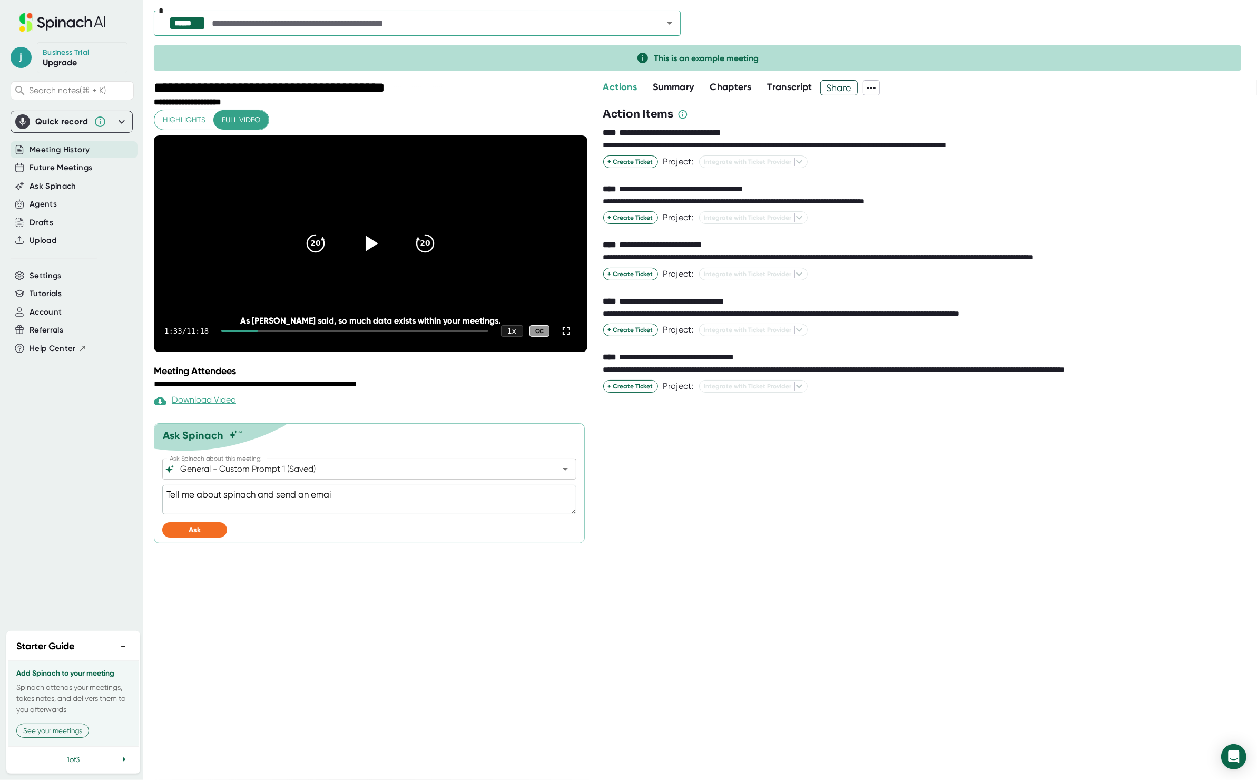
type textarea "Tell me about spinach and send an email"
type textarea "x"
type textarea "Tell me about spinach and send an email"
type textarea "x"
type textarea "Tell me about spinach and send an email t"
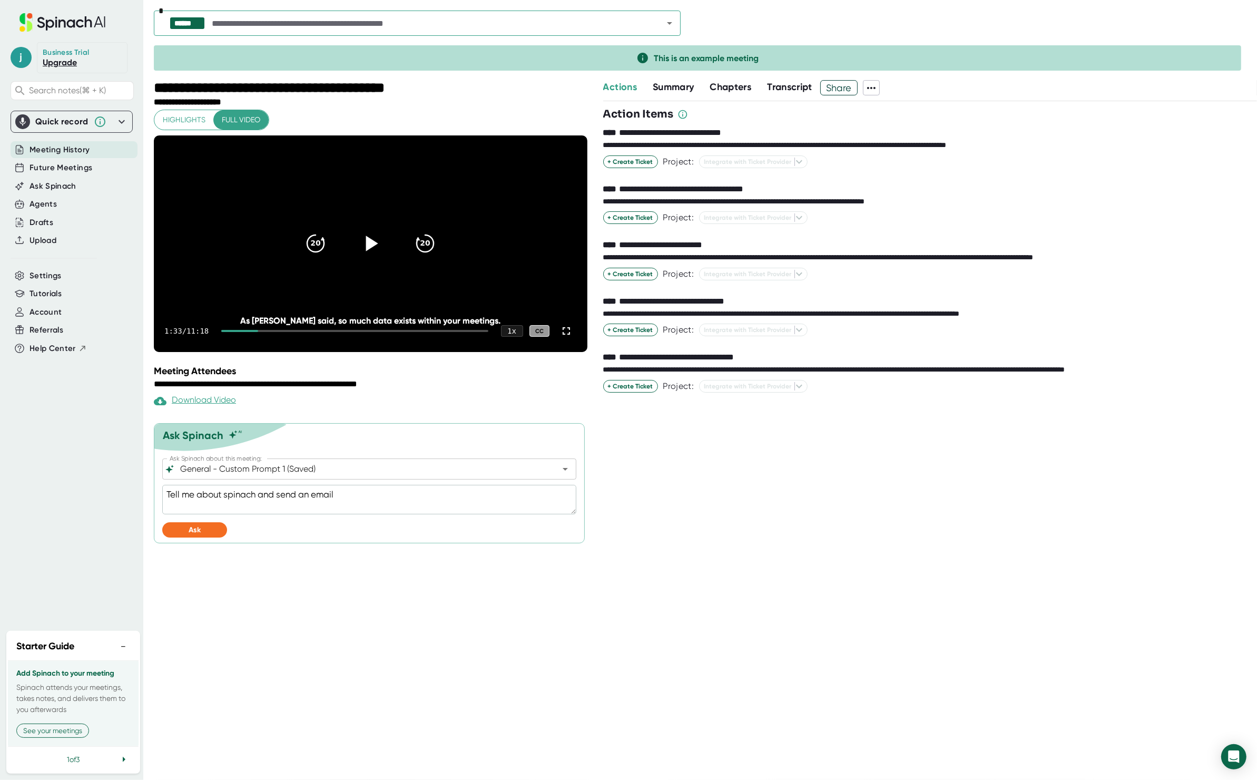
type textarea "x"
type textarea "Tell me about spinach and send an email to"
type textarea "x"
type textarea "Tell me about spinach and send an email to"
type textarea "x"
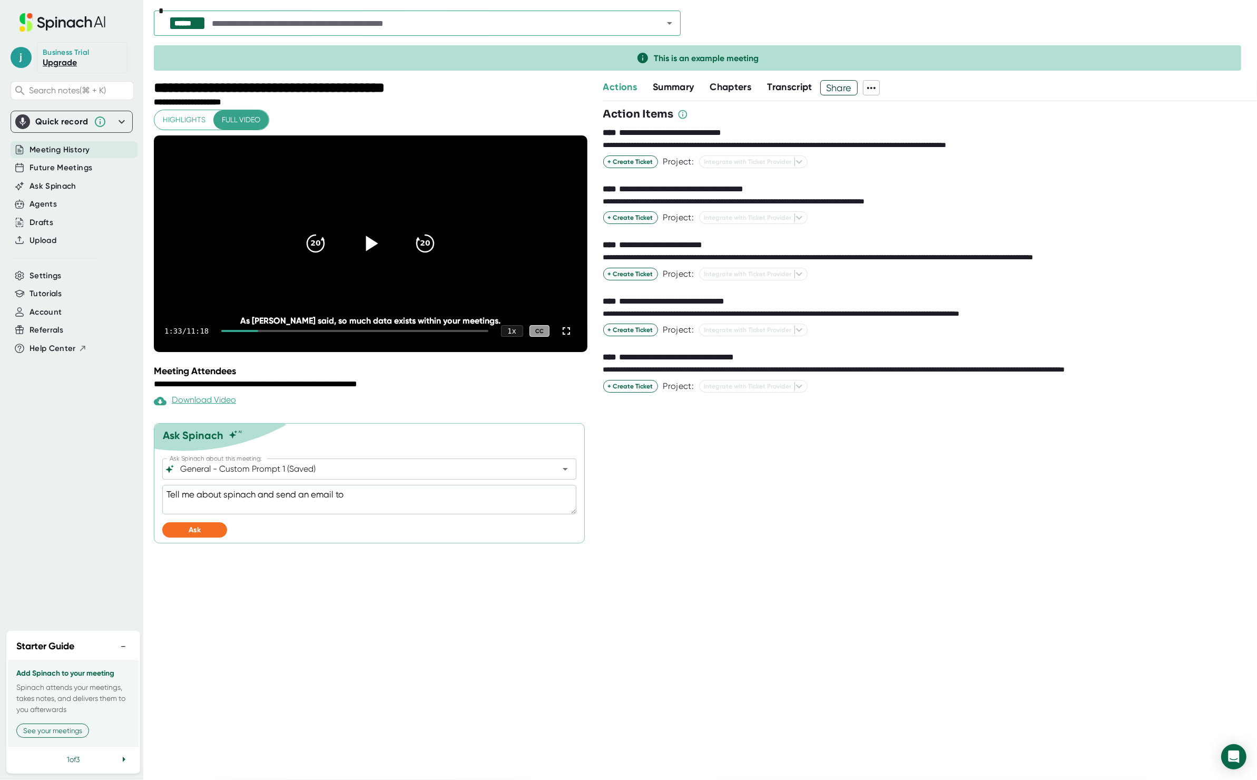
type textarea "Tell me about spinach and send an email to m"
type textarea "x"
type textarea "Tell me about spinach and send an email to my"
type textarea "x"
type textarea "Tell me about spinach and send an email to my"
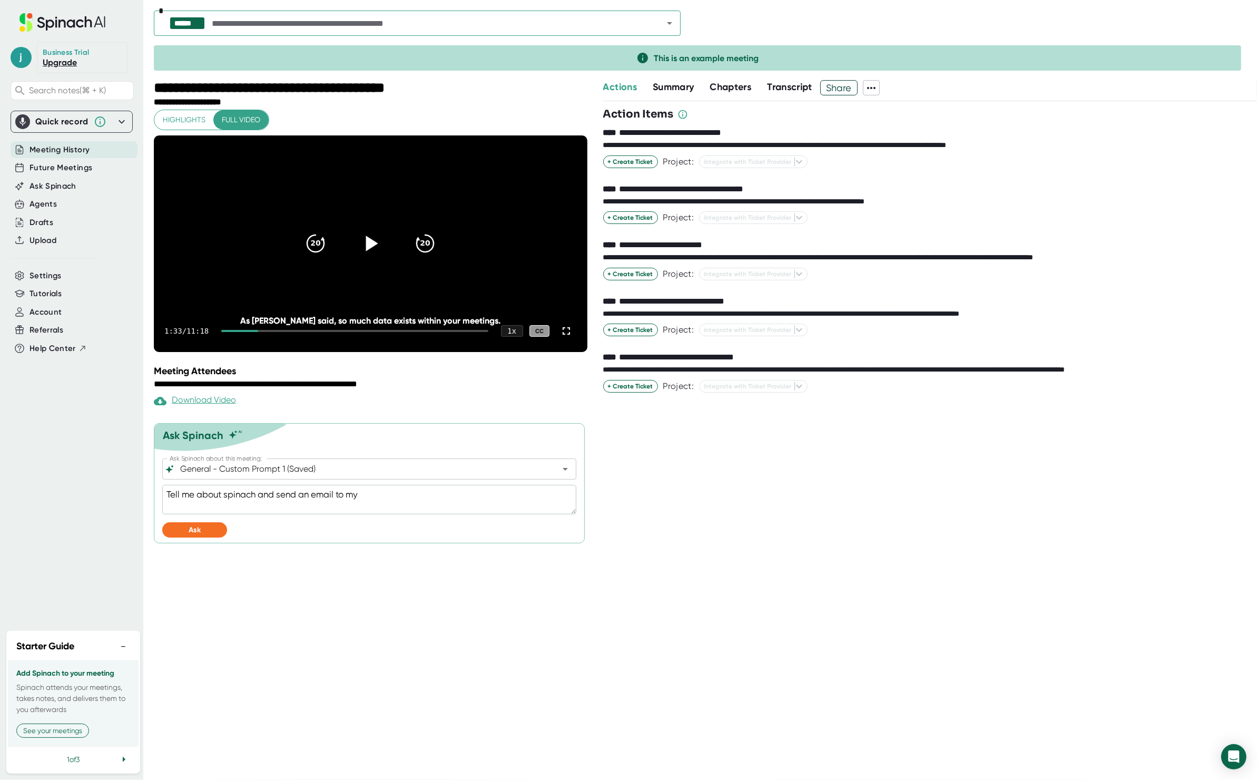
type textarea "x"
type textarea "Tell me about spinach and send an email to my p"
type textarea "x"
type textarea "Tell me about spinach and send an email to my pb"
type textarea "x"
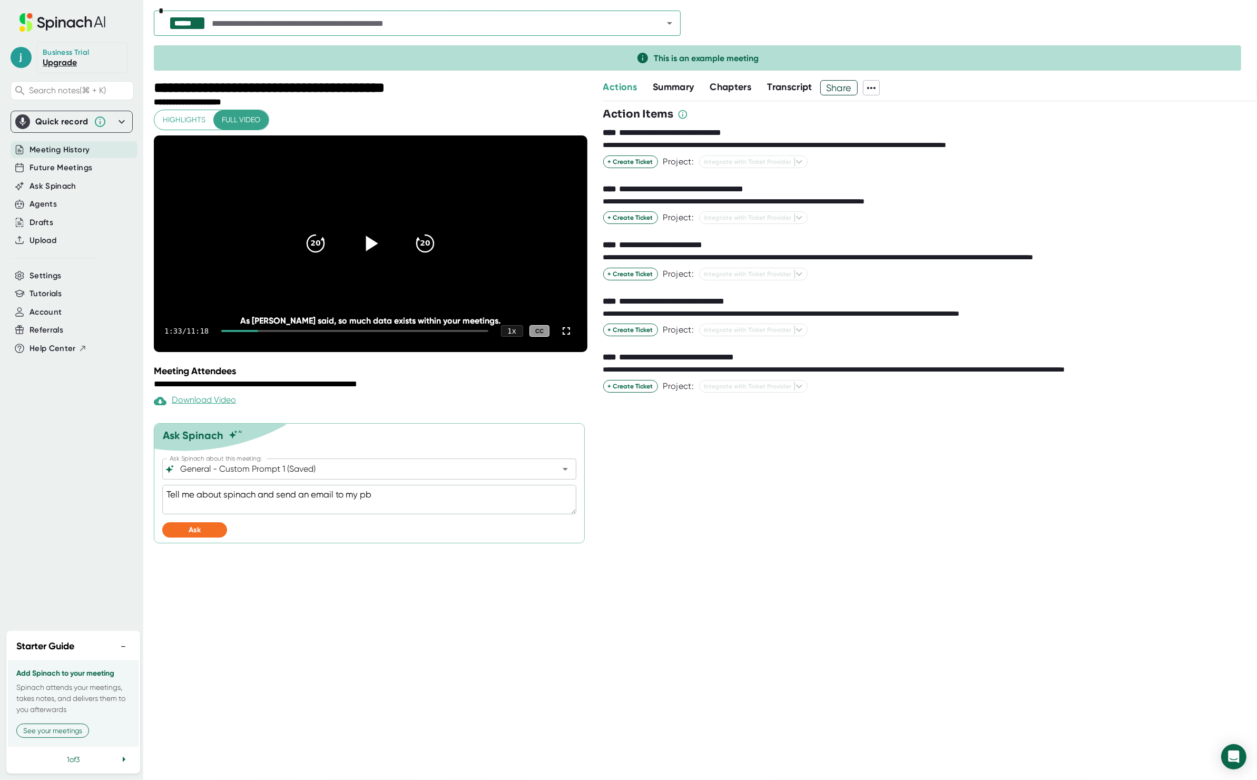
type textarea "Tell me about spinach and send an email to my p"
type textarea "x"
type textarea "Tell me about spinach and send an email to my pbo"
type textarea "x"
type textarea "Tell me about spinach and send an email to my pb"
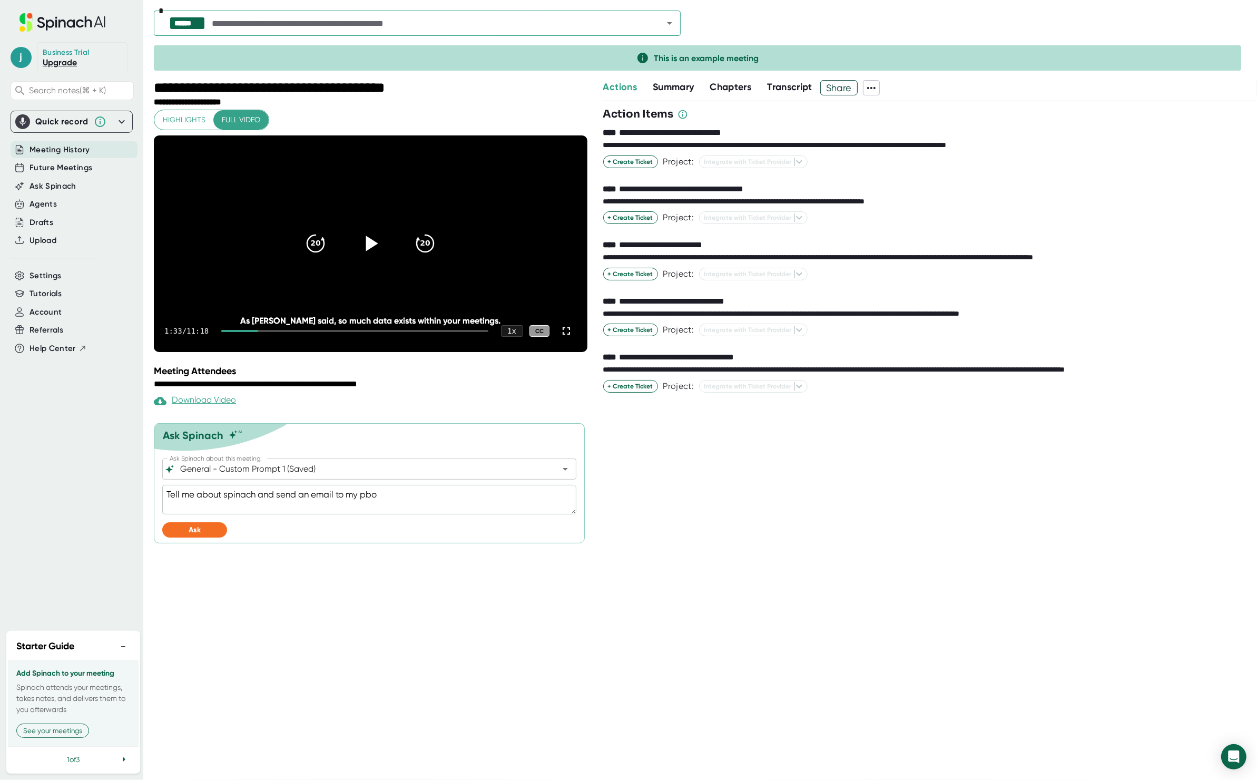
type textarea "x"
type textarea "Tell me about spinach and send an email to my p"
type textarea "x"
type textarea "Tell me about spinach and send an email to my"
type textarea "x"
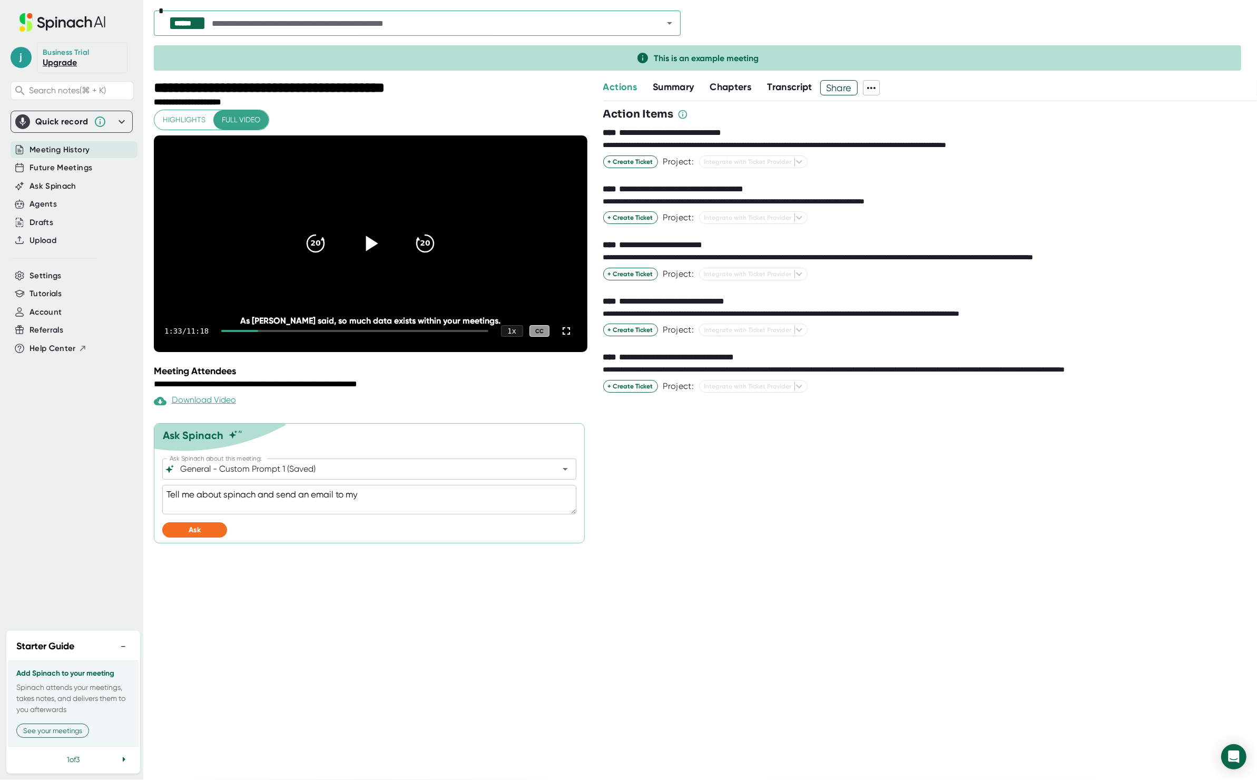
type textarea "Tell me about spinach and send an email to my b"
type textarea "x"
type textarea "Tell me about spinach and send an email to my bo"
type textarea "x"
type textarea "Tell me about spinach and send an email to my bos"
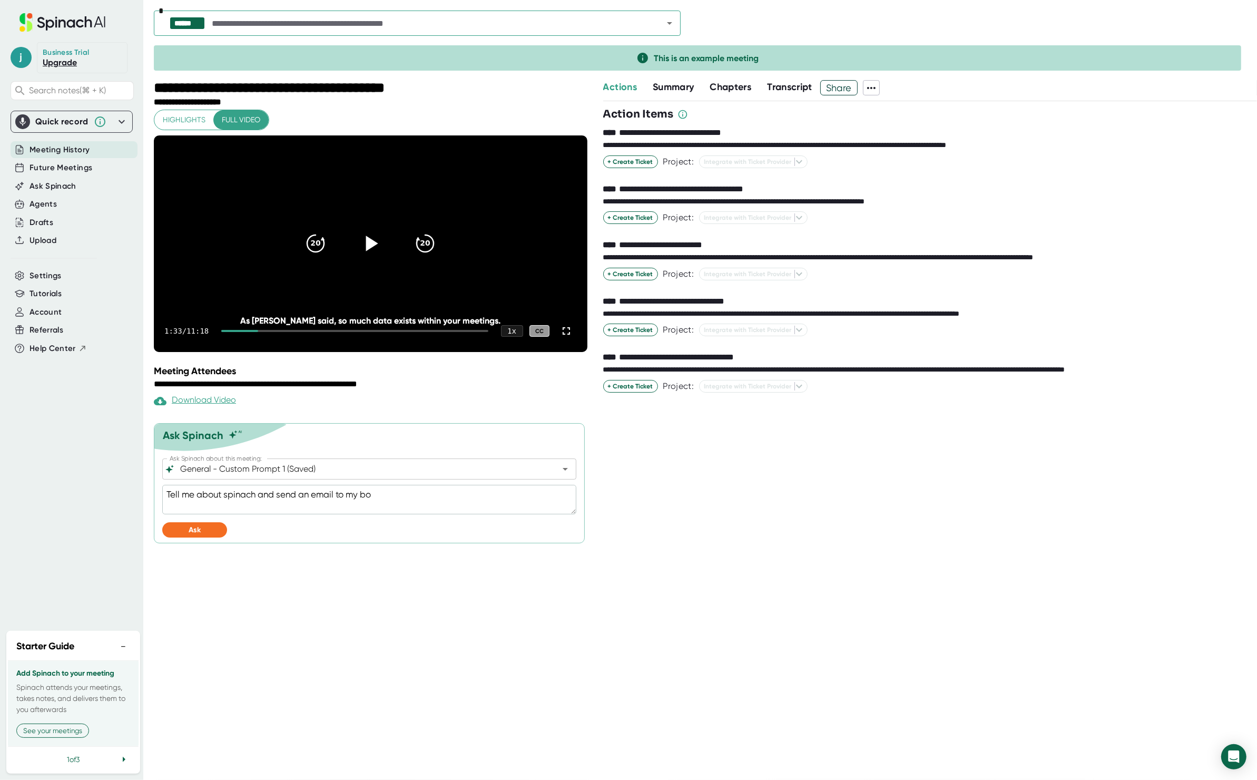
type textarea "x"
type textarea "Tell me about spinach and send an email to my boss"
type textarea "x"
type textarea "Tell me about spinach and send an email to my boss"
type textarea "x"
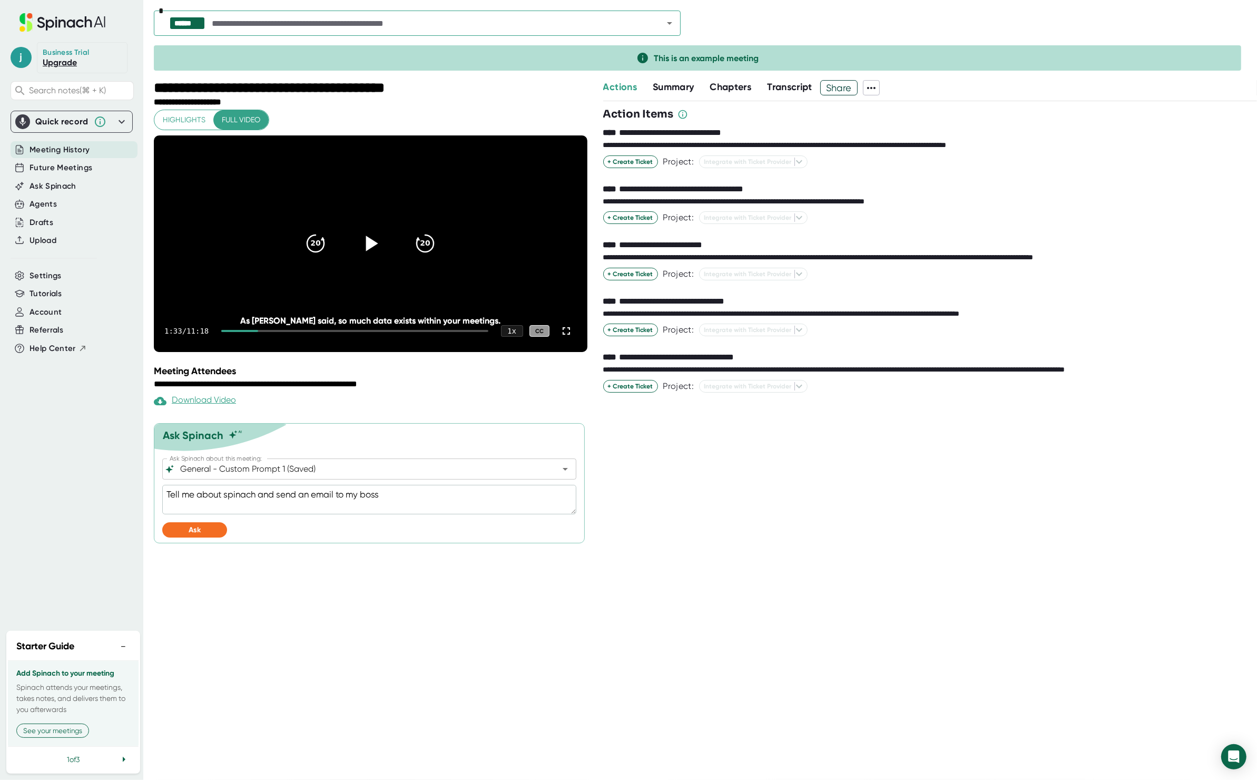
type textarea "Tell me about spinach and send an email to my boss t"
type textarea "x"
type textarea "Tell me about spinach and send an email to my boss to"
type textarea "x"
type textarea "Tell me about spinach and send an email to my boss to"
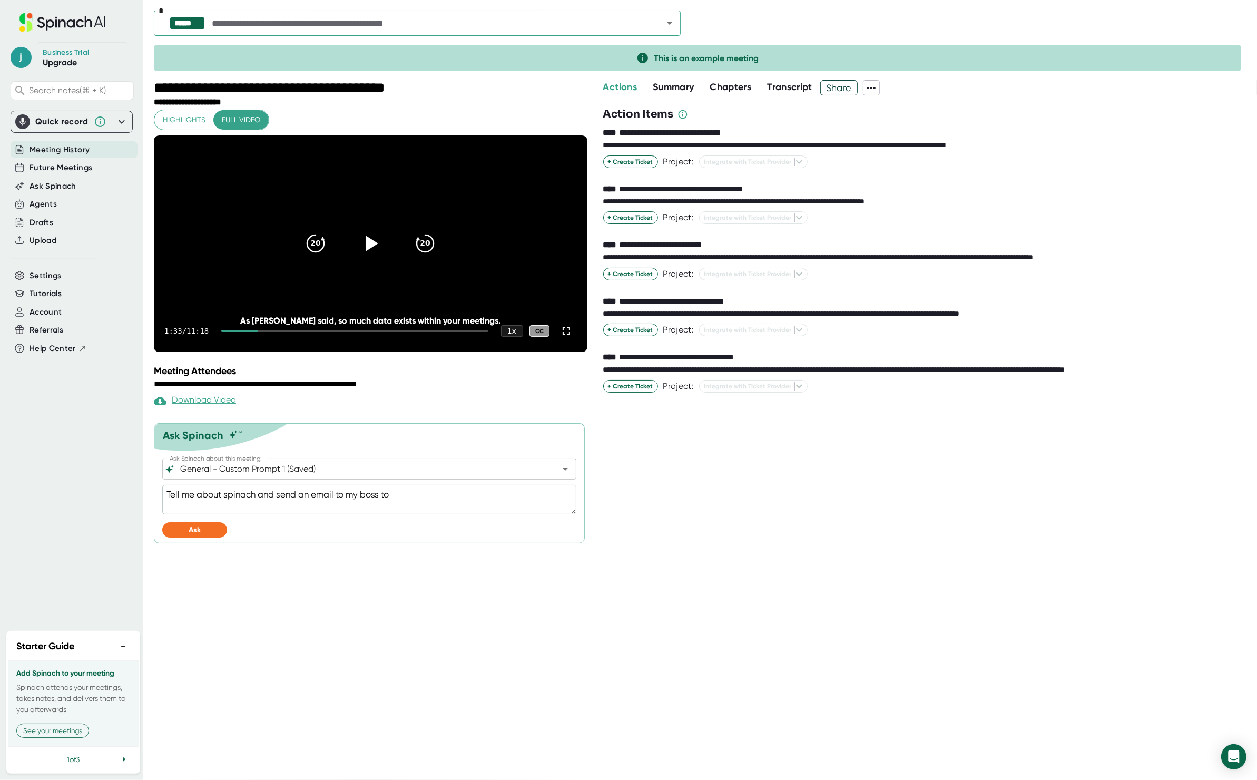
type textarea "x"
type textarea "Tell me about spinach and send an email to my boss to d"
type textarea "x"
type textarea "Tell me about spinach and send an email to my boss to de"
type textarea "x"
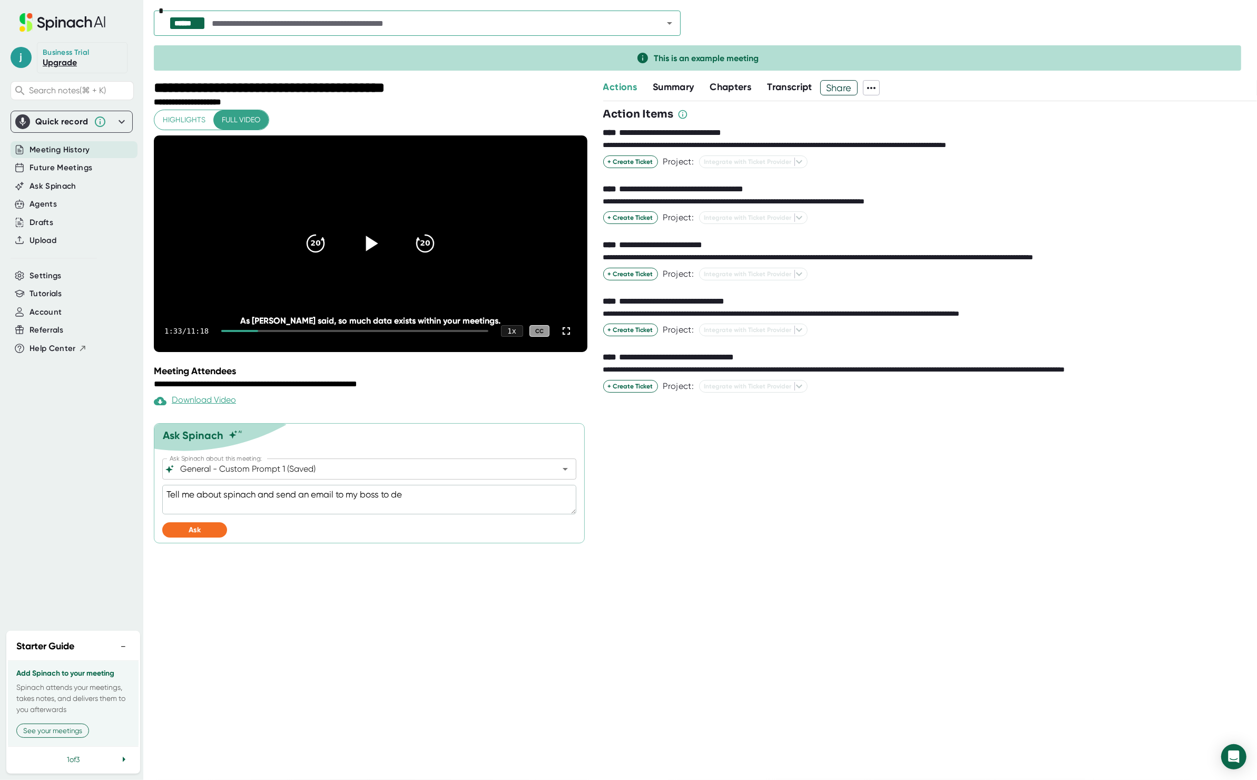
type textarea "Tell me about spinach and send an email to my boss to des"
type textarea "x"
type textarea "Tell me about spinach and send an email to my boss to desc"
type textarea "x"
type textarea "Tell me about spinach and send an email to my boss to descr"
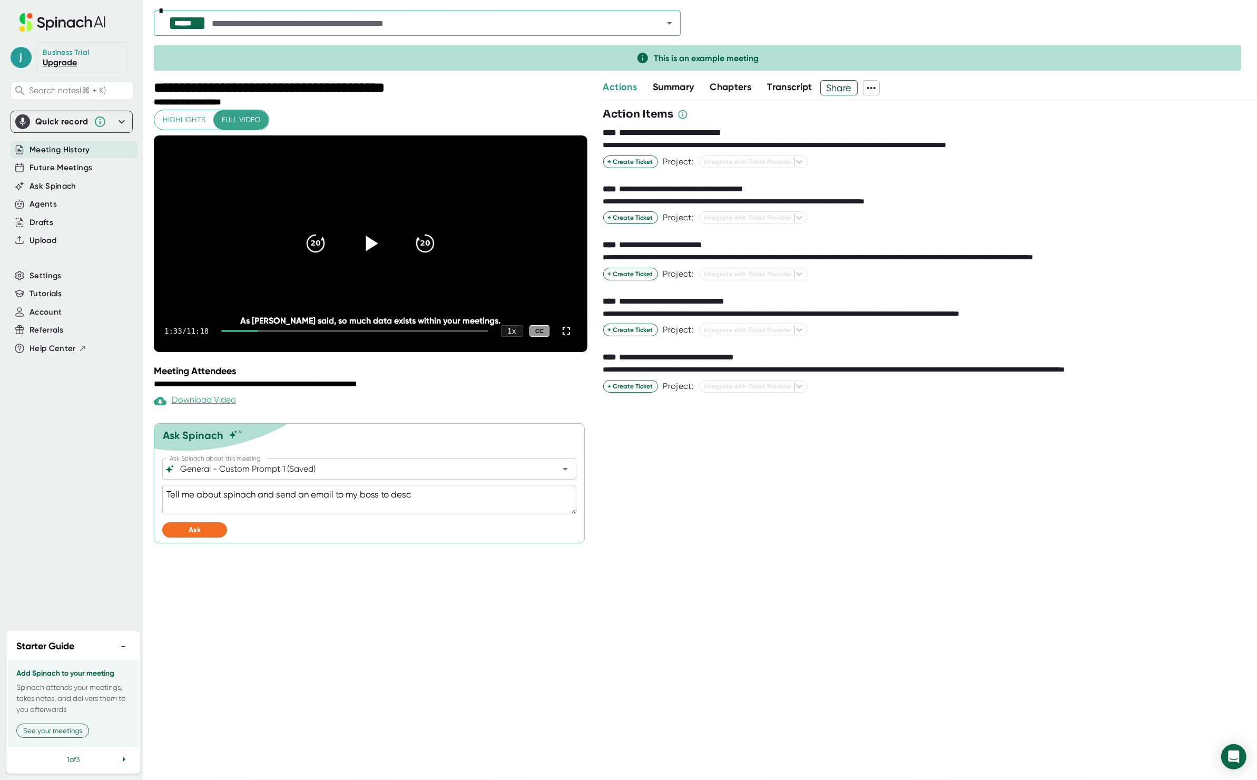
type textarea "x"
type textarea "Tell me about spinach and send an email to my boss to descri"
type textarea "x"
type textarea "Tell me about spinach and send an email to my boss to describ"
type textarea "x"
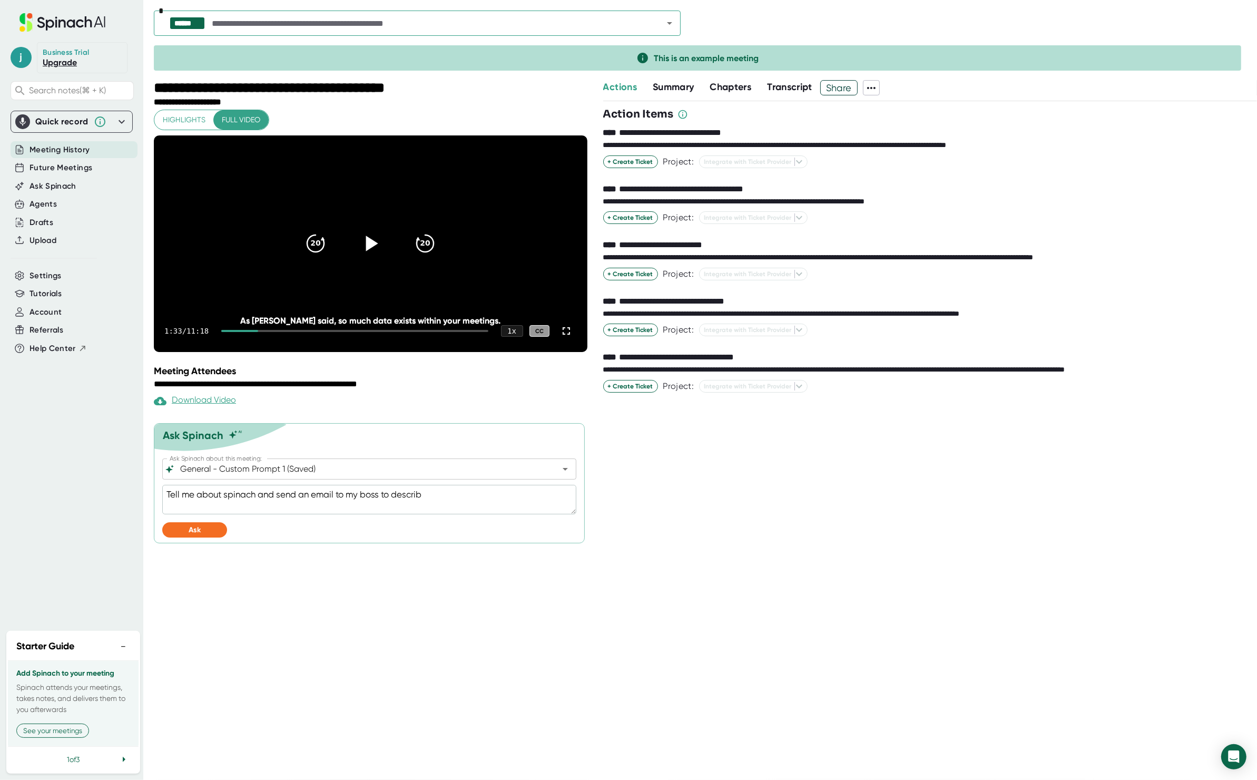
type textarea "Tell me about spinach and send an email to my boss to describe"
type textarea "x"
type textarea "Tell me about spinach and send an email to my boss to describe"
type textarea "x"
type textarea "Tell me about spinach and send an email to my boss to describe i"
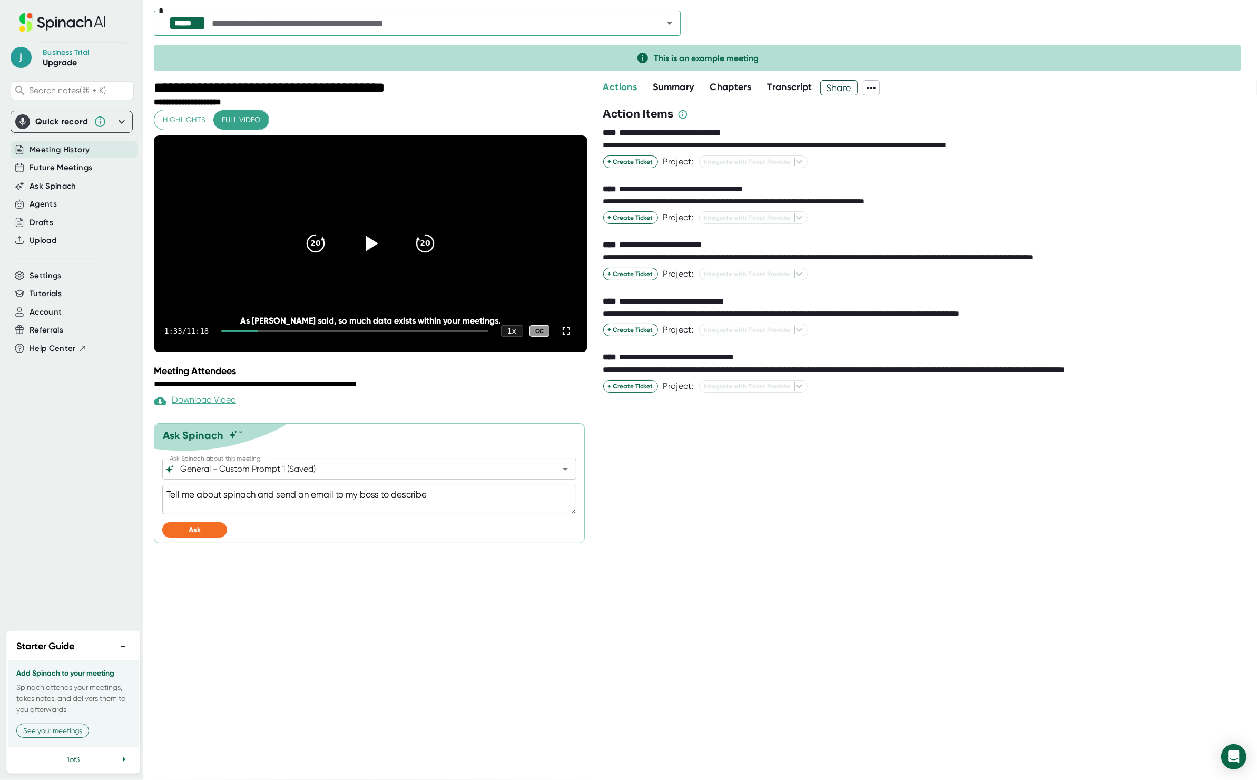
type textarea "x"
type textarea "Tell me about spinach and send an email to my boss to describe it"
type textarea "x"
type textarea "Tell me about spinach and send an email to my boss to describe it"
click at [190, 534] on span "Ask" at bounding box center [195, 529] width 12 height 9
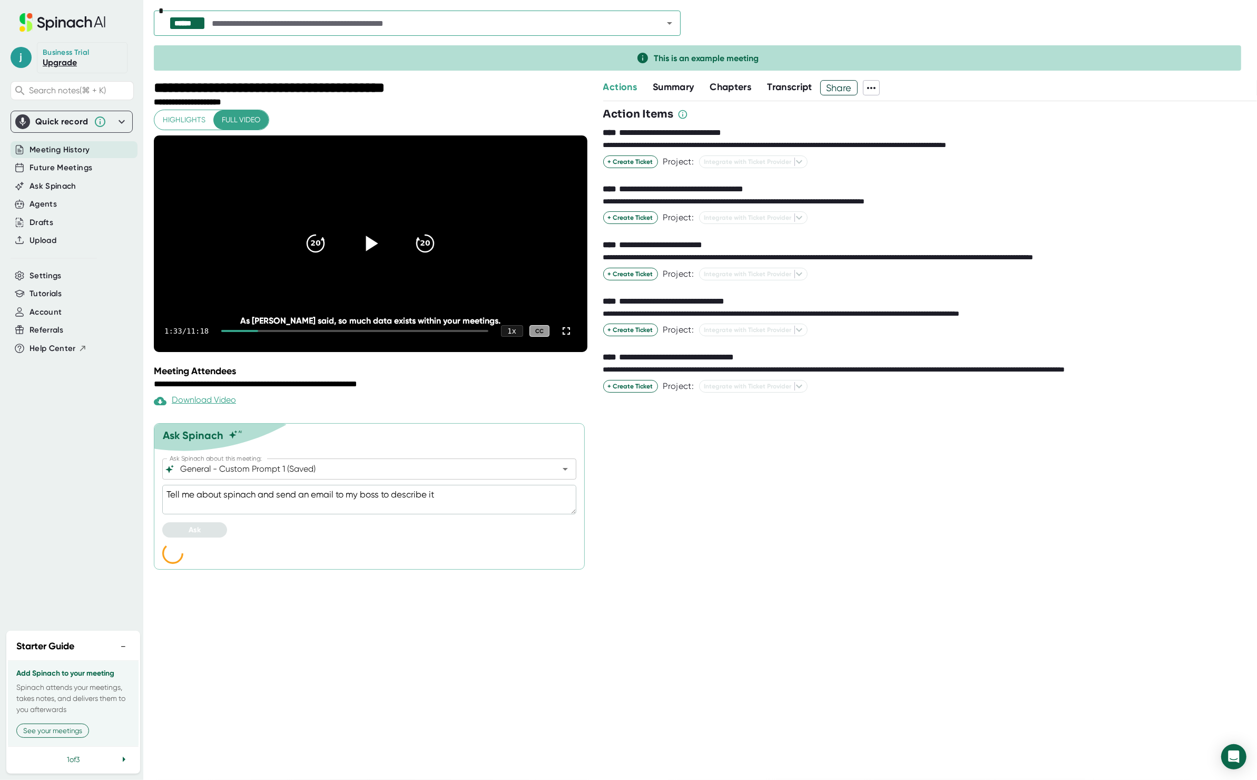
type textarea "x"
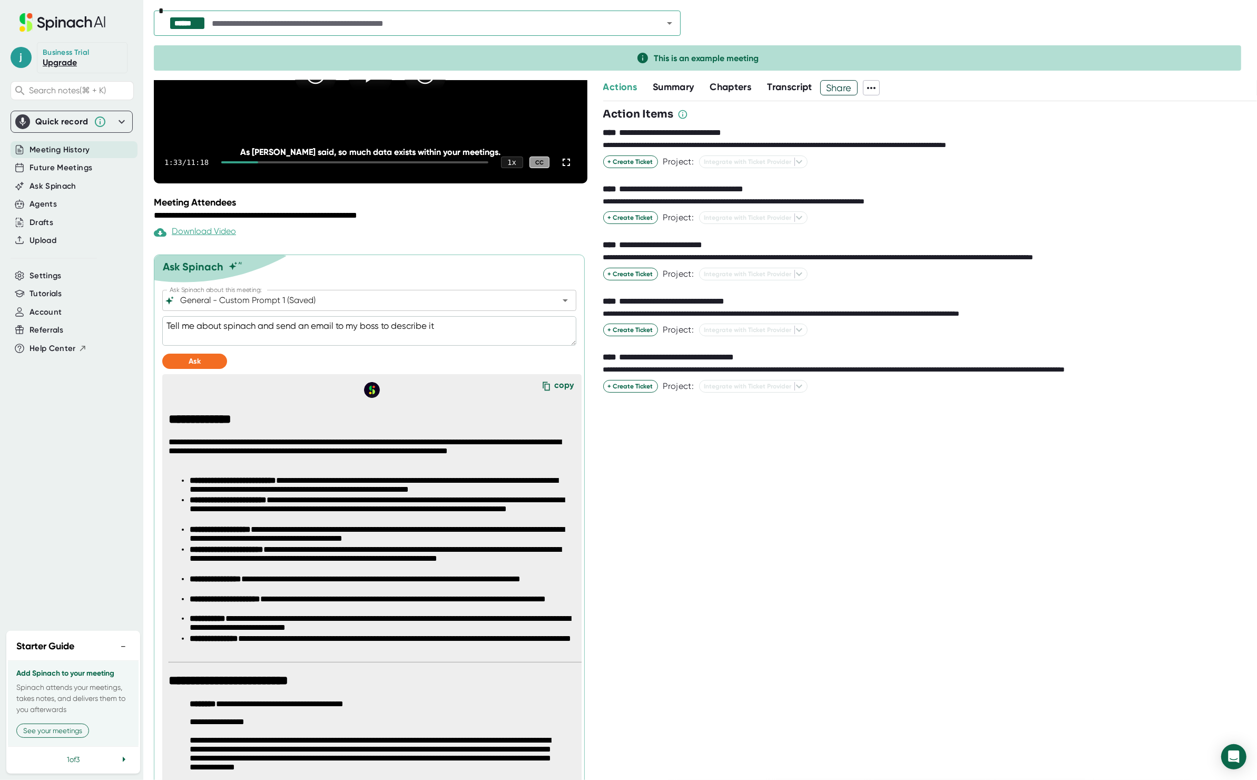
scroll to position [190, 0]
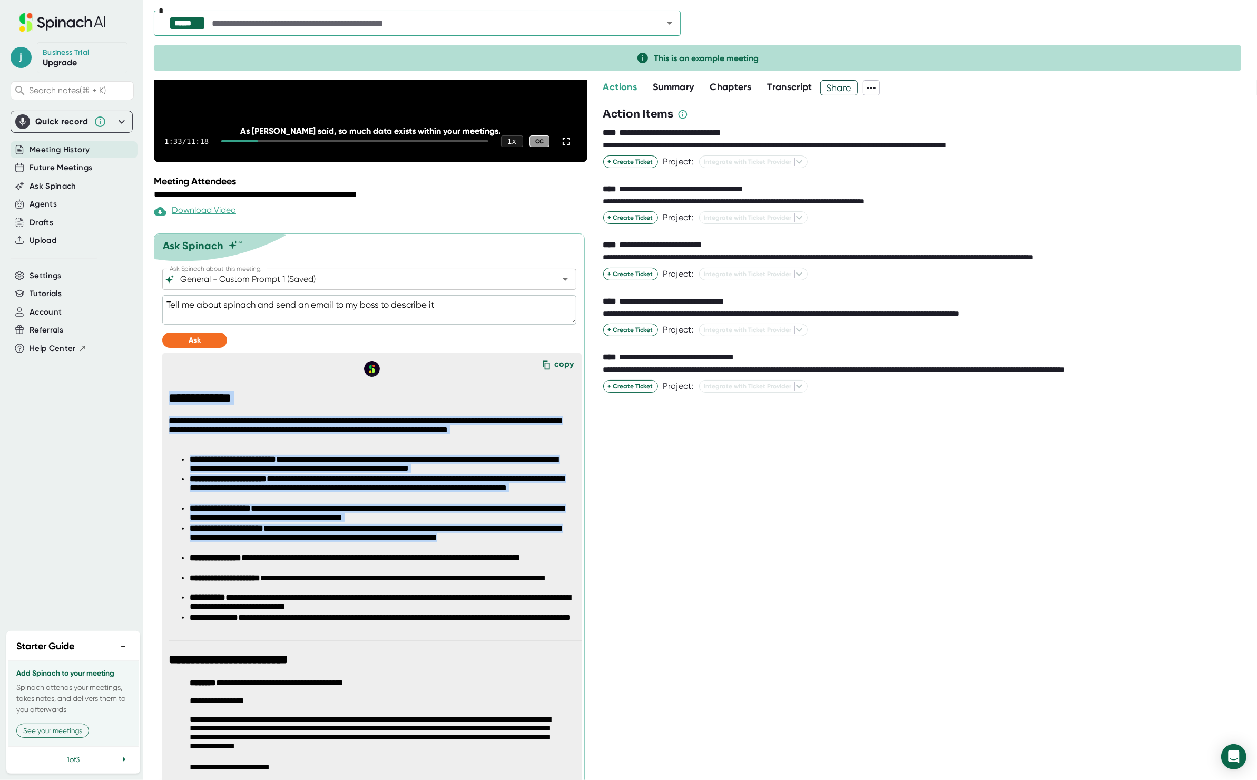
drag, startPoint x: 170, startPoint y: 418, endPoint x: 467, endPoint y: 575, distance: 336.1
click at [467, 575] on span "**********" at bounding box center [376, 647] width 414 height 513
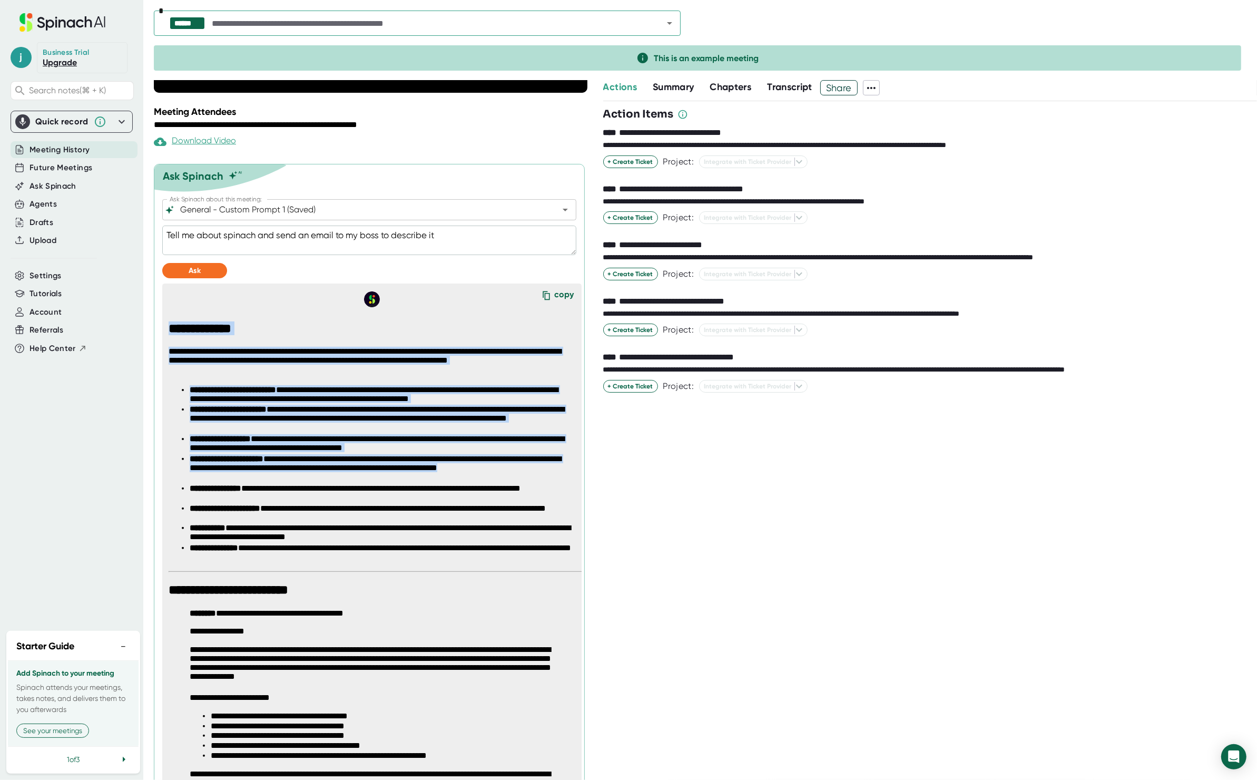
scroll to position [397, 0]
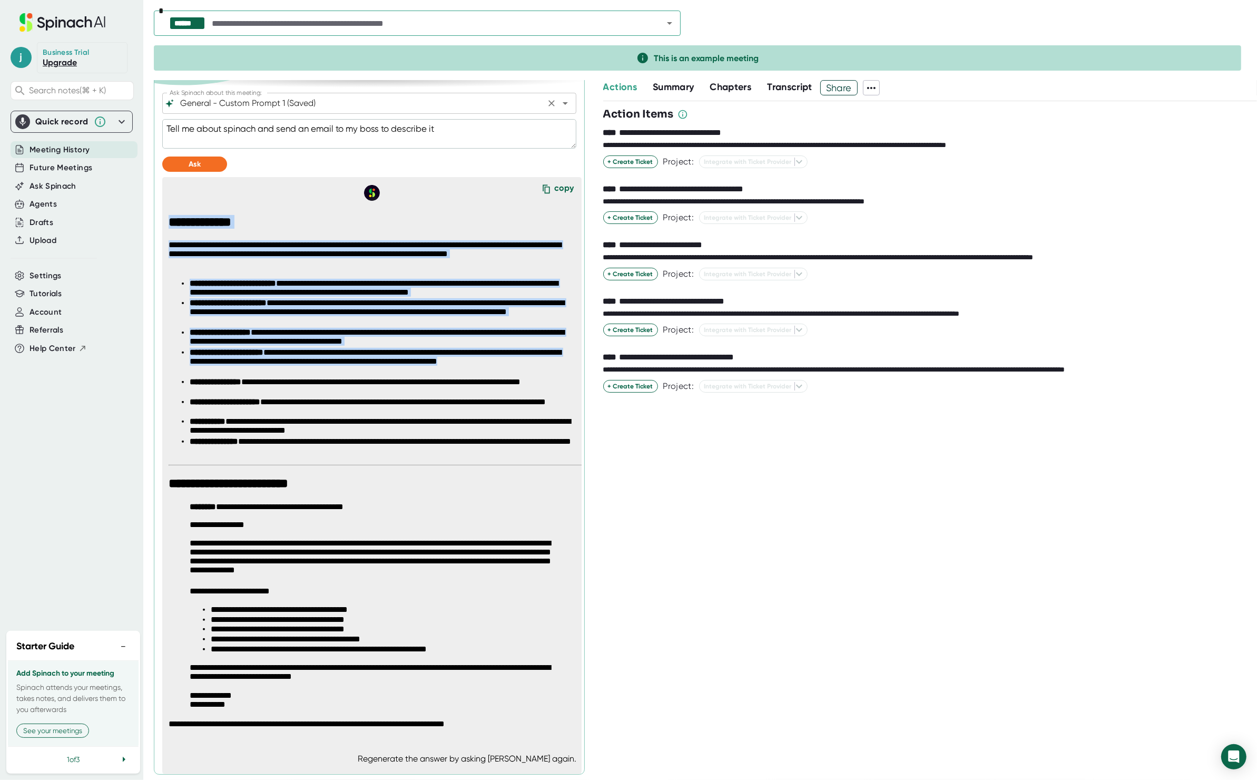
click at [562, 101] on div "General - Custom Prompt 1 (Saved) Ask Spinach about this meeting:" at bounding box center [369, 103] width 414 height 21
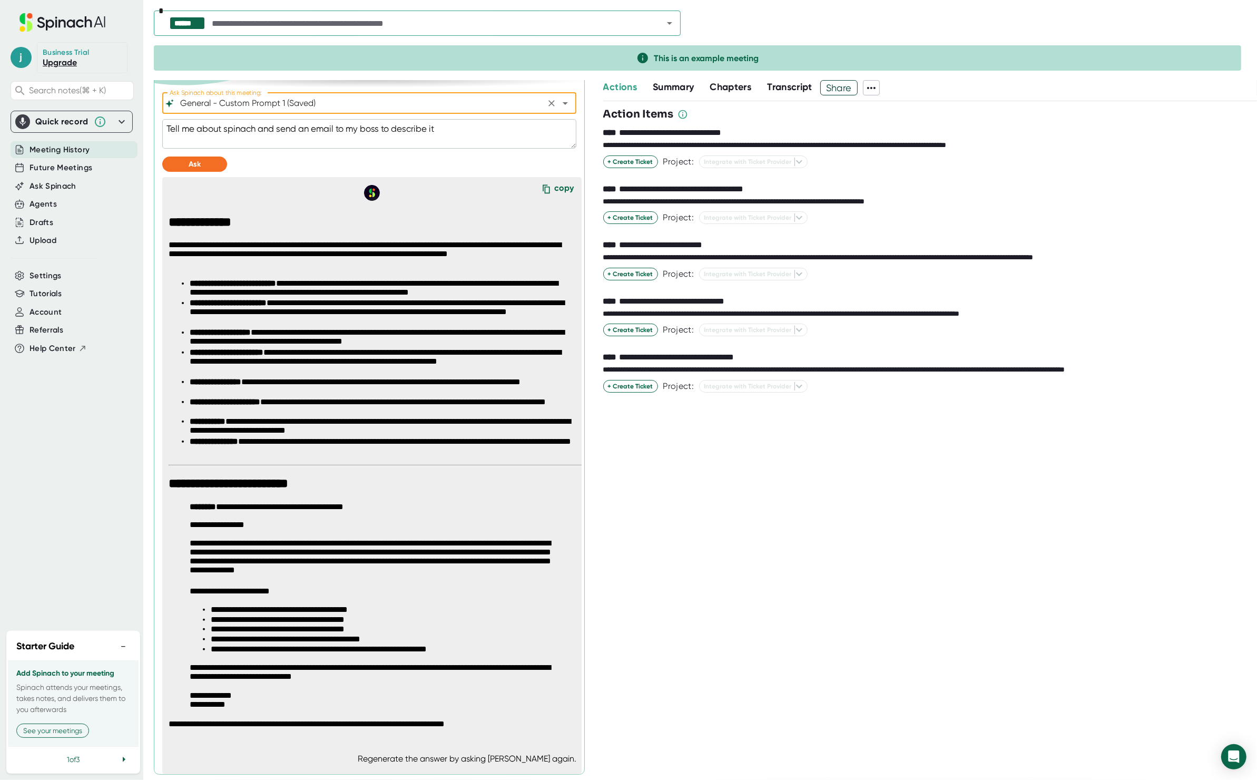
click at [559, 100] on div at bounding box center [557, 103] width 27 height 15
click at [559, 97] on icon "Open" at bounding box center [565, 103] width 13 height 13
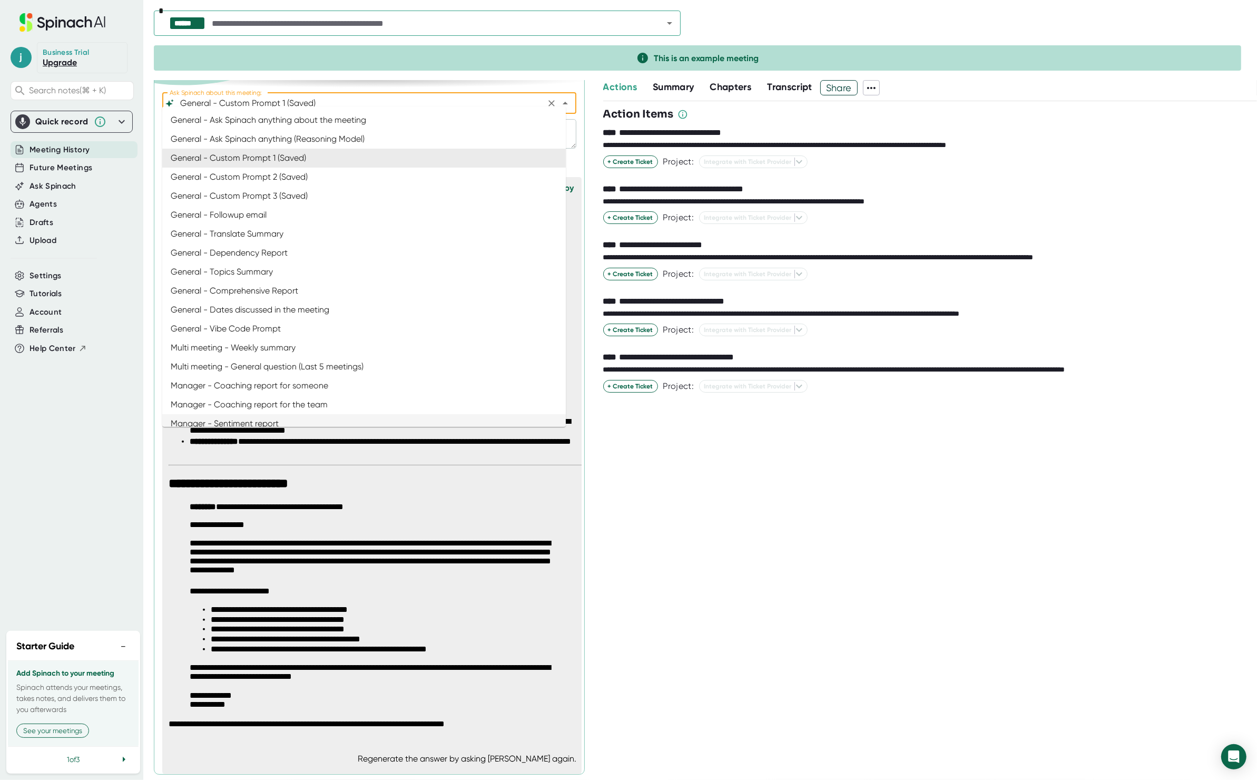
click at [636, 482] on div "**********" at bounding box center [930, 440] width 654 height 678
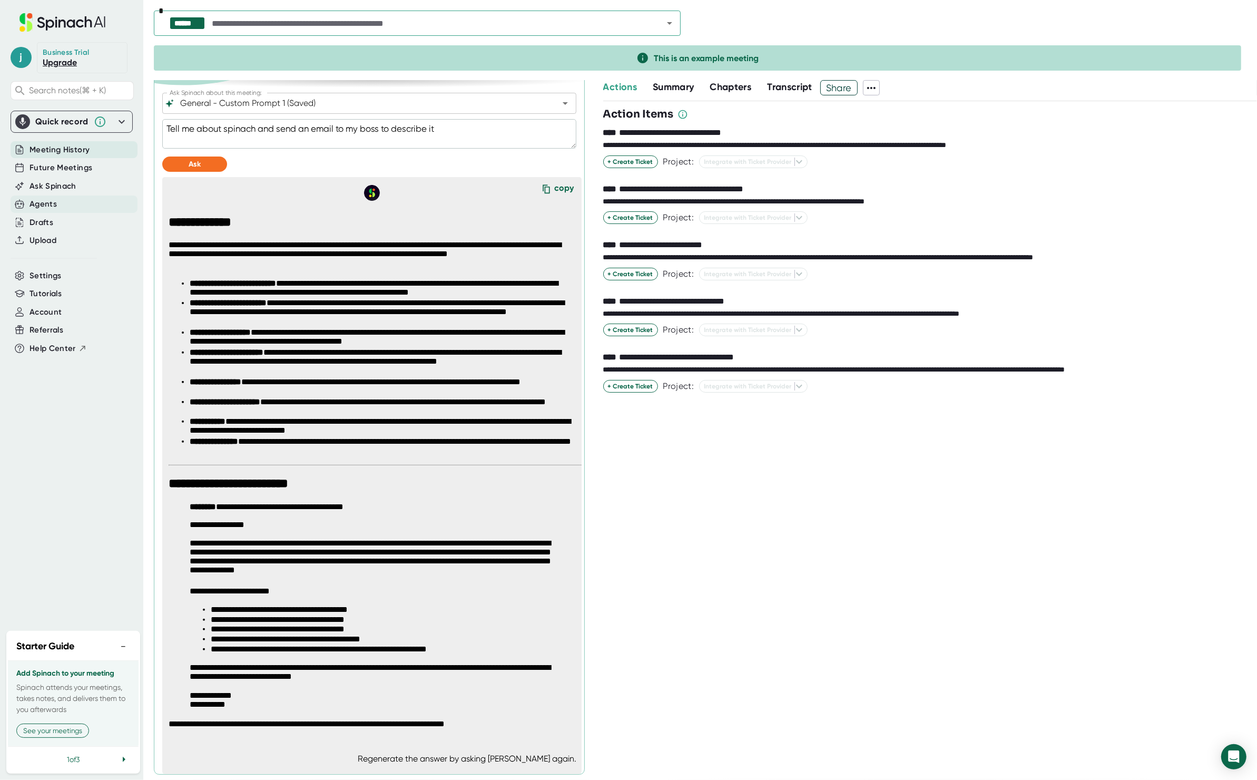
click at [67, 206] on div "Agents" at bounding box center [74, 203] width 127 height 17
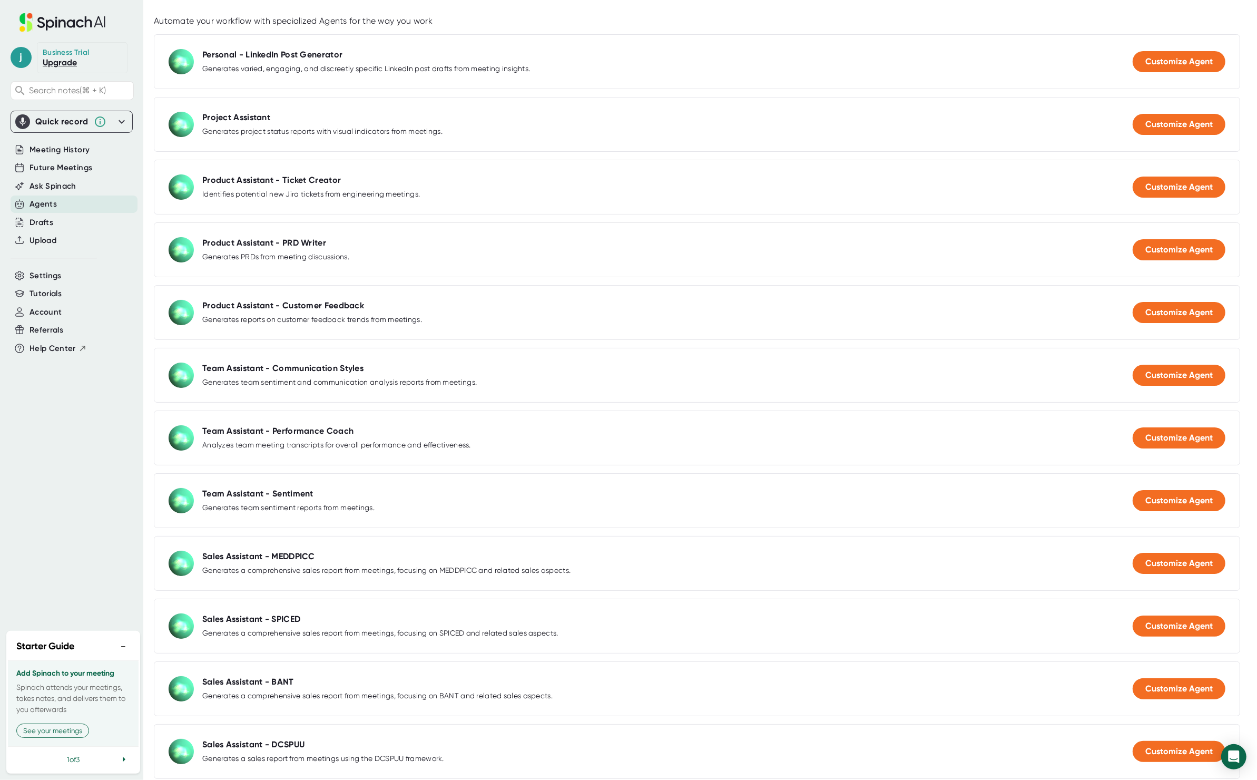
scroll to position [148, 0]
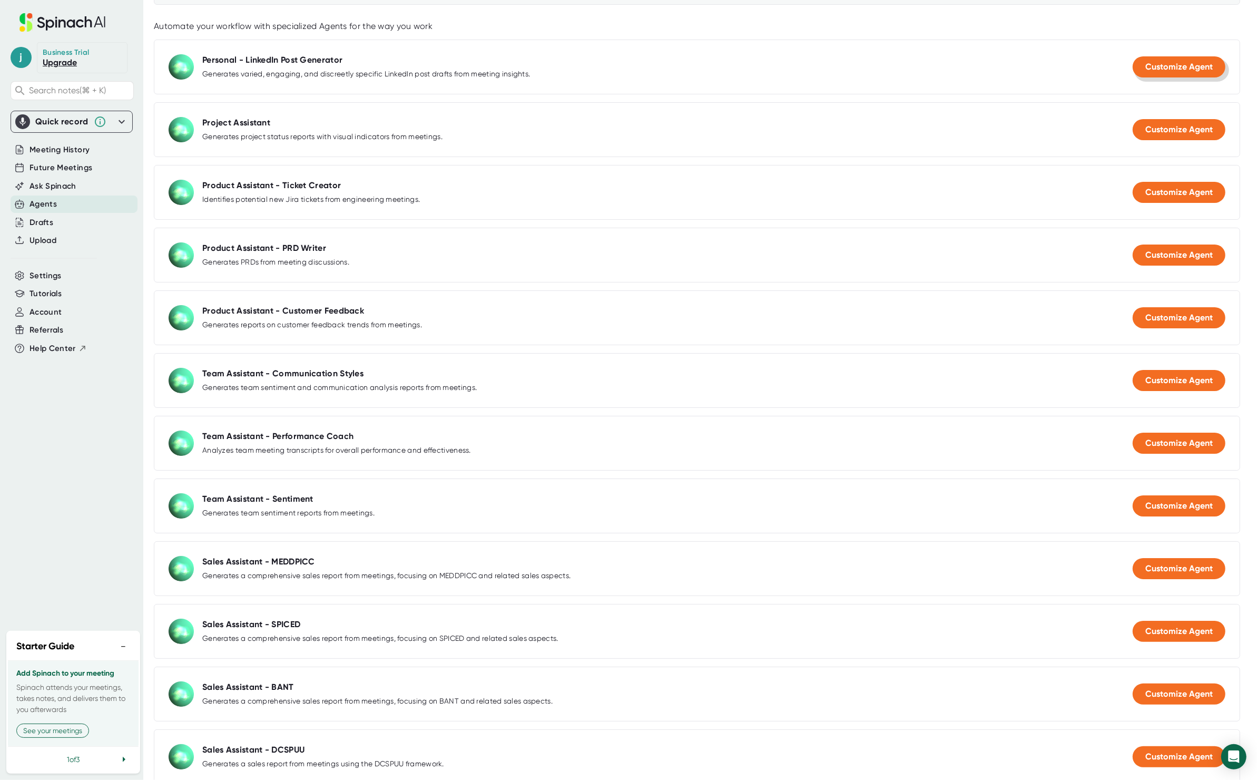
click at [1172, 73] on button "Customize Agent" at bounding box center [1179, 66] width 93 height 21
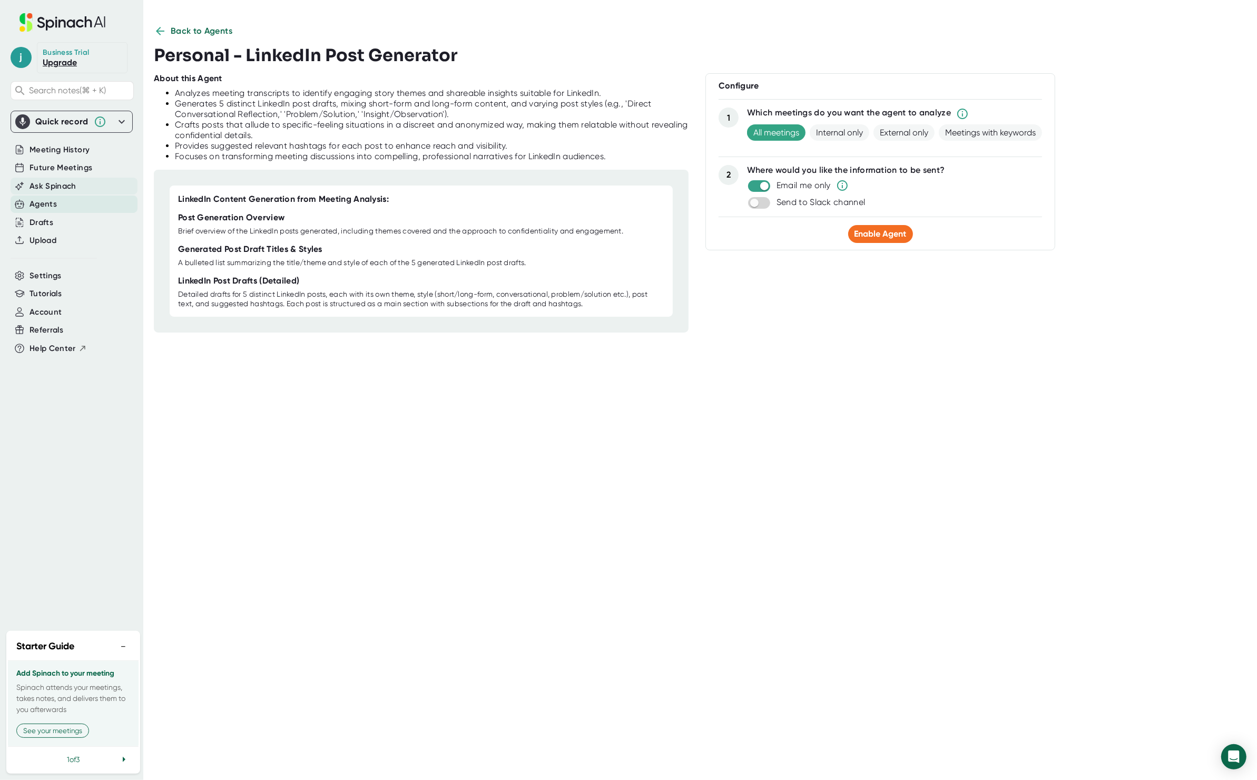
click at [67, 188] on span "Ask Spinach" at bounding box center [53, 186] width 47 height 12
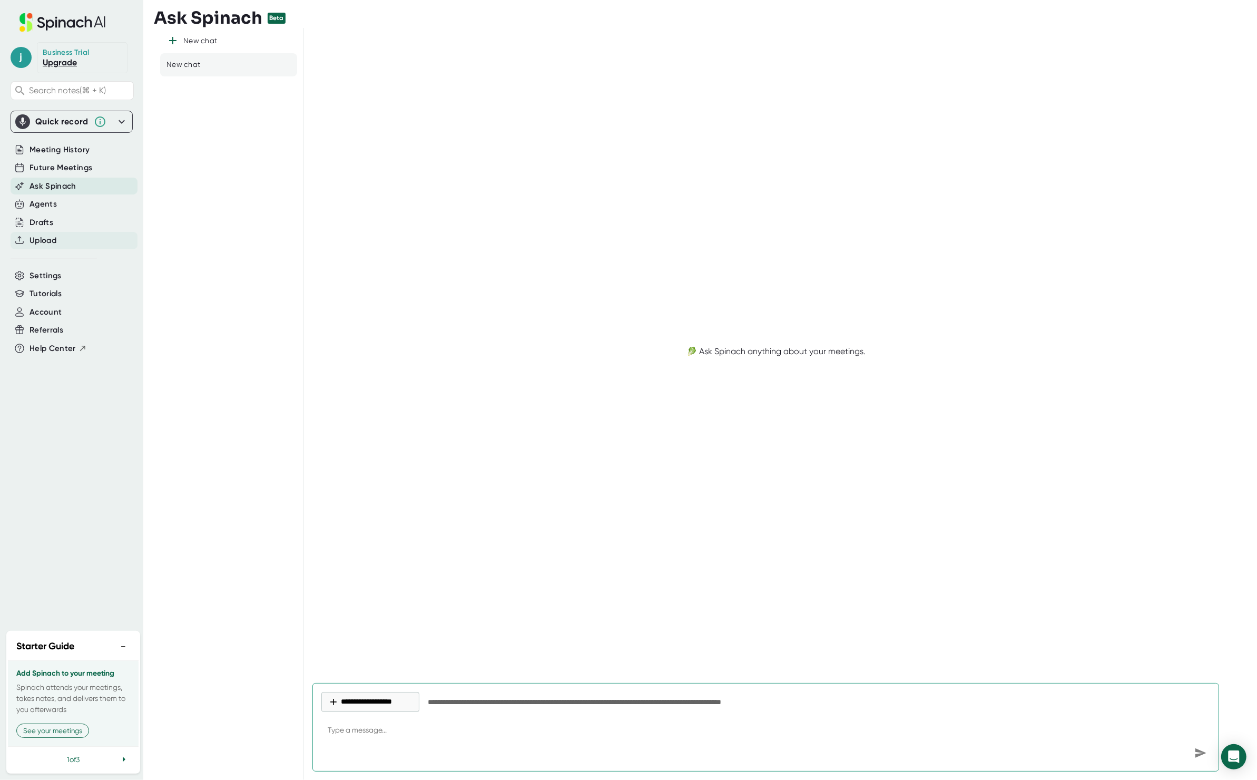
type textarea "x"
click at [47, 237] on span "Upload" at bounding box center [43, 240] width 27 height 12
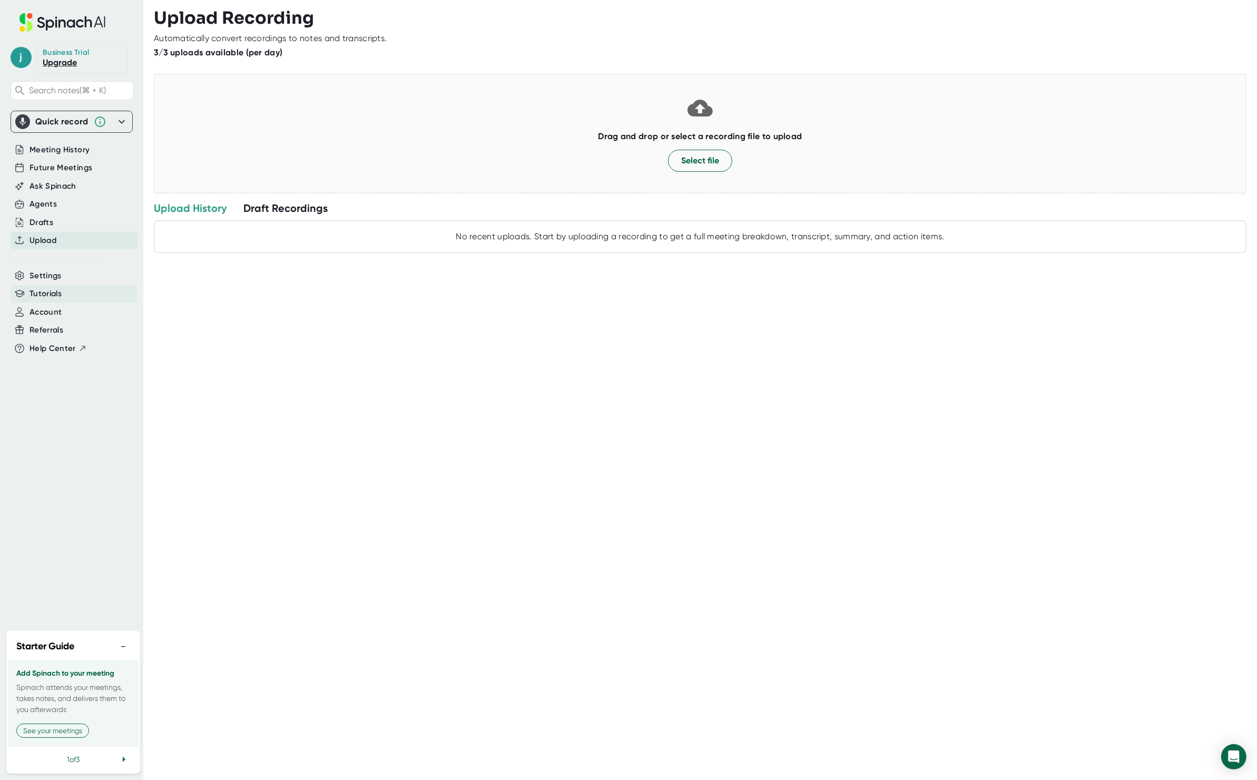
click at [93, 294] on div "Tutorials" at bounding box center [74, 293] width 127 height 17
